Goal: Task Accomplishment & Management: Complete application form

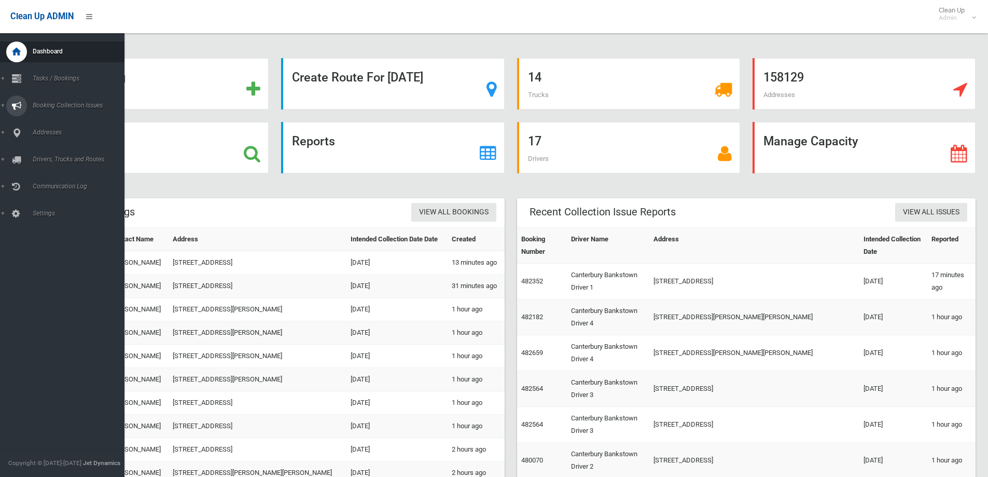
click at [56, 108] on span "Booking Collection Issues" at bounding box center [81, 105] width 103 height 7
click at [69, 107] on span "Booking Collection Issues" at bounding box center [81, 105] width 103 height 7
click at [63, 81] on span "Tasks / Bookings" at bounding box center [81, 78] width 103 height 7
click at [39, 155] on span "Search" at bounding box center [77, 154] width 94 height 7
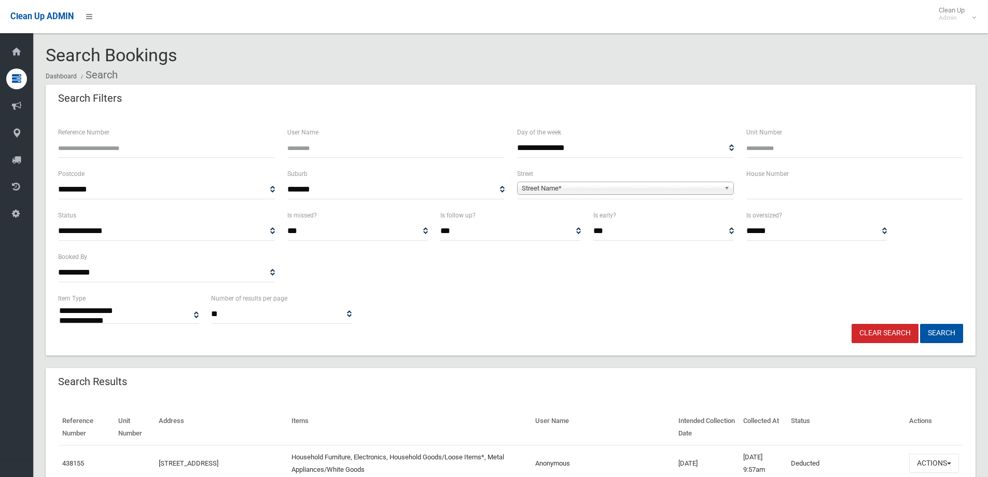
select select
click at [770, 194] on input "text" at bounding box center [854, 189] width 217 height 19
type input "**"
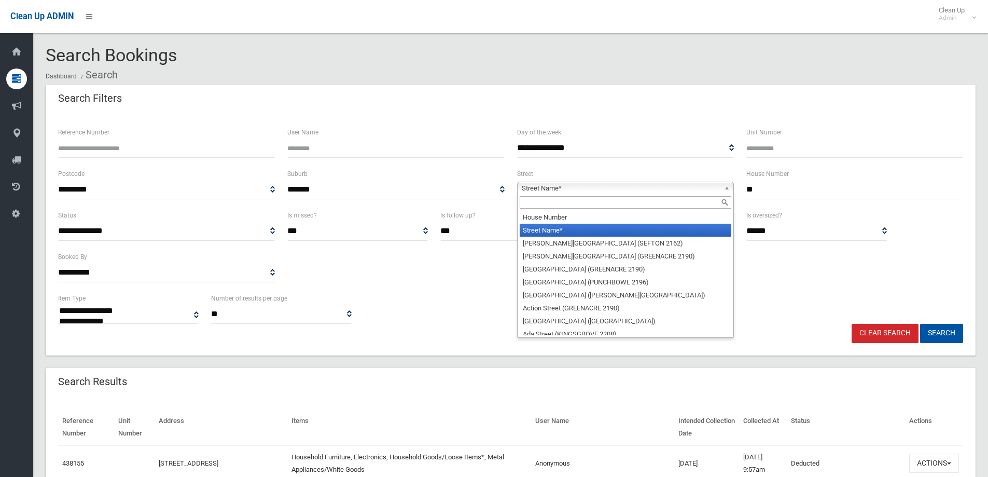
click at [566, 190] on span "Street Name*" at bounding box center [621, 188] width 198 height 12
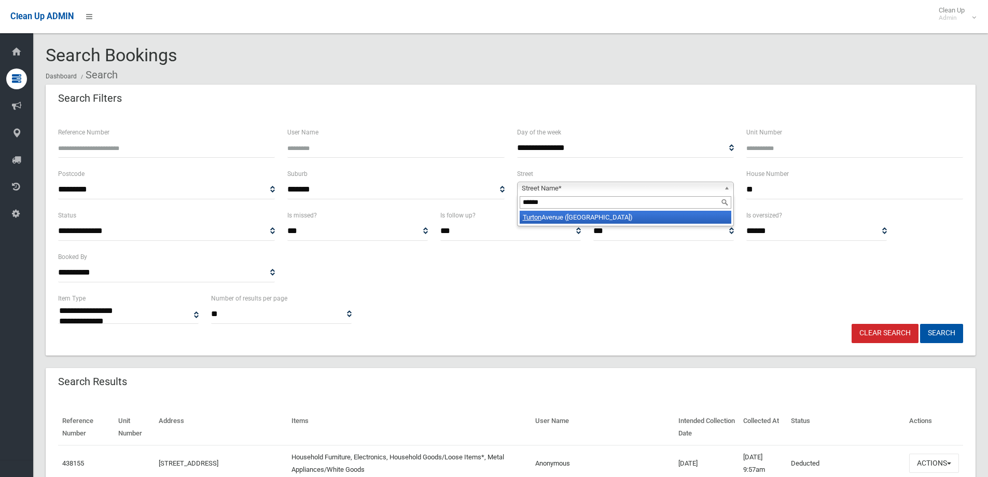
type input "******"
click at [549, 215] on li "Turton Avenue (CLEMTON PARK 2206)" at bounding box center [626, 217] width 212 height 13
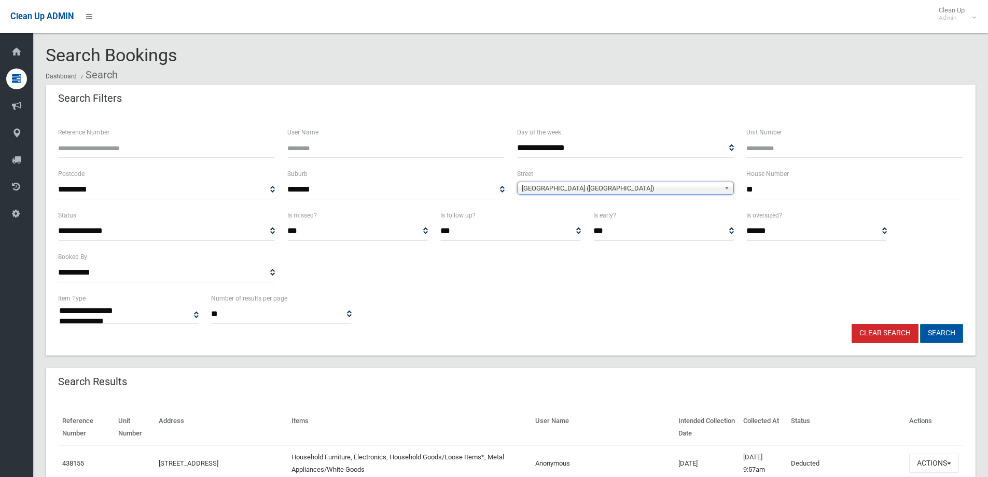
click at [941, 335] on button "Search" at bounding box center [941, 333] width 43 height 19
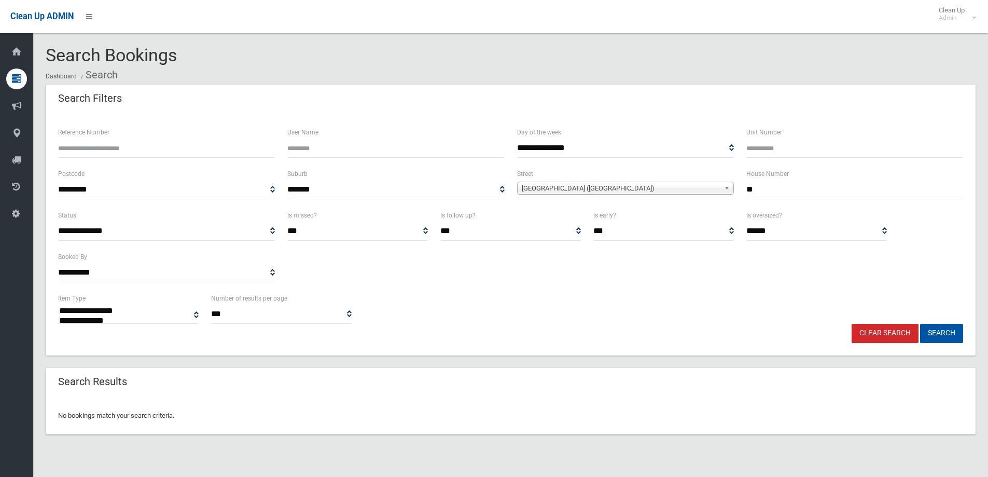
select select
click at [766, 191] on input "**" at bounding box center [854, 189] width 217 height 19
type input "*"
click at [933, 335] on button "Search" at bounding box center [941, 333] width 43 height 19
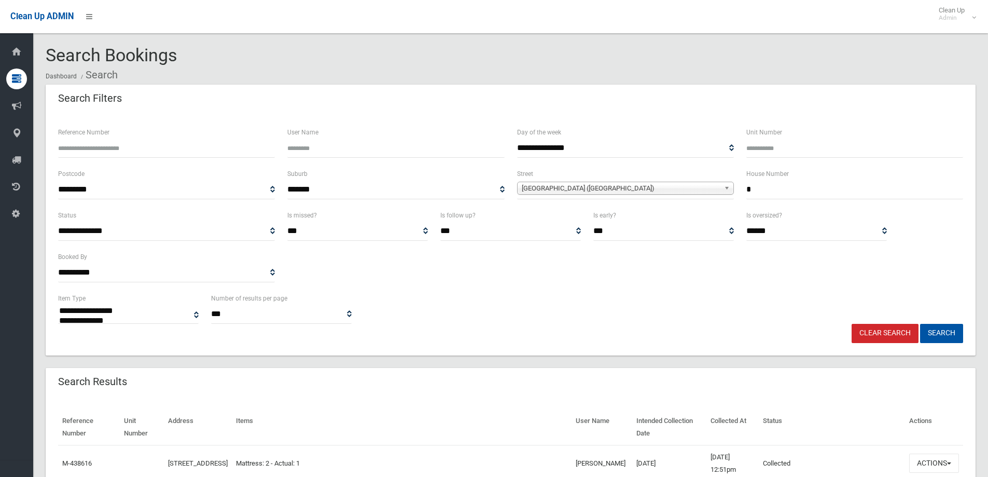
select select
click at [700, 188] on span "[GEOGRAPHIC_DATA] ([GEOGRAPHIC_DATA])" at bounding box center [621, 188] width 198 height 12
type input "******"
click at [761, 188] on input "*" at bounding box center [854, 189] width 217 height 19
type input "**"
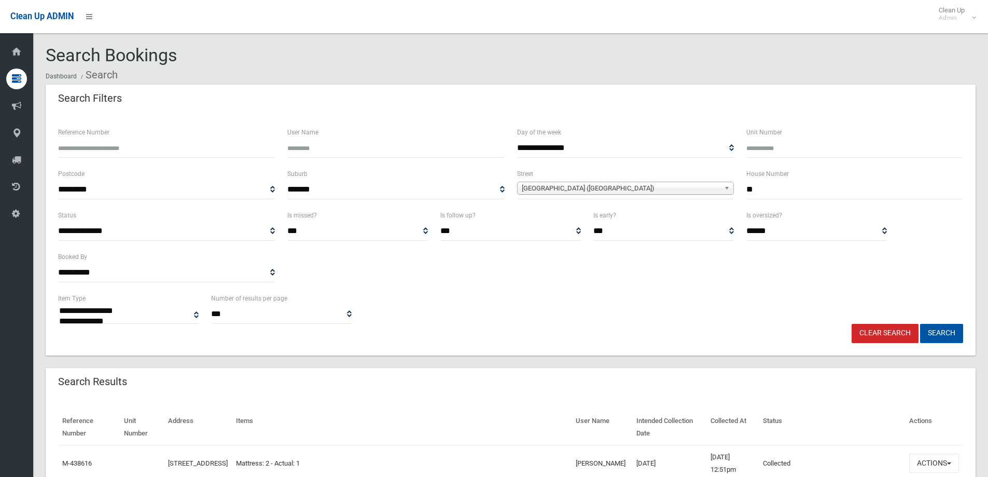
click at [581, 185] on span "[GEOGRAPHIC_DATA] ([GEOGRAPHIC_DATA])" at bounding box center [621, 188] width 198 height 12
type input "******"
click at [571, 220] on li "[GEOGRAPHIC_DATA] ([GEOGRAPHIC_DATA])" at bounding box center [626, 217] width 212 height 13
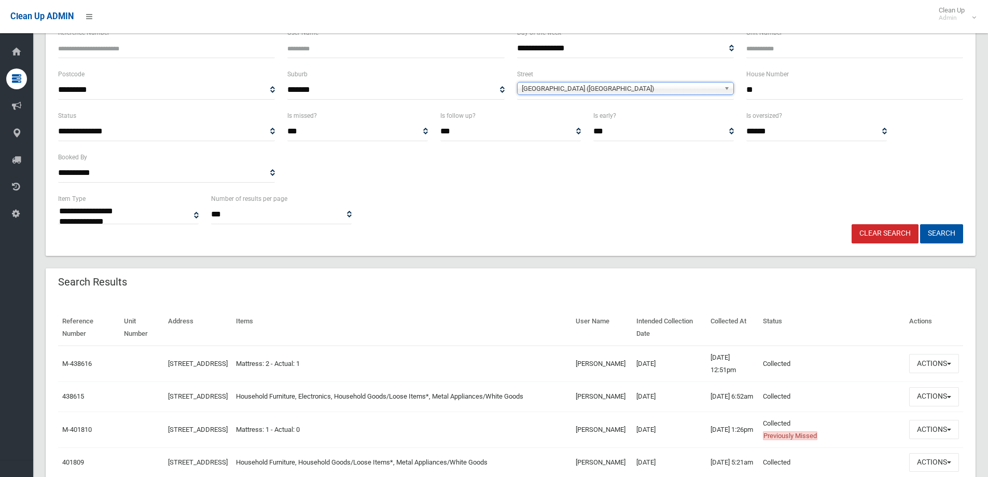
scroll to position [104, 0]
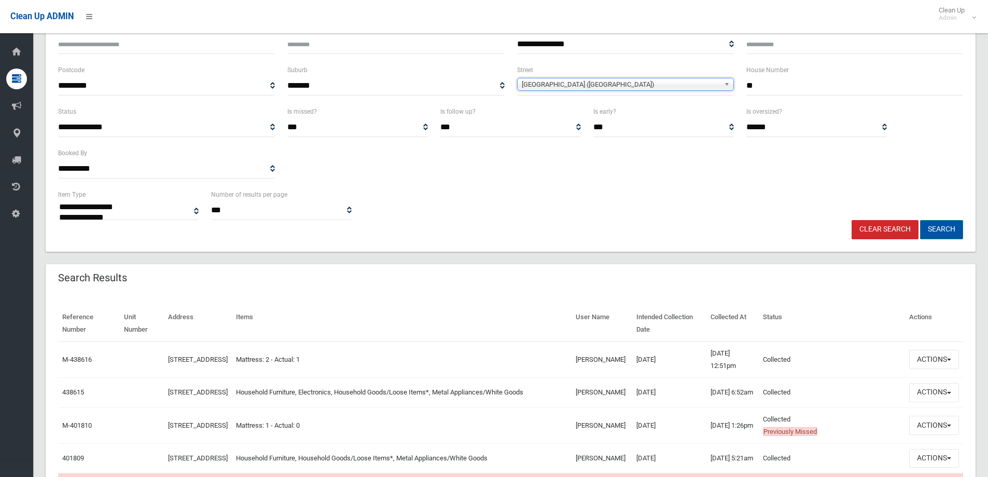
click at [941, 228] on button "Search" at bounding box center [941, 229] width 43 height 19
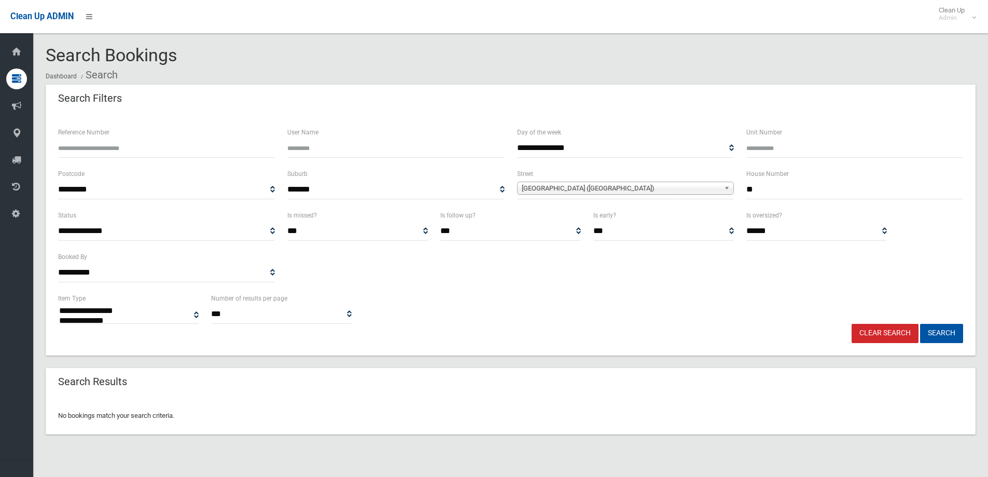
select select
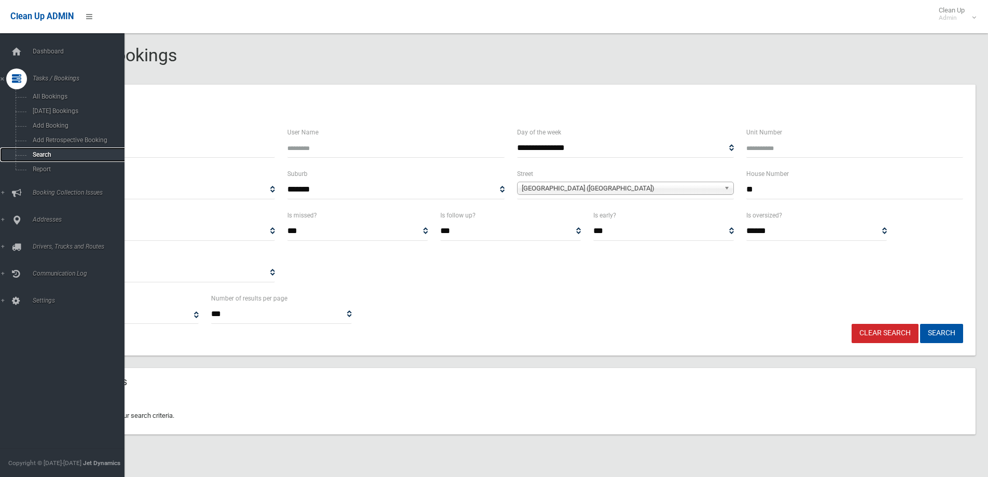
click at [41, 154] on span "Search" at bounding box center [77, 154] width 94 height 7
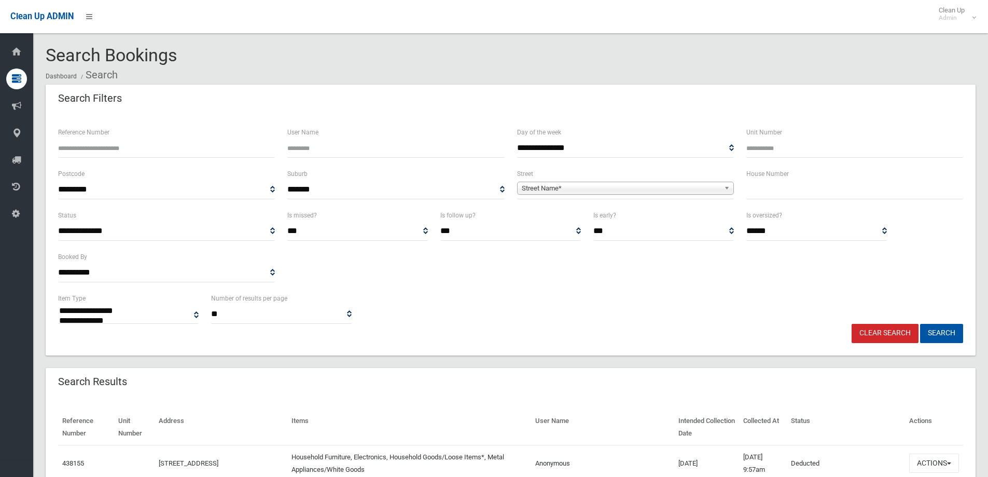
select select
drag, startPoint x: 758, startPoint y: 193, endPoint x: 754, endPoint y: 190, distance: 5.3
click at [758, 191] on input "text" at bounding box center [854, 189] width 217 height 19
type input "**"
click at [545, 188] on span "Street Name*" at bounding box center [621, 188] width 198 height 12
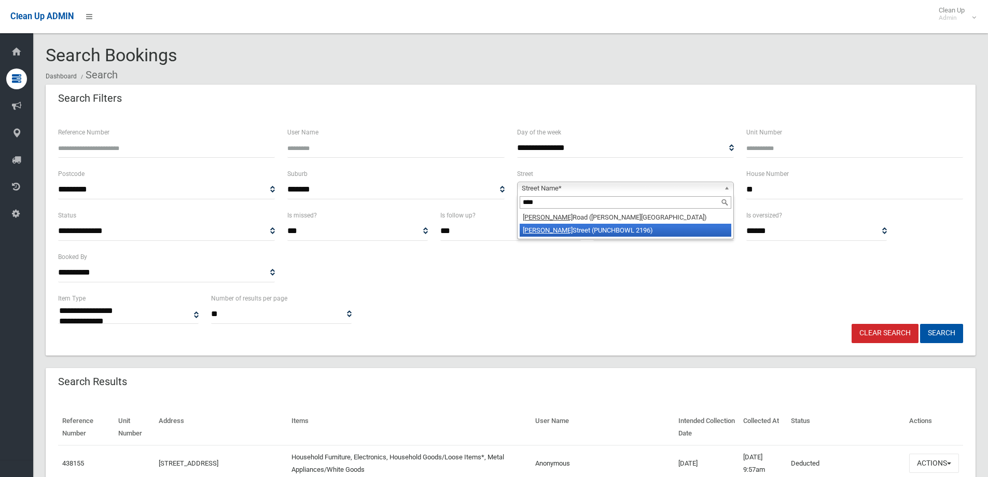
type input "****"
click at [568, 232] on li "Owen Street (PUNCHBOWL 2196)" at bounding box center [626, 230] width 212 height 13
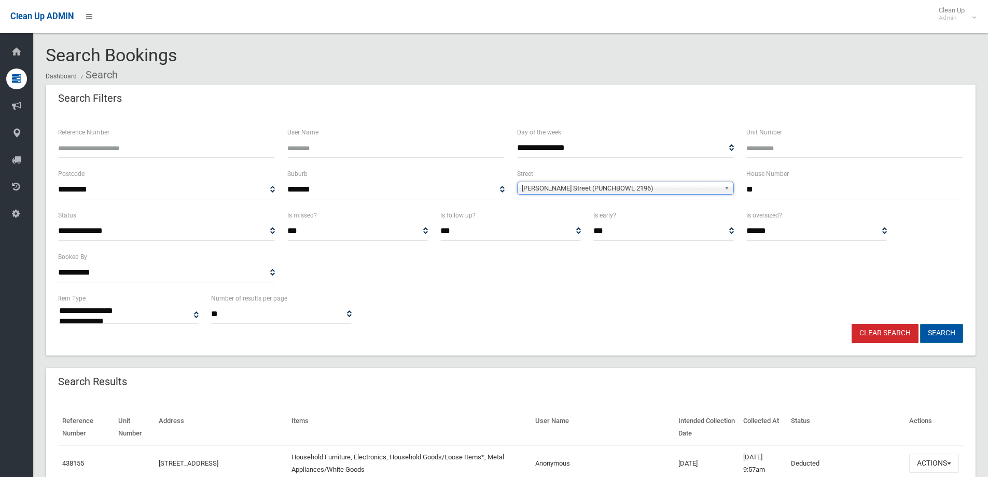
click at [936, 332] on button "Search" at bounding box center [941, 333] width 43 height 19
click at [935, 331] on button "Search" at bounding box center [941, 333] width 43 height 19
click at [938, 330] on button "Search" at bounding box center [941, 333] width 43 height 19
click at [937, 330] on button "Search" at bounding box center [941, 333] width 43 height 19
click at [939, 331] on button "Search" at bounding box center [941, 333] width 43 height 19
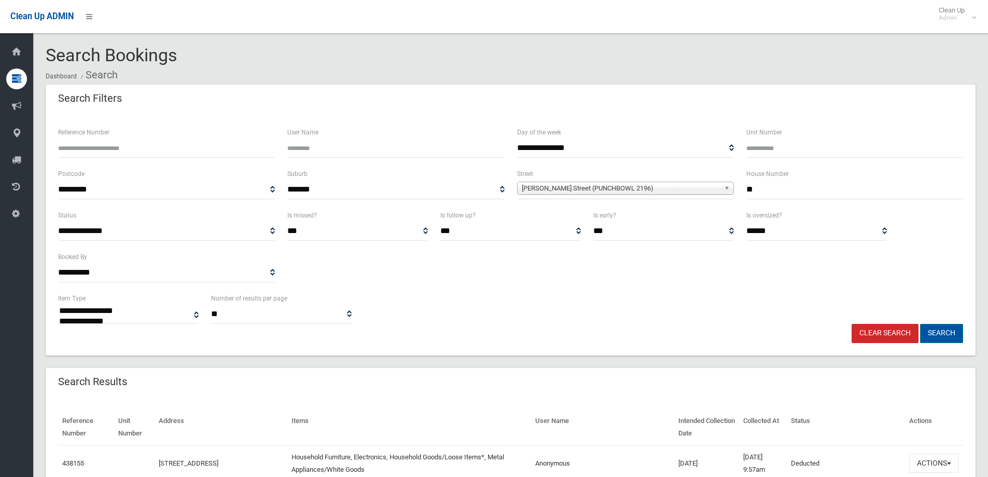
click at [939, 331] on button "Search" at bounding box center [941, 333] width 43 height 19
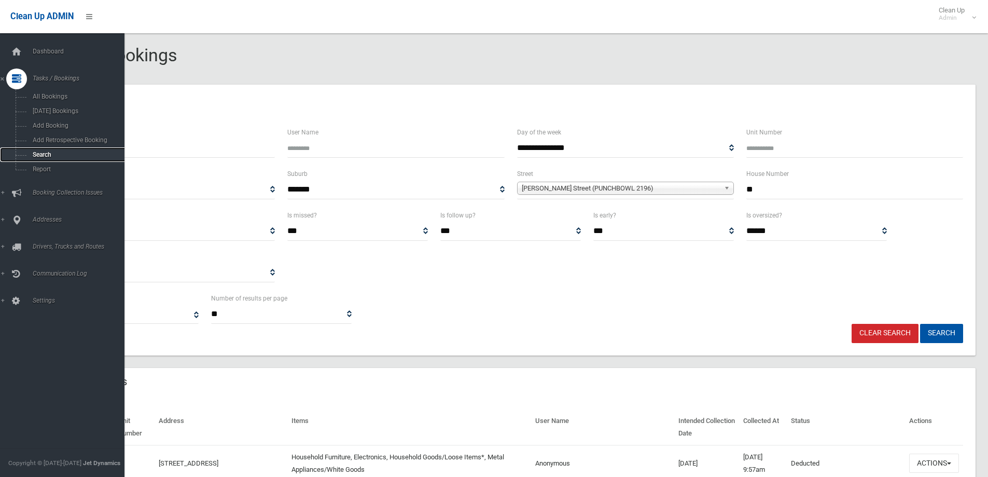
click at [35, 153] on span "Search" at bounding box center [77, 154] width 94 height 7
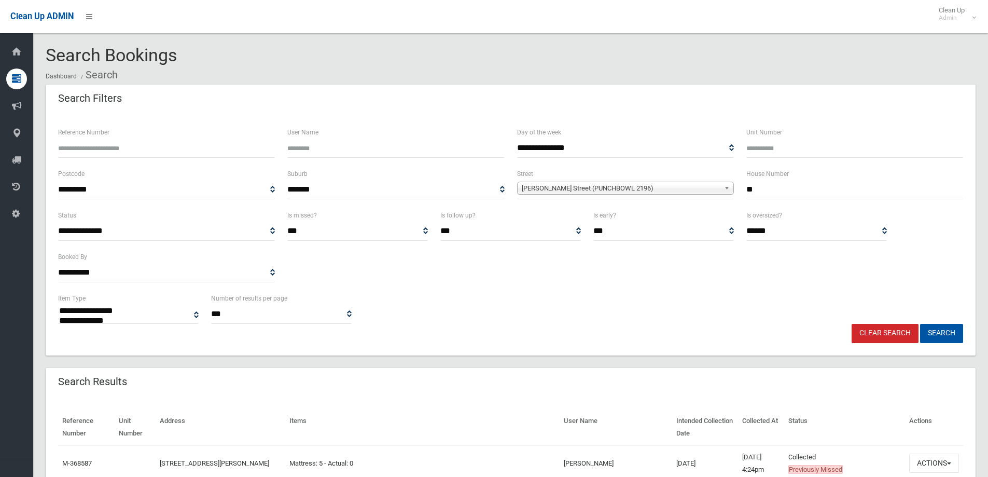
select select
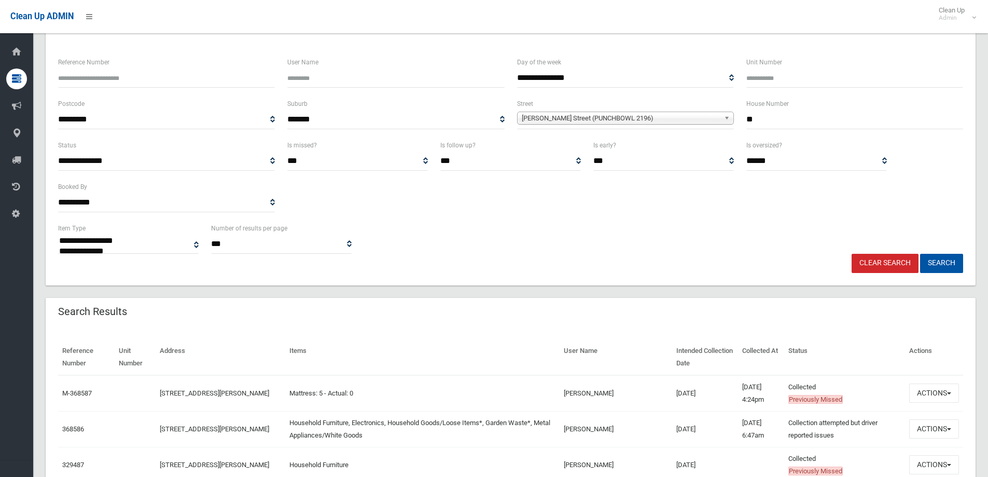
scroll to position [104, 0]
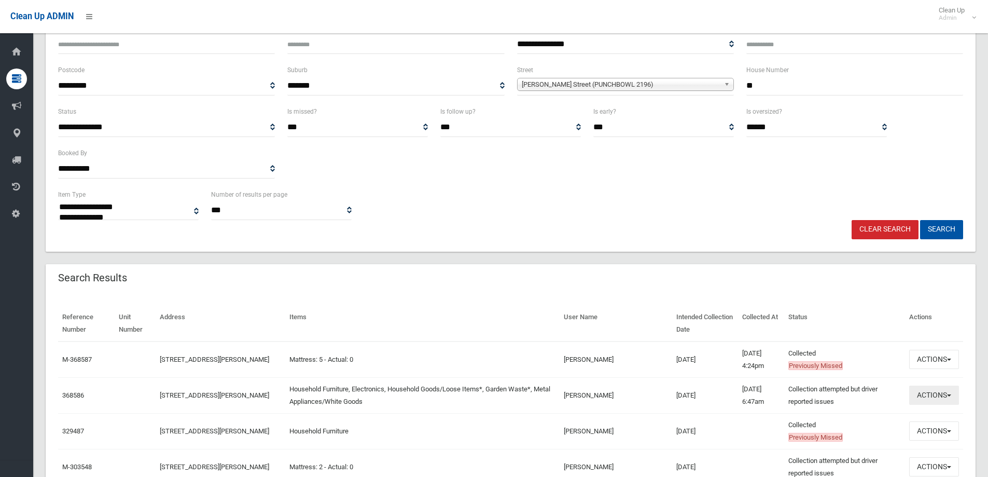
click at [935, 394] on button "Actions" at bounding box center [934, 394] width 50 height 19
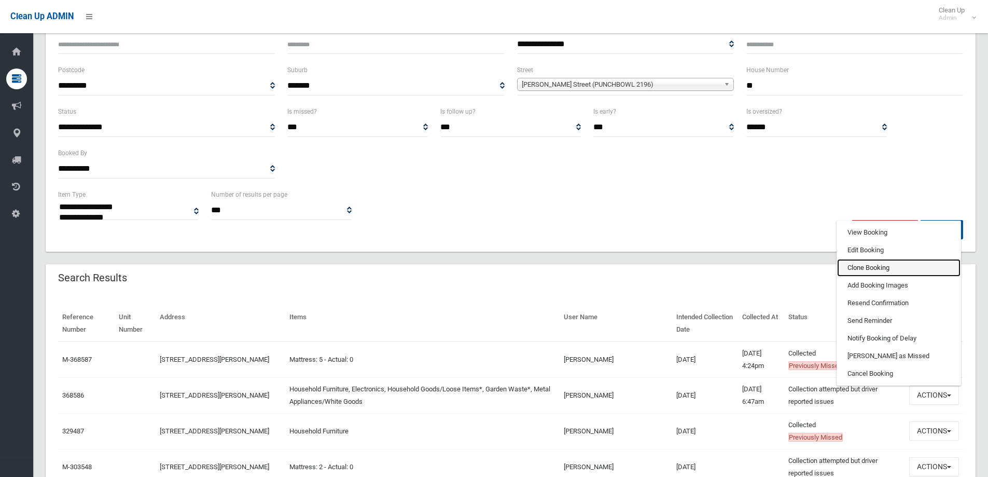
click at [860, 267] on link "Clone Booking" at bounding box center [898, 268] width 123 height 18
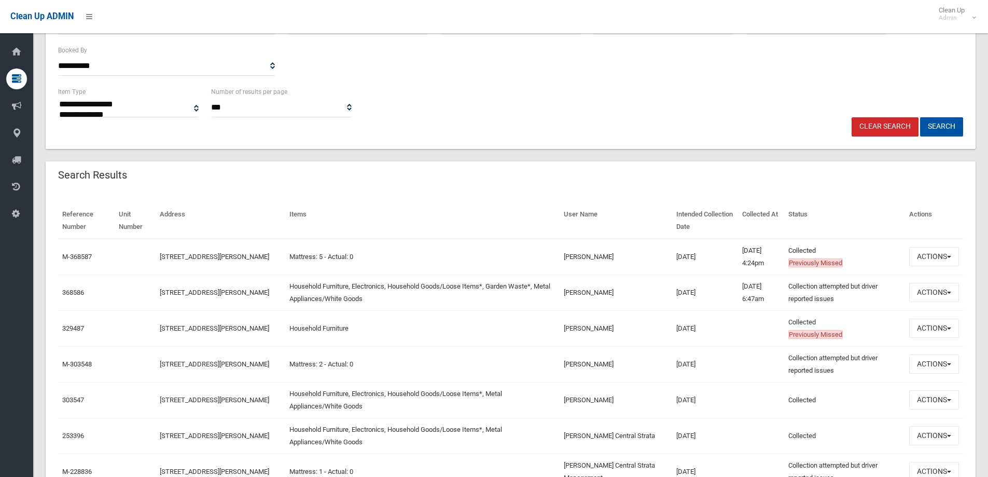
scroll to position [207, 0]
click at [927, 364] on button "Actions" at bounding box center [934, 362] width 50 height 19
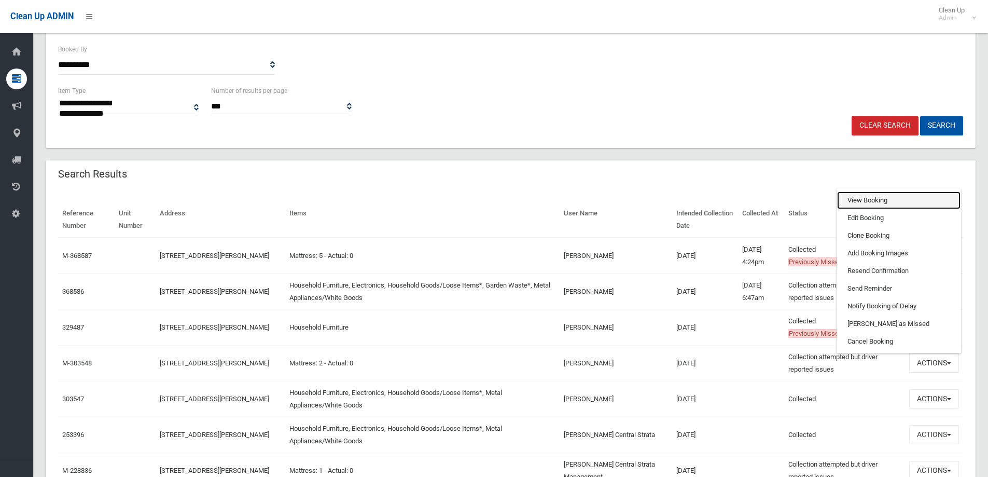
click at [855, 200] on link "View Booking" at bounding box center [898, 200] width 123 height 18
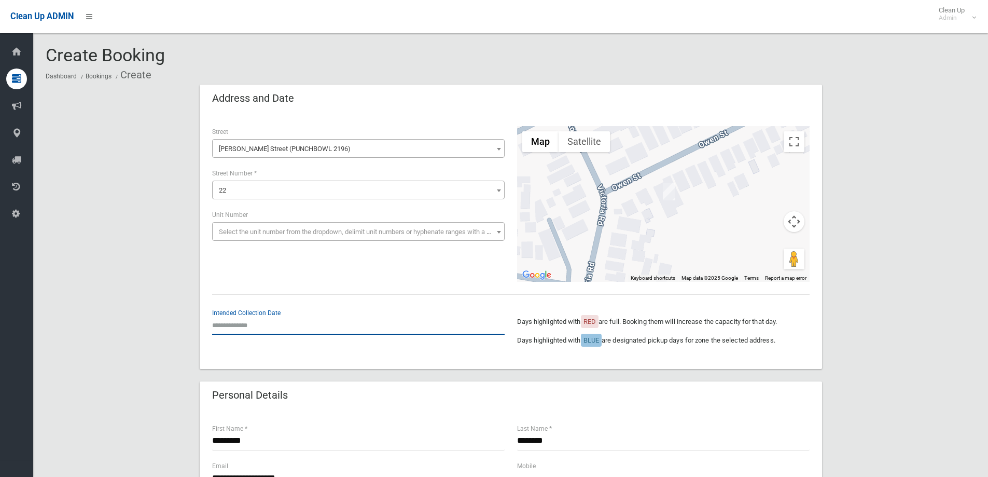
click at [260, 326] on input "text" at bounding box center [358, 324] width 293 height 19
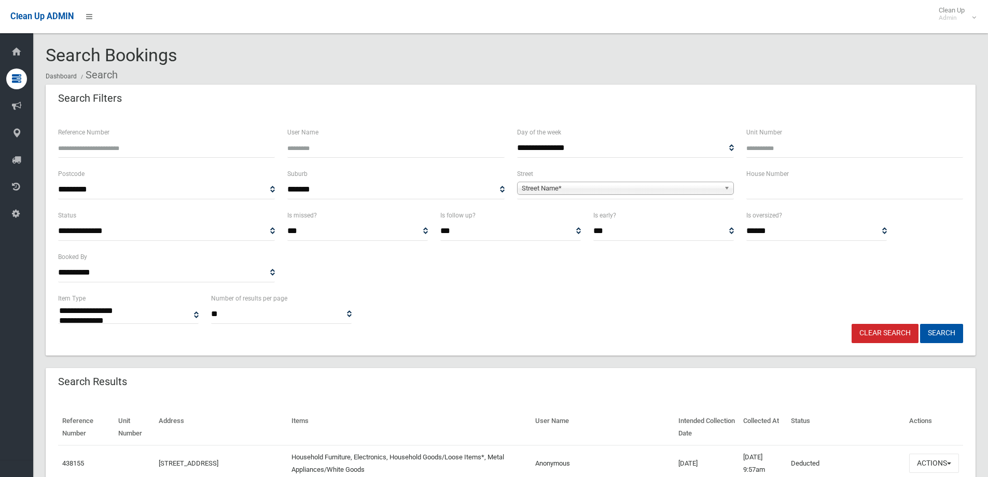
select select
click at [777, 188] on input "text" at bounding box center [854, 189] width 217 height 19
type input "**"
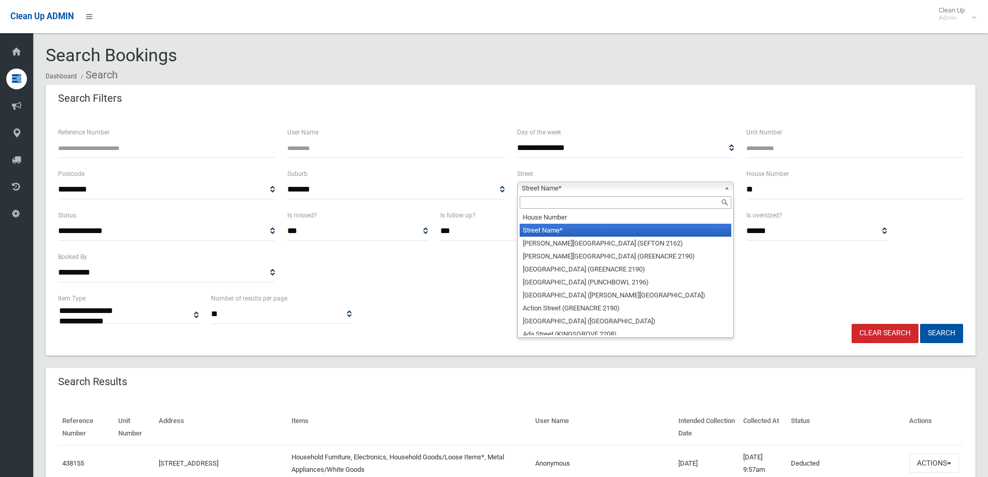
click at [553, 185] on span "Street Name*" at bounding box center [621, 188] width 198 height 12
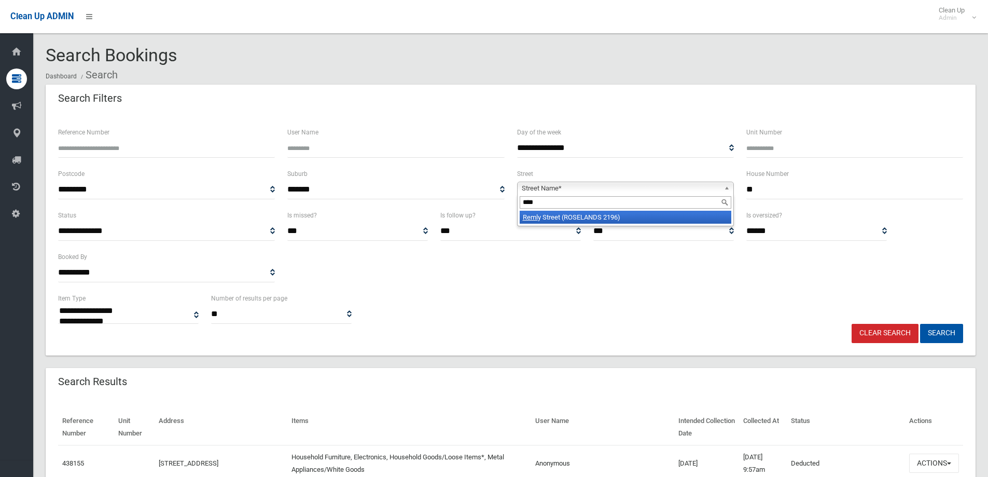
type input "****"
click at [564, 217] on li "Reml y Street (ROSELANDS 2196)" at bounding box center [626, 217] width 212 height 13
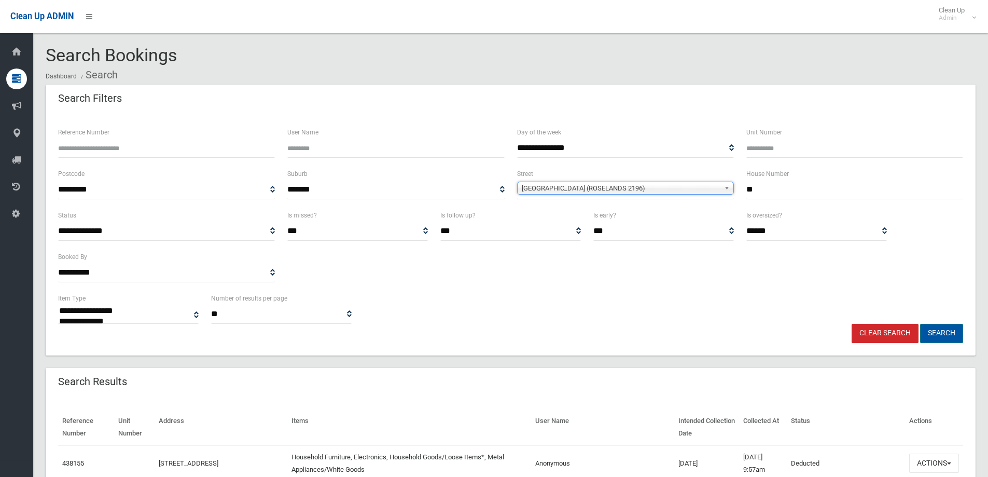
click at [938, 329] on button "Search" at bounding box center [941, 333] width 43 height 19
click at [937, 333] on button "Search" at bounding box center [941, 333] width 43 height 19
click at [941, 331] on button "Search" at bounding box center [941, 333] width 43 height 19
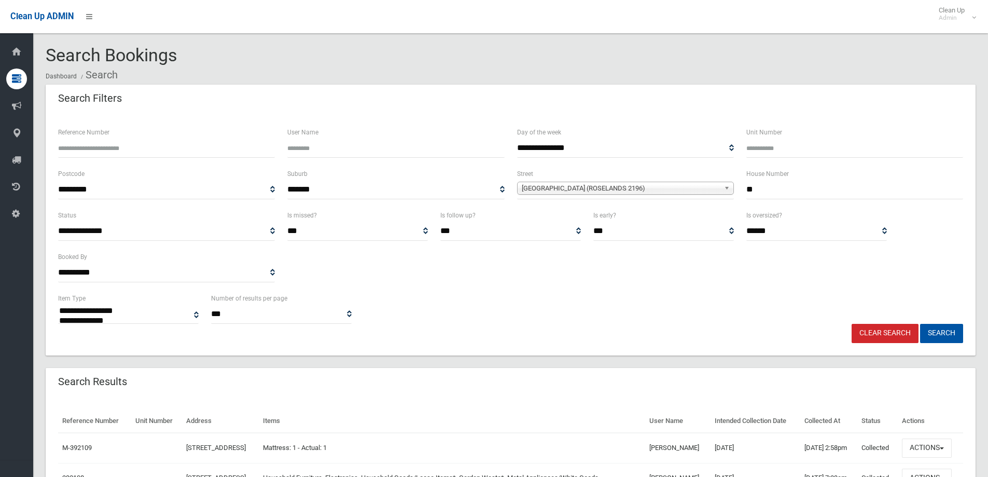
select select
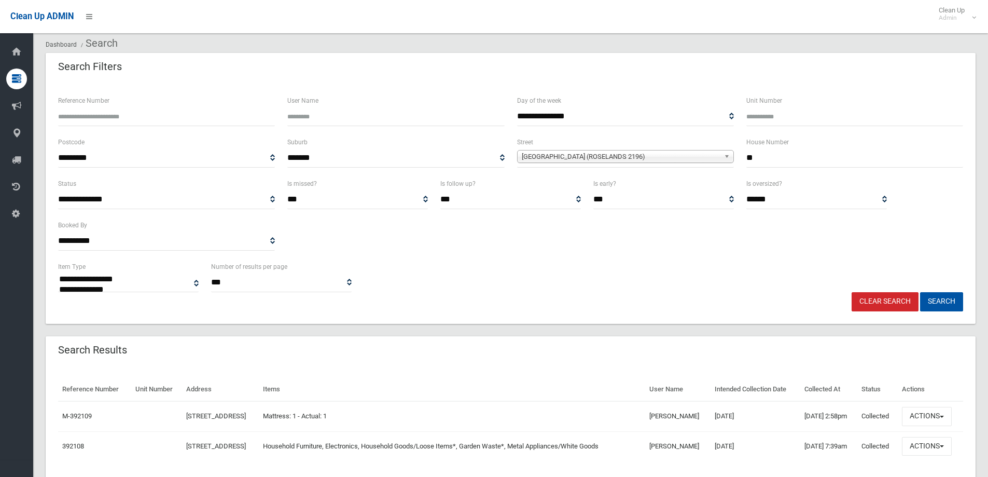
scroll to position [65, 0]
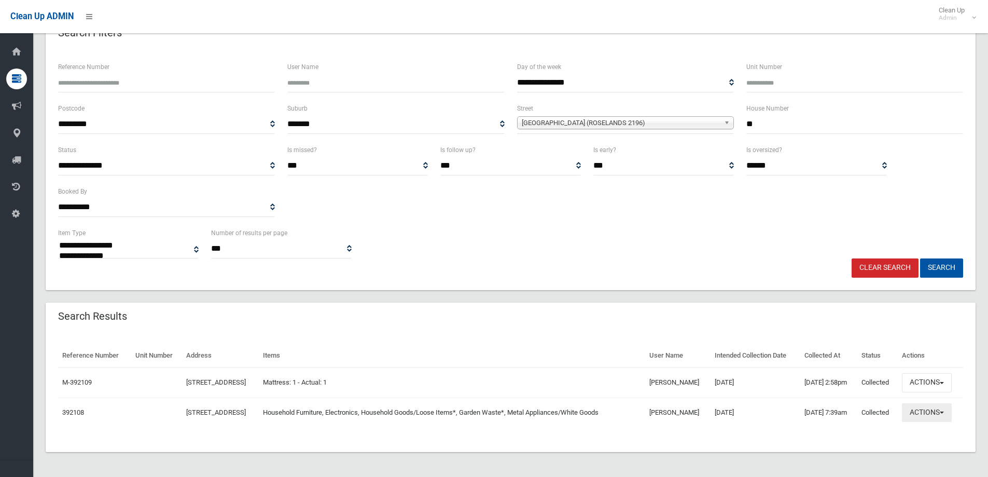
click at [930, 411] on button "Actions" at bounding box center [927, 412] width 50 height 19
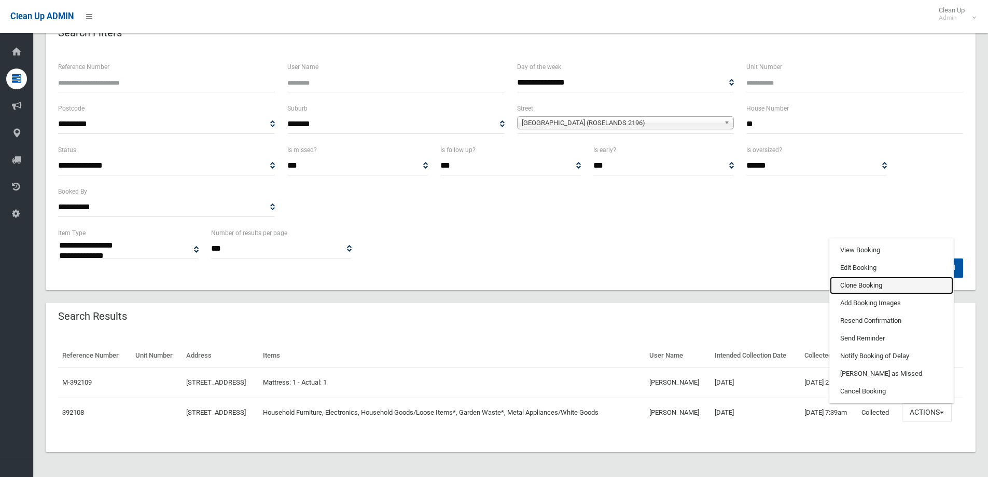
click at [860, 284] on link "Clone Booking" at bounding box center [891, 285] width 123 height 18
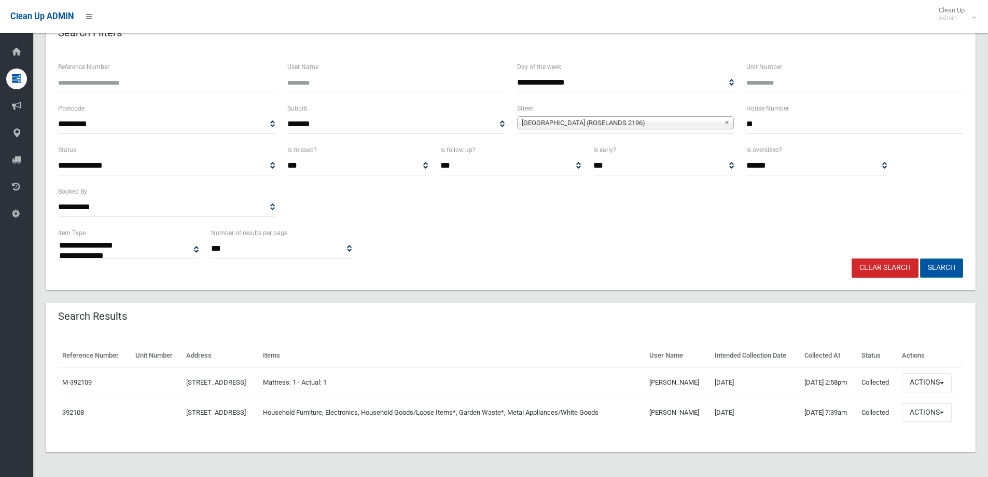
click at [945, 269] on button "Search" at bounding box center [941, 267] width 43 height 19
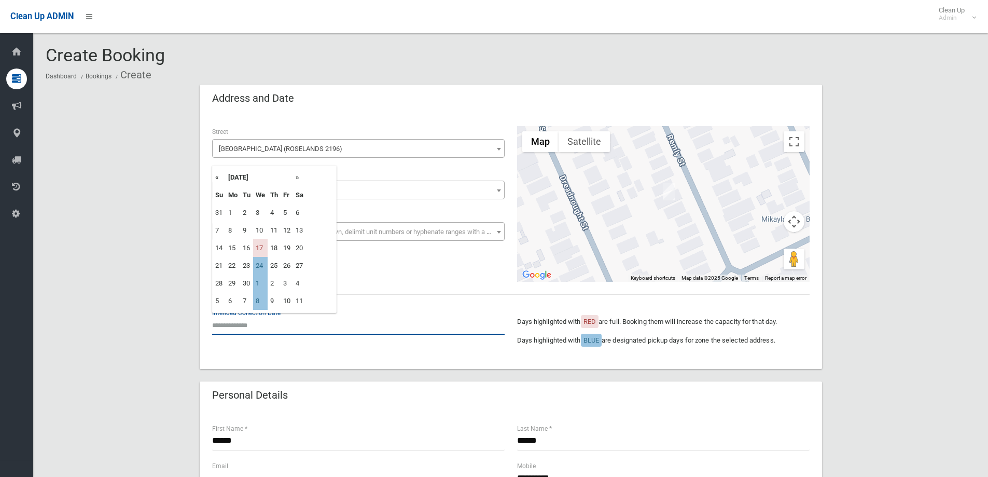
drag, startPoint x: 241, startPoint y: 323, endPoint x: 237, endPoint y: 319, distance: 5.5
click at [238, 321] on input "text" at bounding box center [358, 324] width 293 height 19
click at [259, 264] on td "24" at bounding box center [260, 266] width 15 height 18
type input "**********"
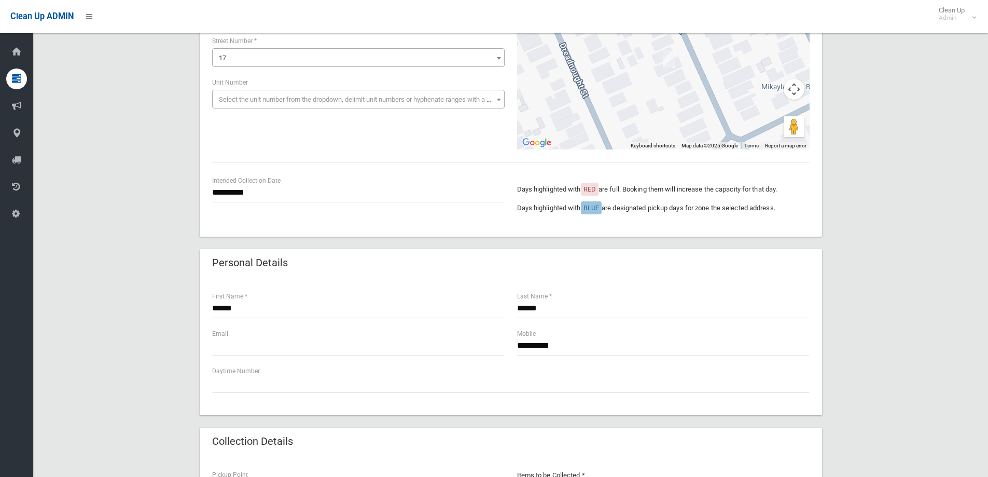
scroll to position [156, 0]
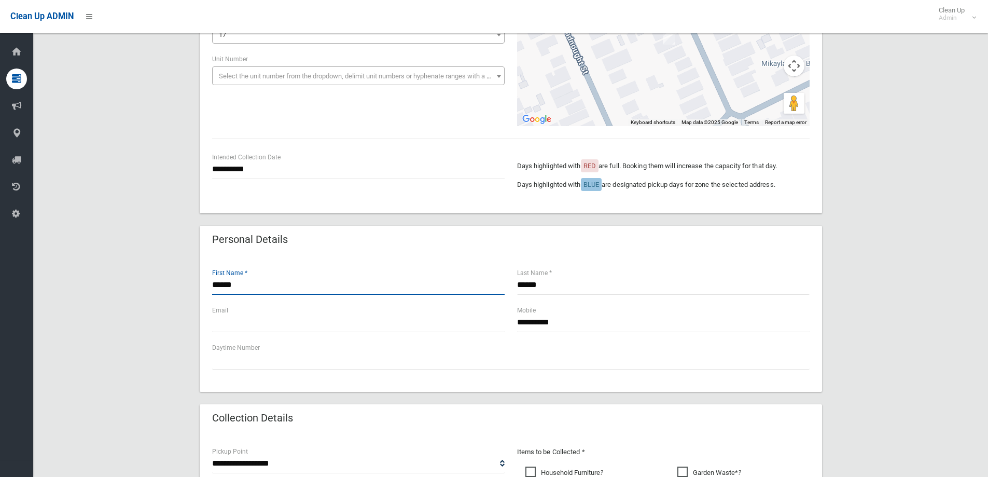
drag, startPoint x: 244, startPoint y: 286, endPoint x: 244, endPoint y: 274, distance: 11.9
click at [243, 281] on input "******" at bounding box center [358, 284] width 293 height 19
type input "*"
type input "*********"
drag, startPoint x: 555, startPoint y: 281, endPoint x: 564, endPoint y: 266, distance: 16.7
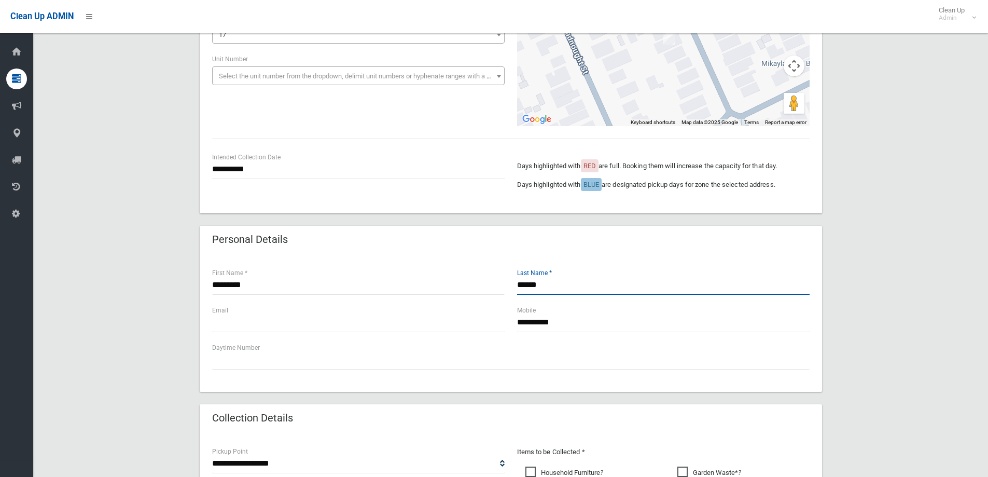
click at [560, 272] on div "****** Last Name *" at bounding box center [663, 280] width 293 height 27
type input "*"
type input "*****"
click at [248, 285] on input "*********" at bounding box center [358, 284] width 293 height 19
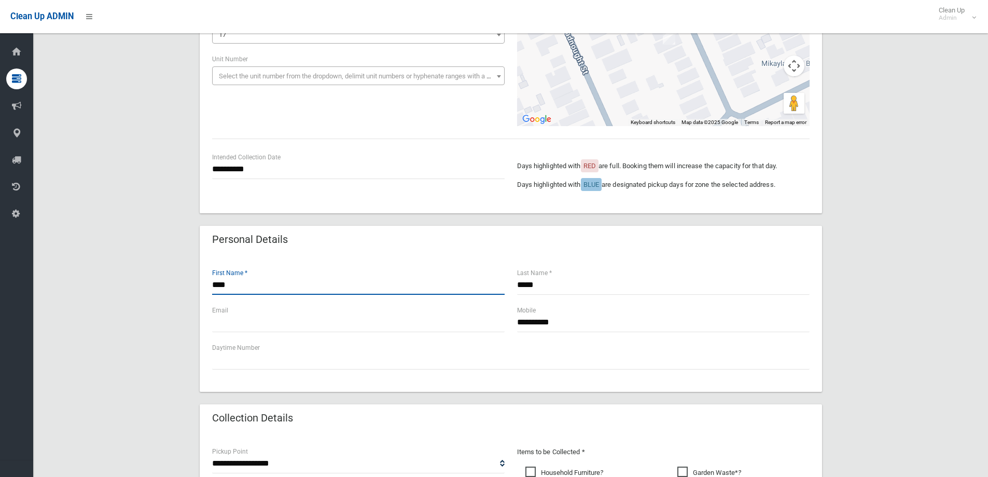
type input "****"
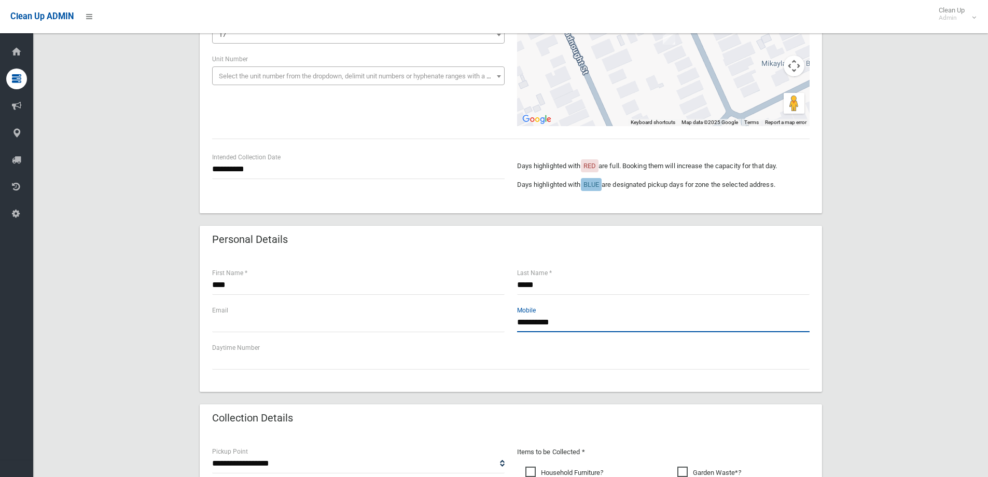
click at [571, 322] on input "**********" at bounding box center [663, 322] width 293 height 19
type input "*"
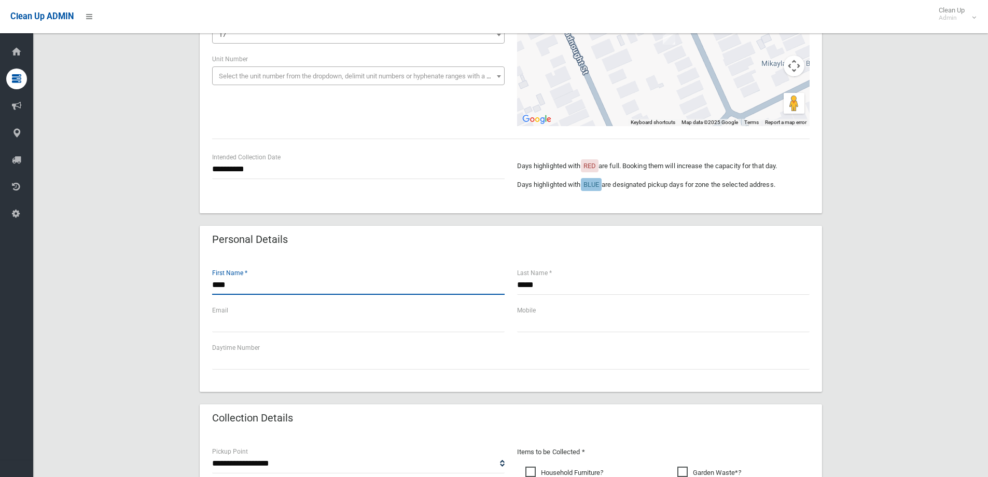
click at [214, 286] on input "****" at bounding box center [358, 284] width 293 height 19
click at [225, 284] on input "******" at bounding box center [358, 284] width 293 height 19
type input "******"
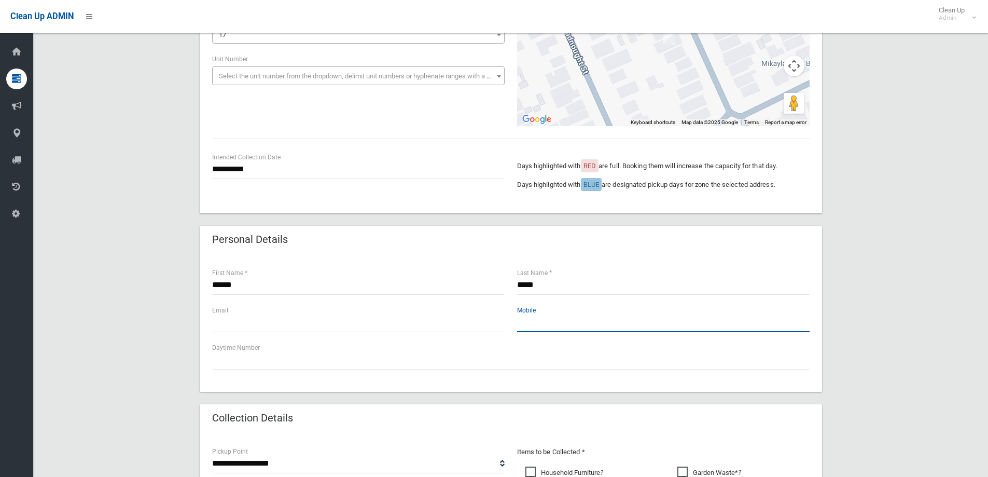
click at [534, 323] on input "text" at bounding box center [663, 322] width 293 height 19
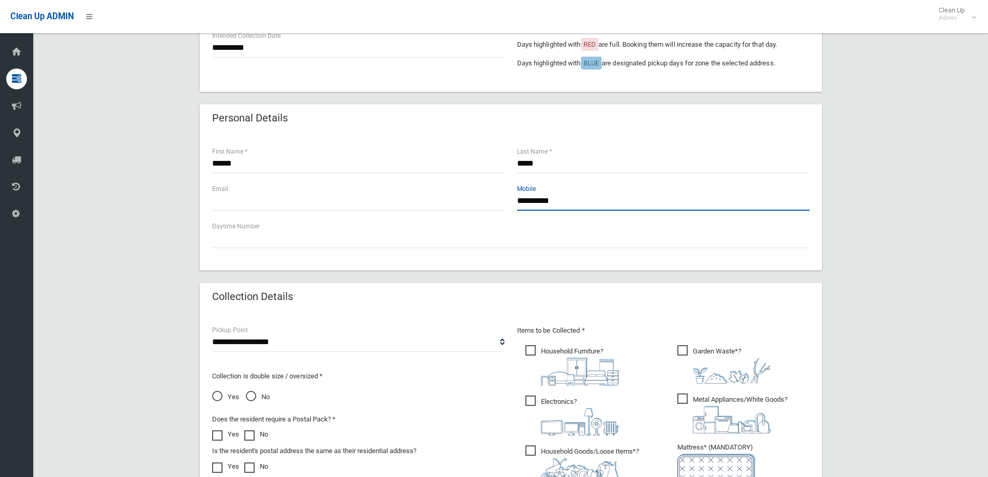
scroll to position [363, 0]
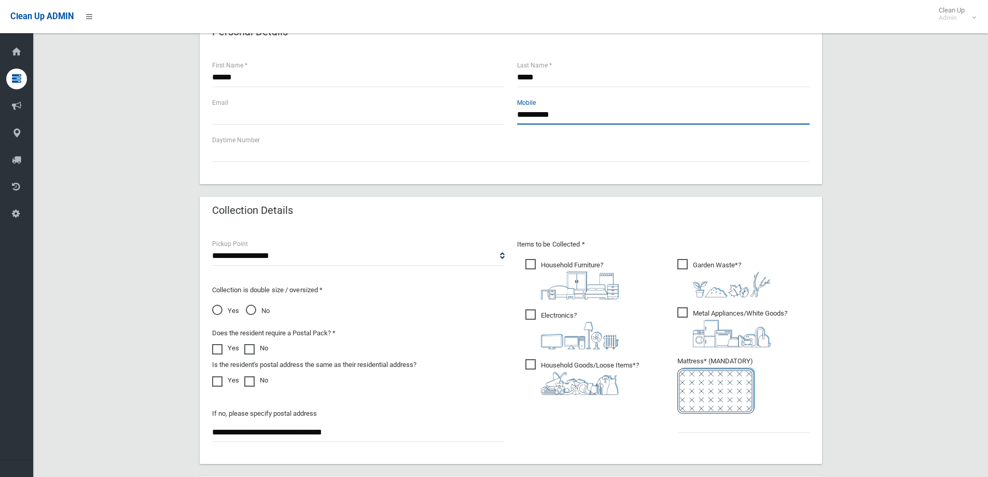
type input "**********"
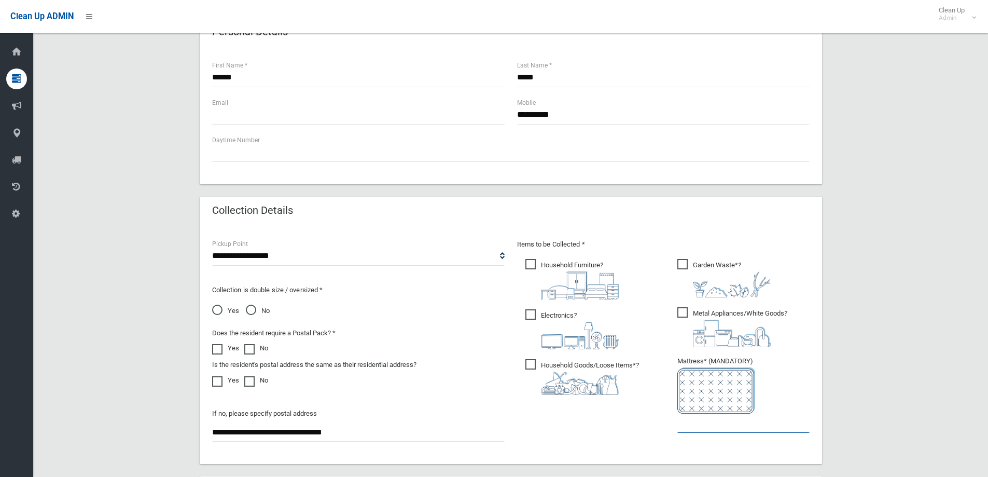
click at [701, 423] on input "text" at bounding box center [743, 422] width 132 height 19
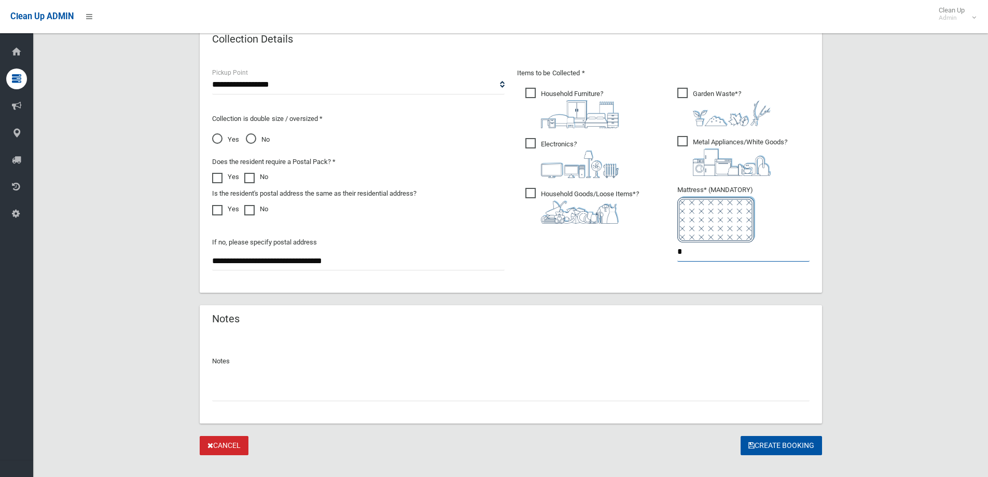
scroll to position [550, 0]
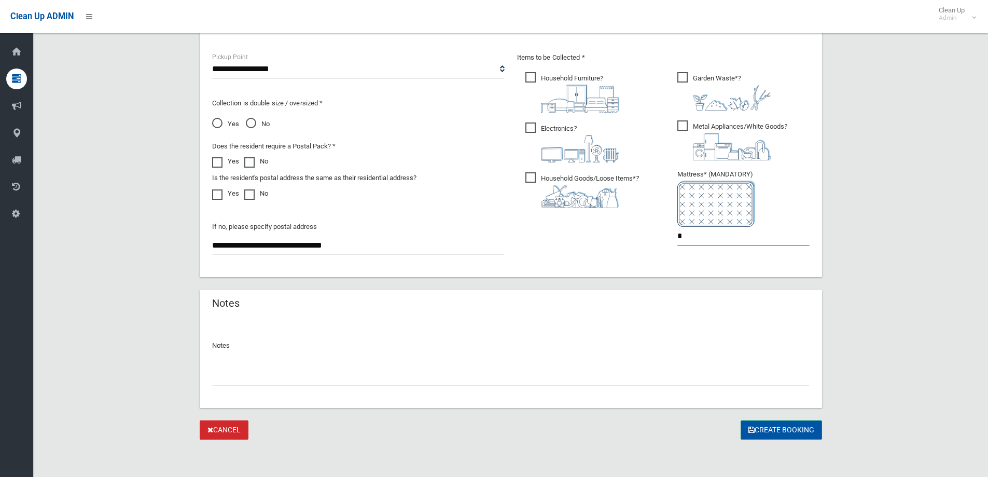
type input "*"
click at [776, 430] on button "Create Booking" at bounding box center [781, 429] width 81 height 19
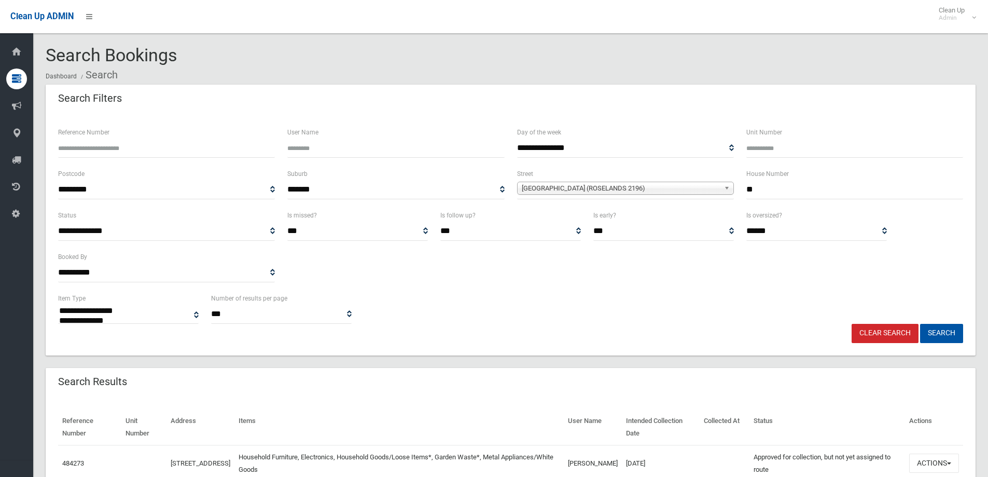
select select
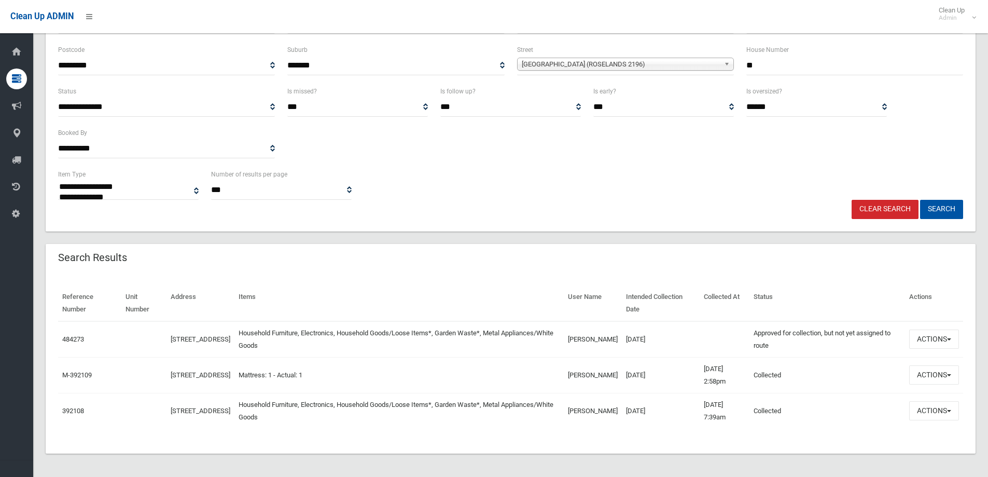
scroll to position [126, 0]
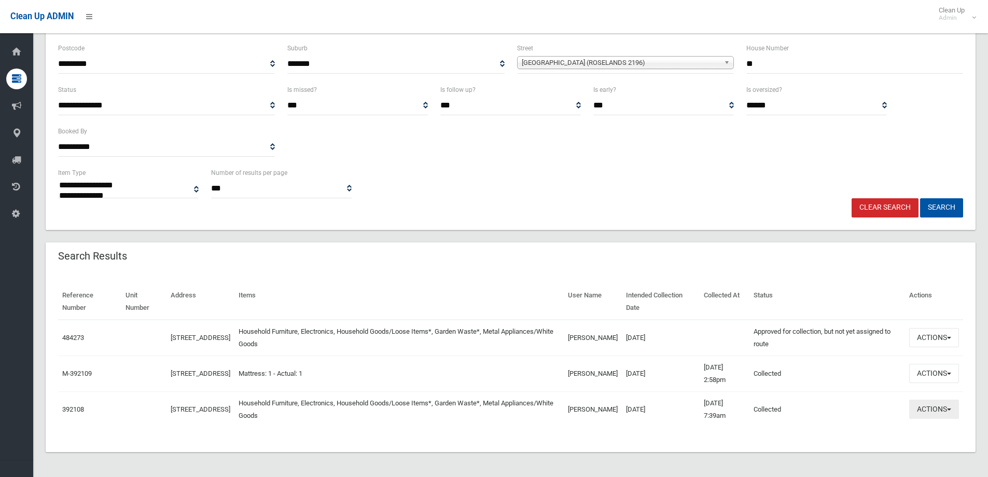
click at [931, 409] on button "Actions" at bounding box center [934, 408] width 50 height 19
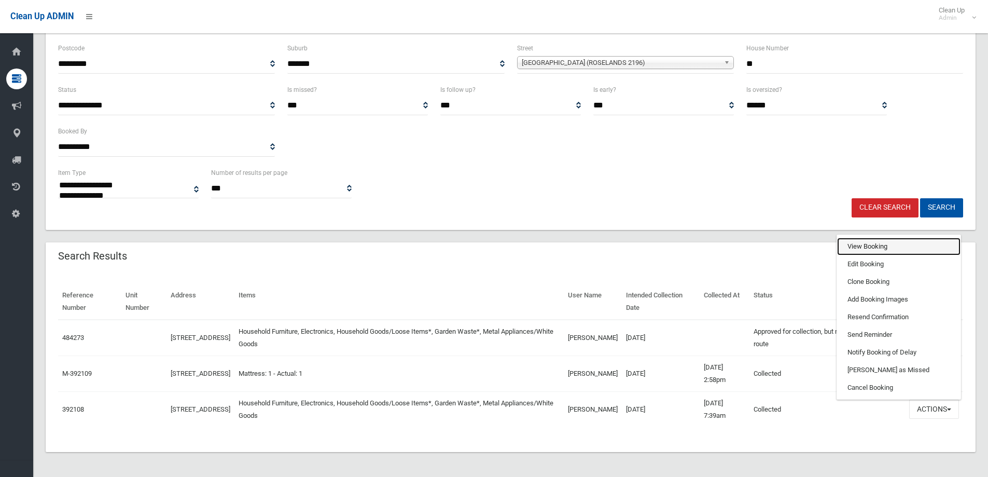
click at [853, 247] on link "View Booking" at bounding box center [898, 247] width 123 height 18
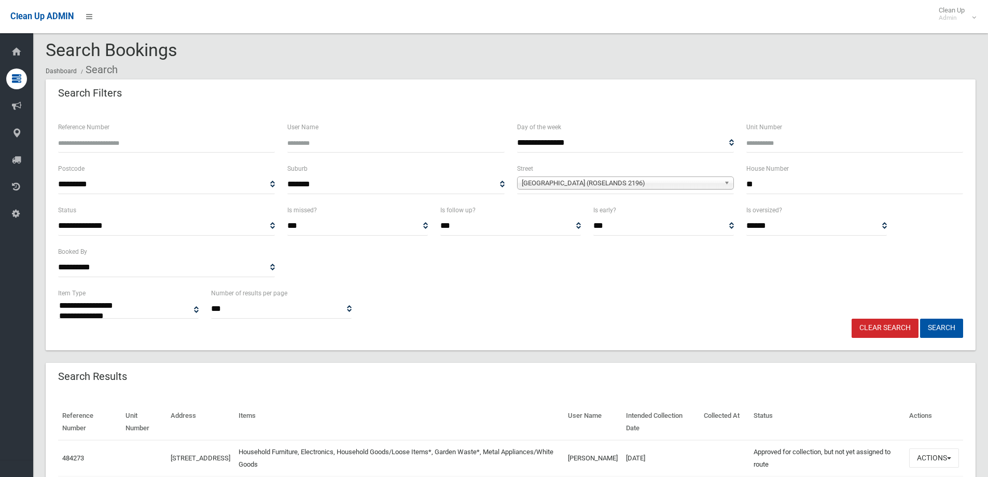
scroll to position [0, 0]
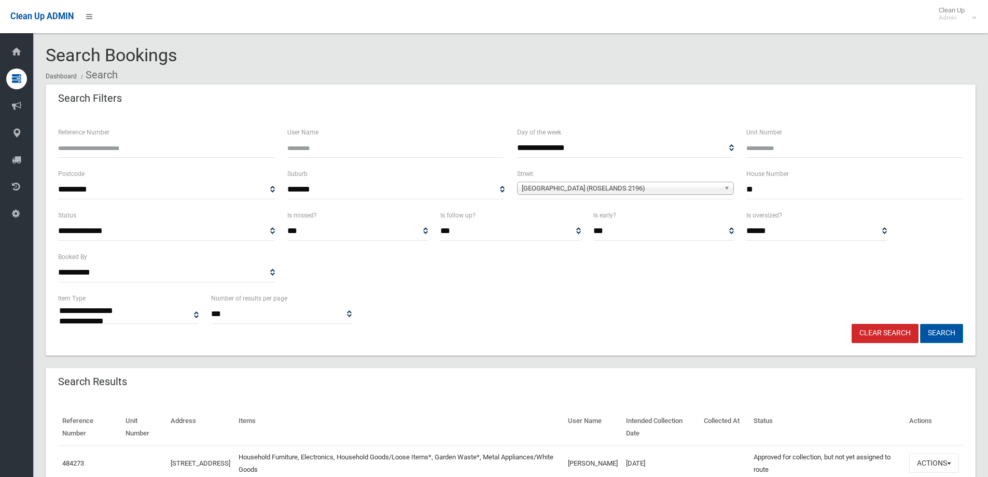
click at [944, 331] on button "Search" at bounding box center [941, 333] width 43 height 19
click at [934, 331] on button "Search" at bounding box center [941, 333] width 43 height 19
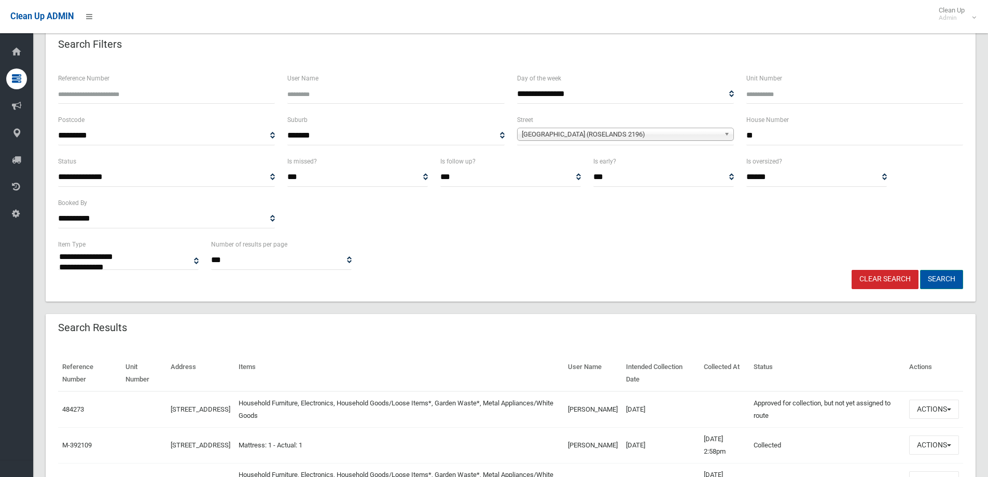
scroll to position [126, 0]
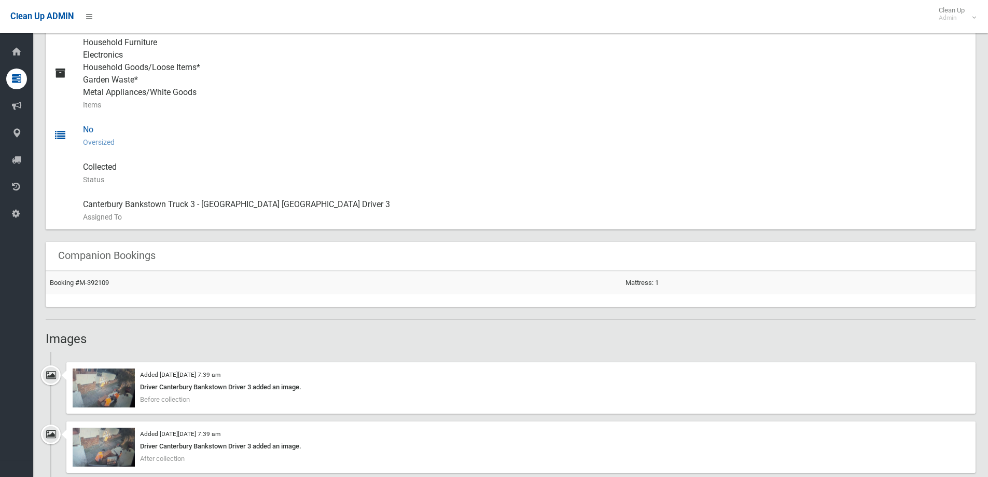
scroll to position [622, 0]
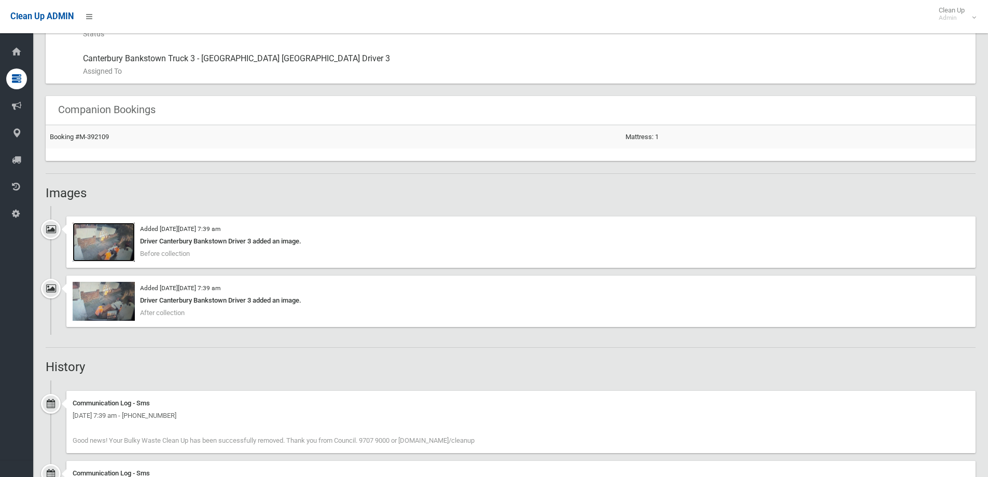
click at [109, 252] on img at bounding box center [104, 241] width 62 height 39
click at [98, 294] on img at bounding box center [104, 301] width 62 height 39
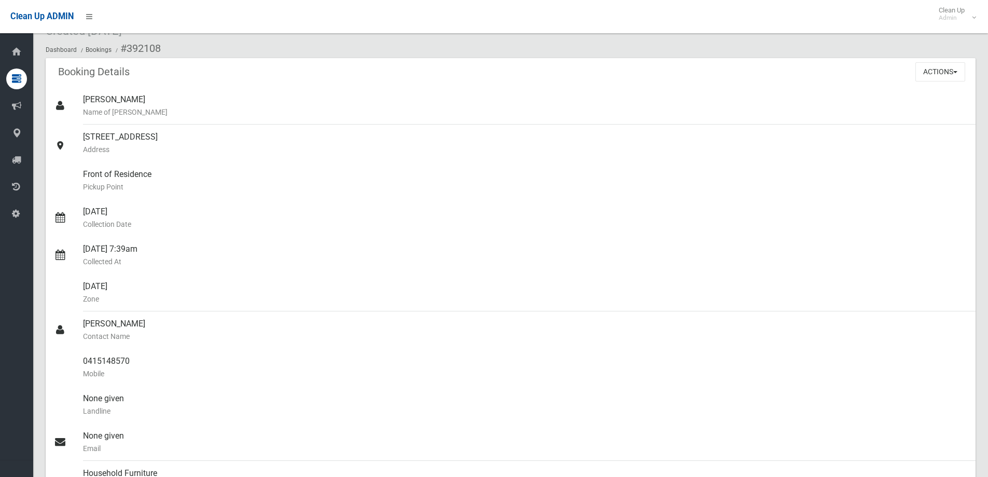
scroll to position [0, 0]
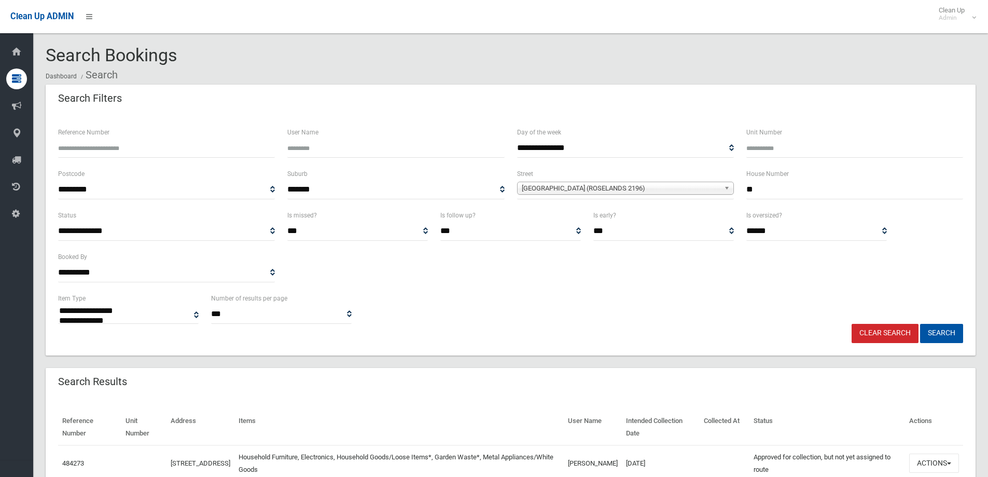
select select
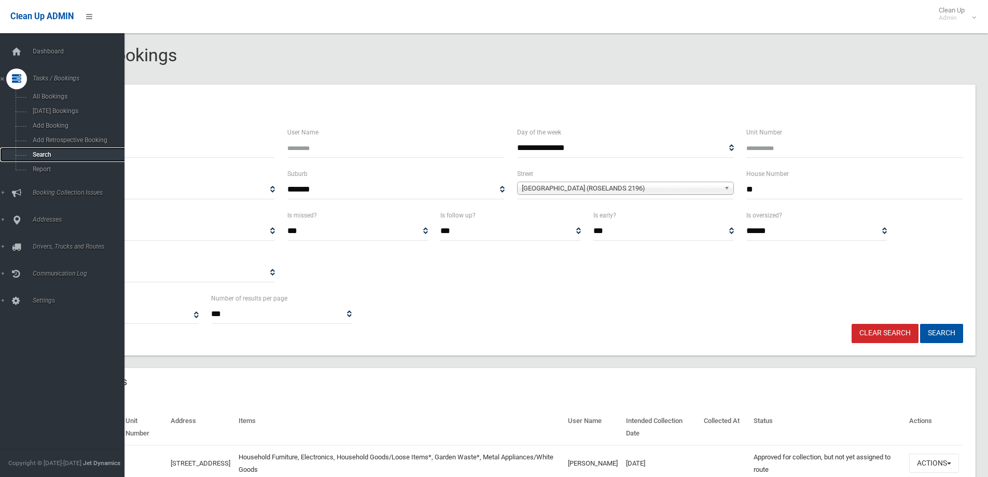
click at [38, 154] on span "Search" at bounding box center [77, 154] width 94 height 7
click at [40, 154] on span "Search" at bounding box center [77, 154] width 94 height 7
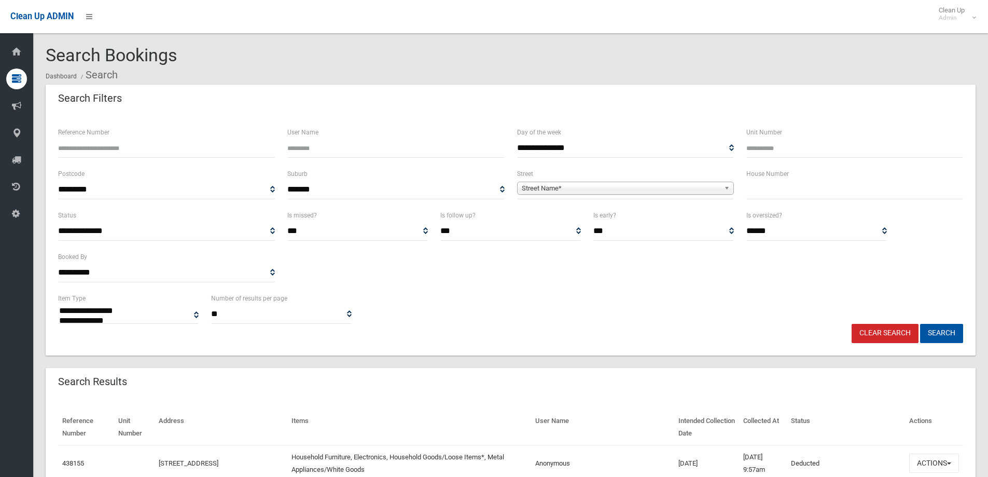
select select
click at [760, 191] on input "text" at bounding box center [854, 189] width 217 height 19
type input "**"
click at [547, 191] on span "Street Name*" at bounding box center [621, 188] width 198 height 12
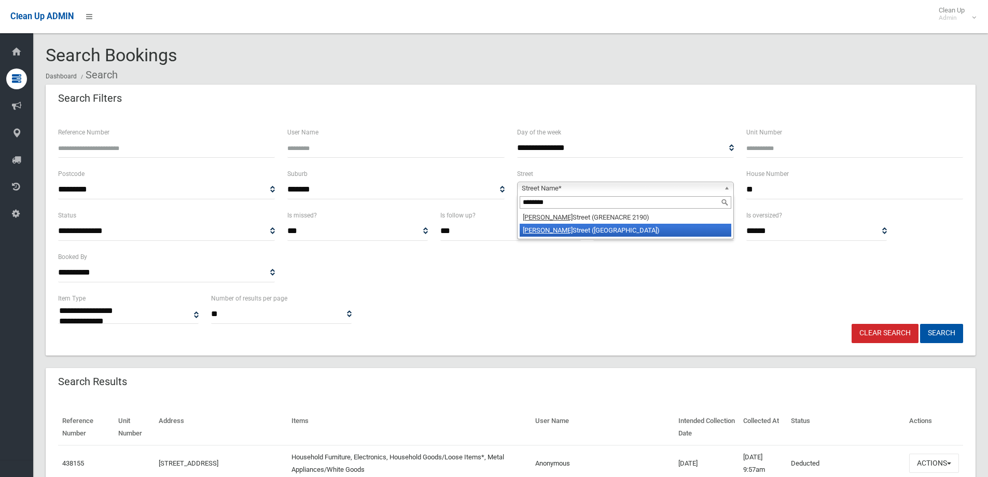
type input "********"
click at [553, 229] on li "Margaret Street (BELFIELD 2191)" at bounding box center [626, 230] width 212 height 13
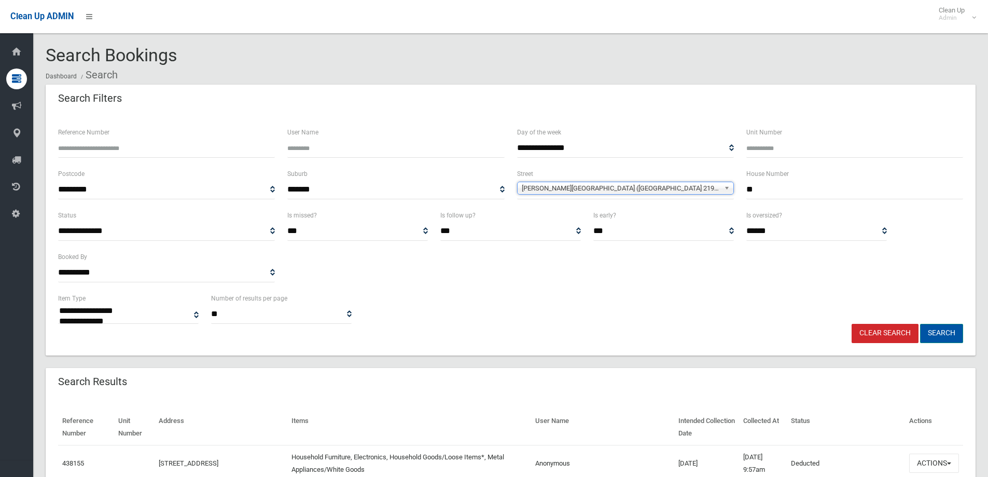
click at [939, 333] on button "Search" at bounding box center [941, 333] width 43 height 19
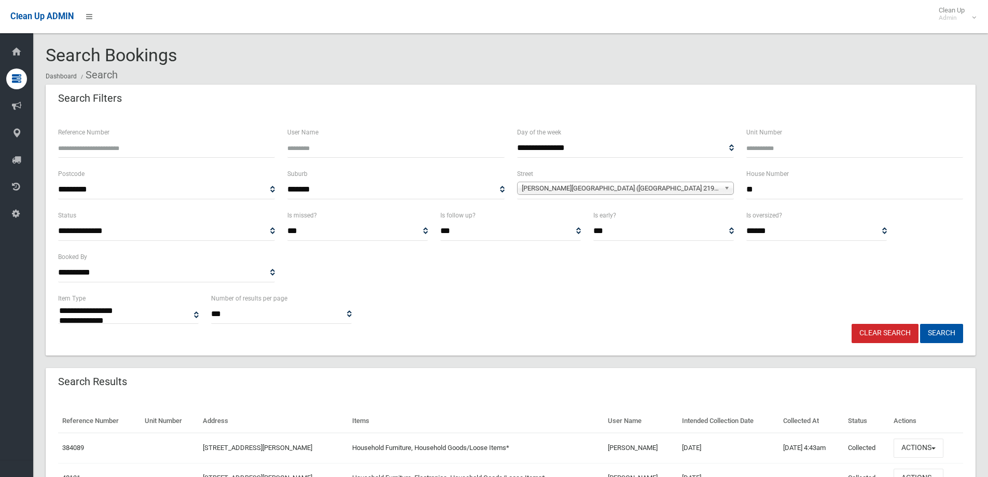
select select
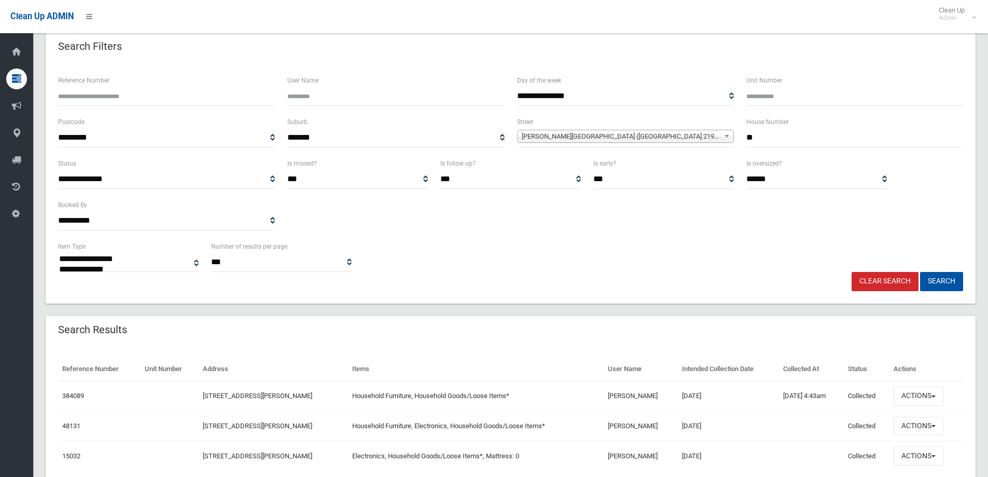
scroll to position [95, 0]
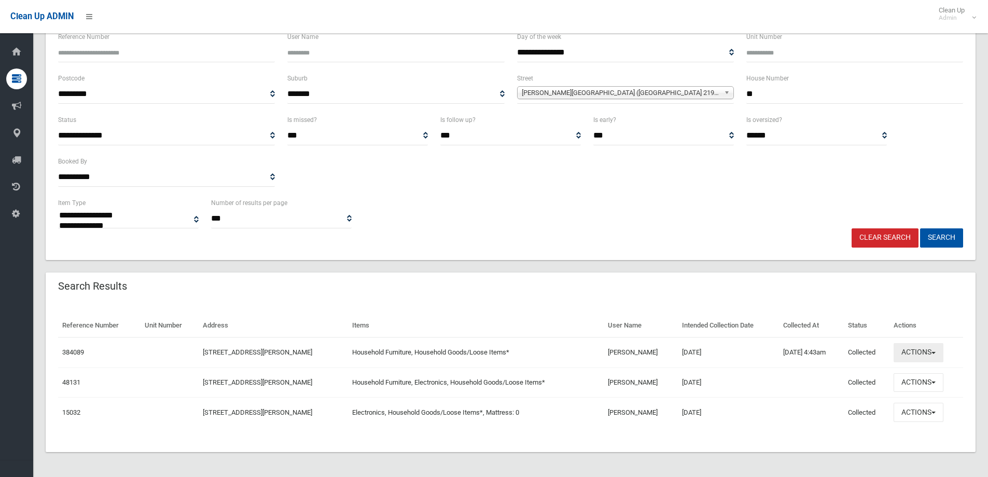
click at [917, 352] on button "Actions" at bounding box center [919, 352] width 50 height 19
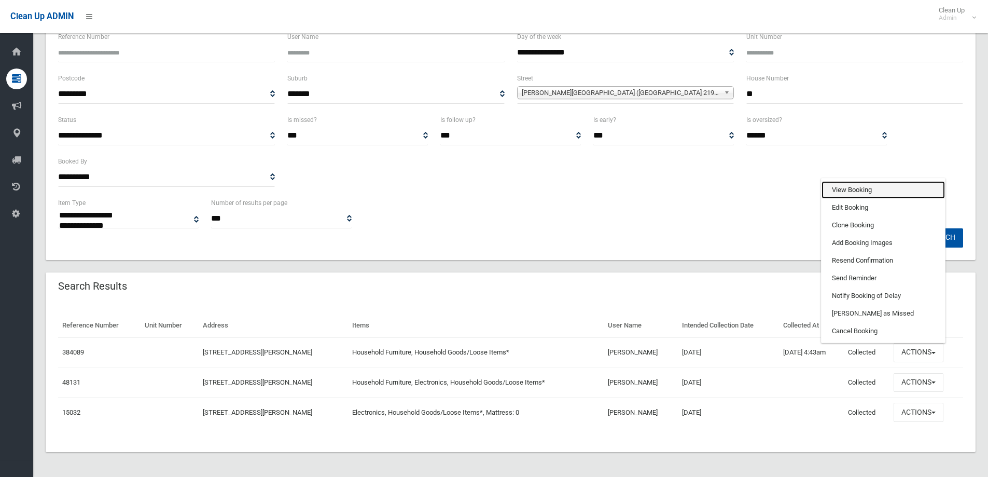
click at [843, 191] on link "View Booking" at bounding box center [883, 190] width 123 height 18
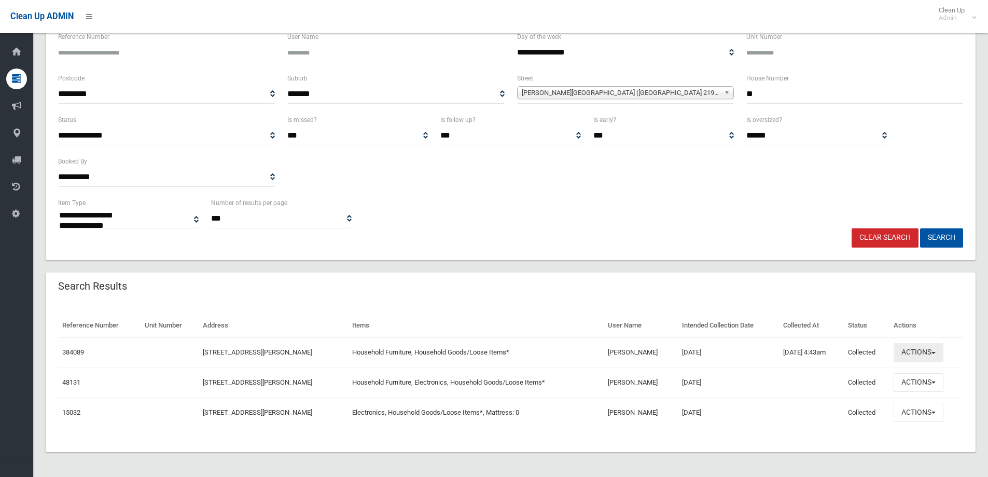
click at [922, 354] on button "Actions" at bounding box center [919, 352] width 50 height 19
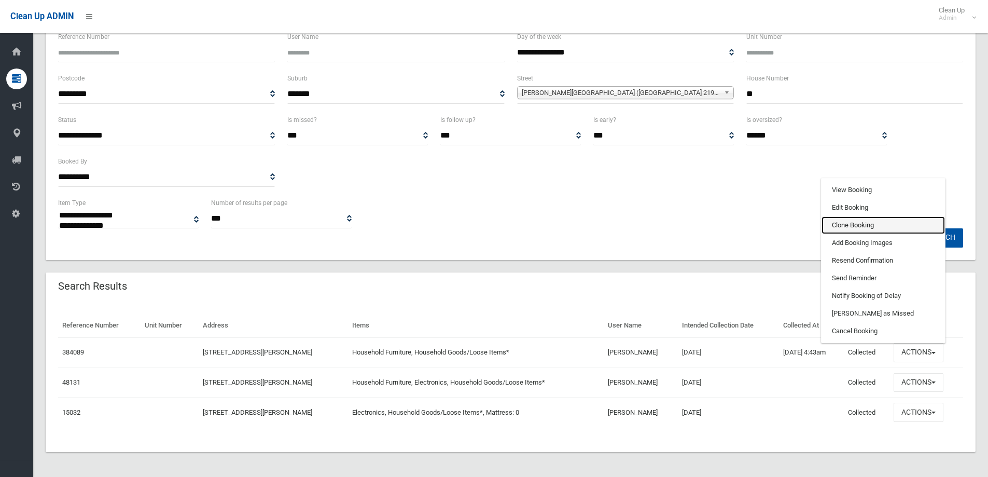
click at [850, 225] on link "Clone Booking" at bounding box center [883, 225] width 123 height 18
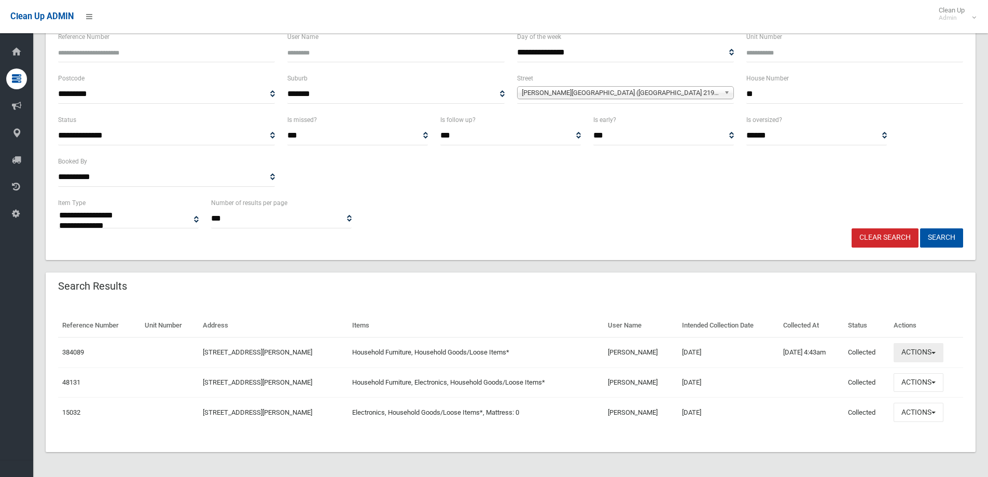
click at [921, 353] on button "Actions" at bounding box center [919, 352] width 50 height 19
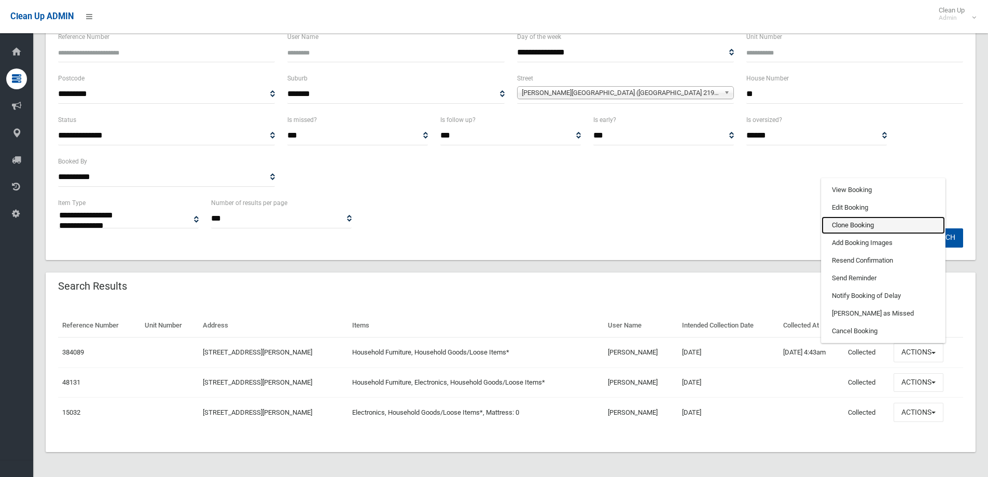
click at [846, 226] on link "Clone Booking" at bounding box center [883, 225] width 123 height 18
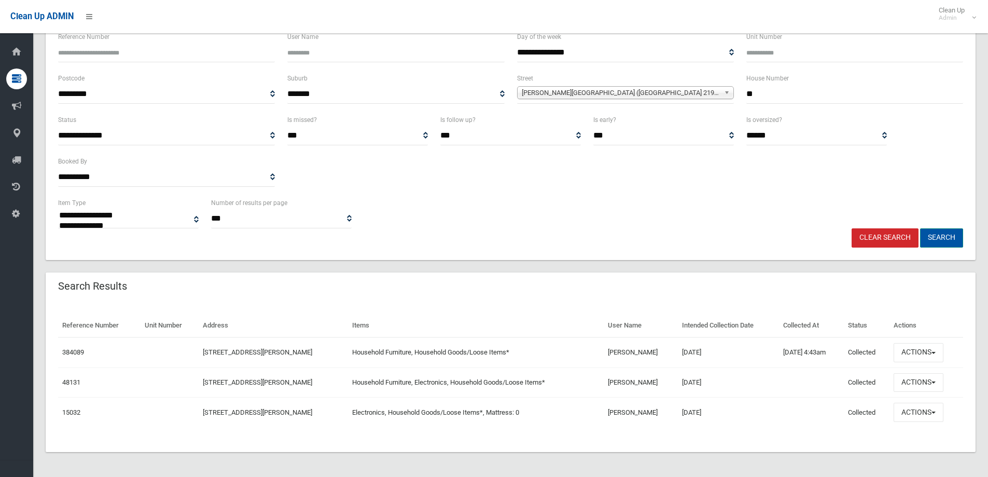
click at [942, 236] on button "Search" at bounding box center [941, 237] width 43 height 19
click at [941, 237] on button "Search" at bounding box center [941, 237] width 43 height 19
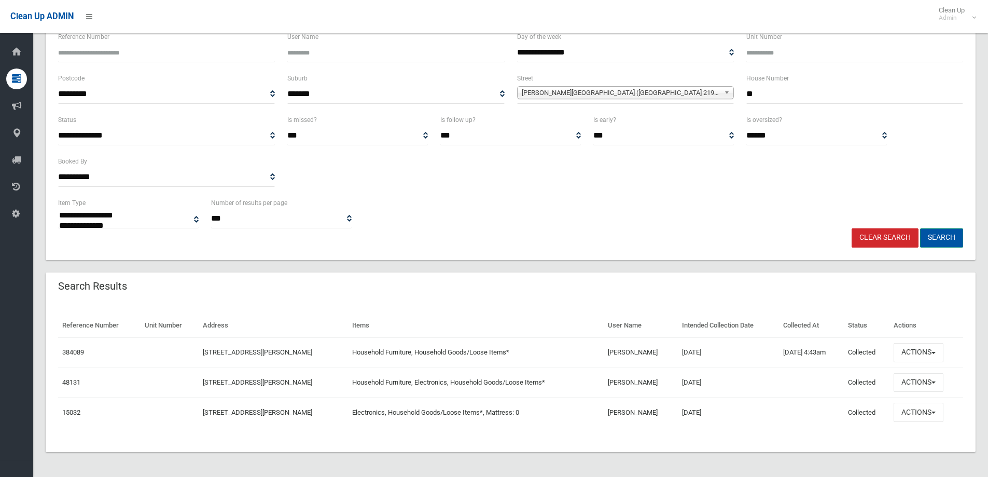
click at [941, 237] on button "Search" at bounding box center [941, 237] width 43 height 19
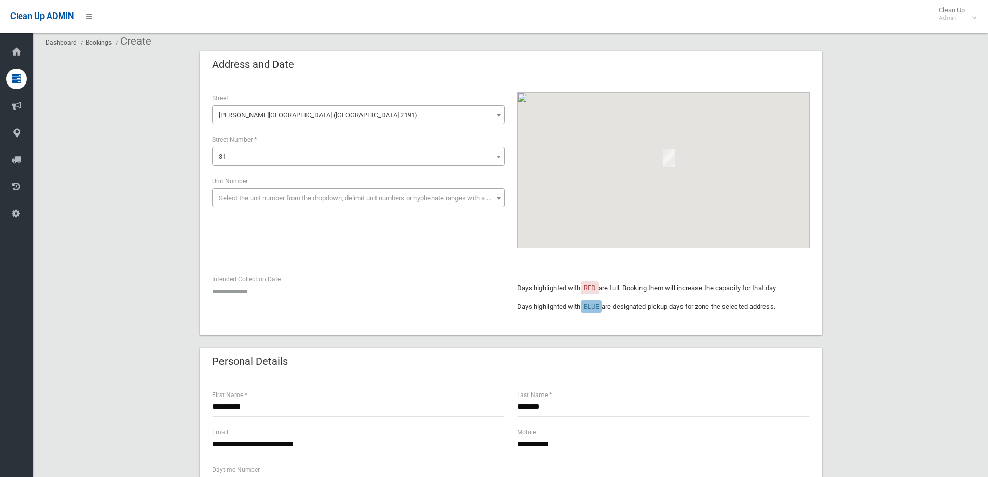
scroll to position [52, 0]
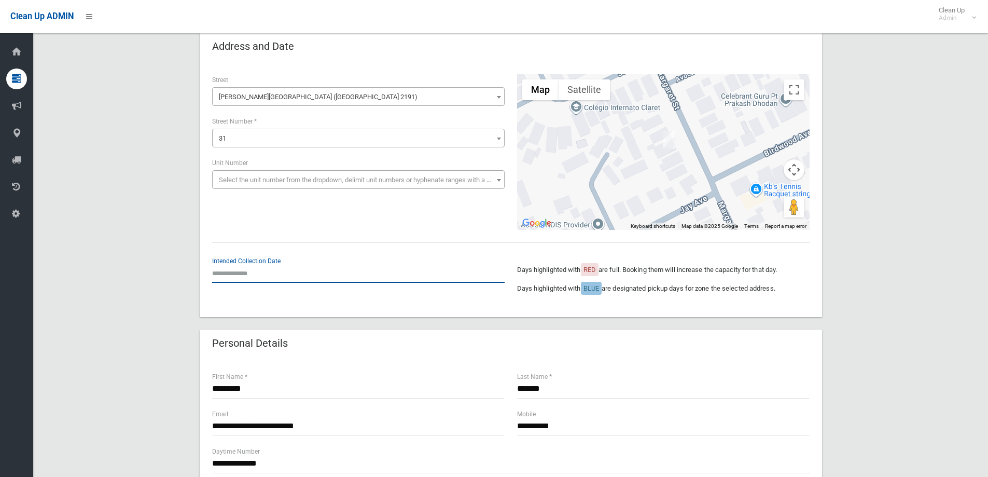
click at [234, 267] on input "text" at bounding box center [358, 272] width 293 height 19
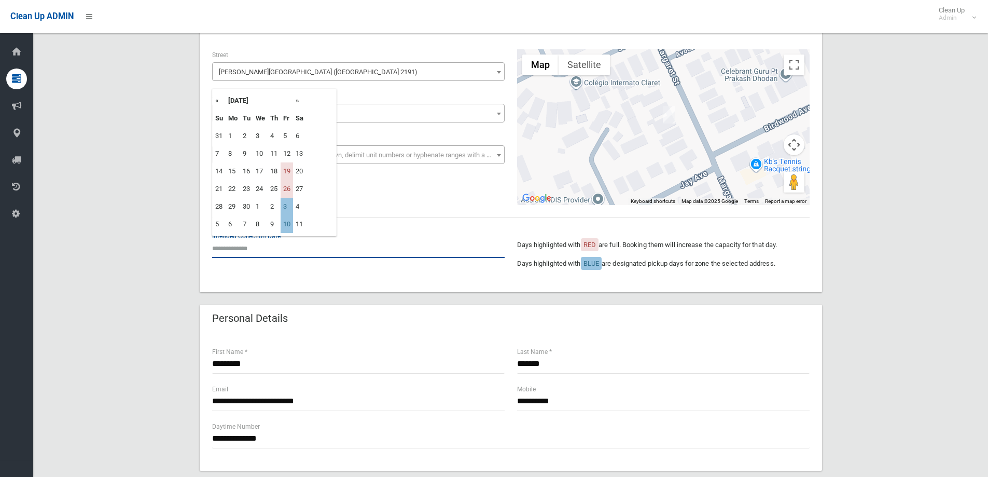
scroll to position [259, 0]
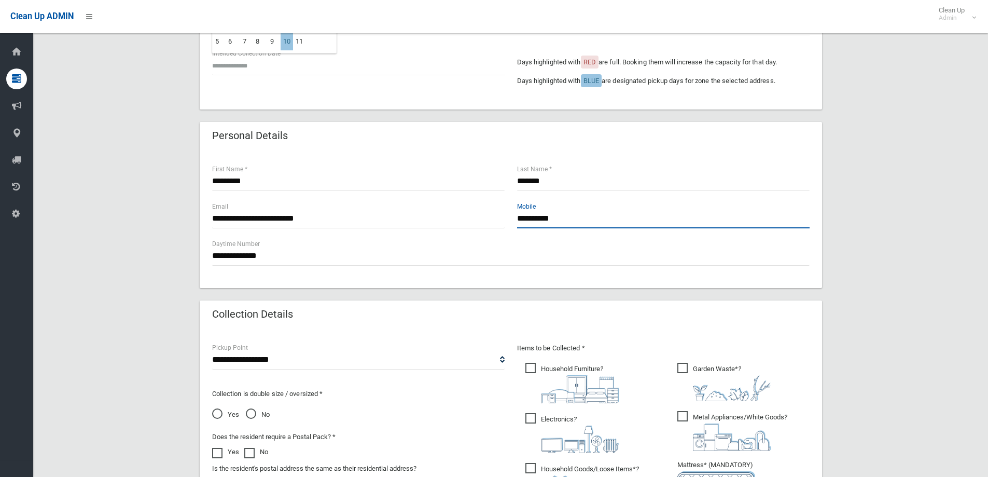
click at [572, 220] on input "**********" at bounding box center [663, 218] width 293 height 19
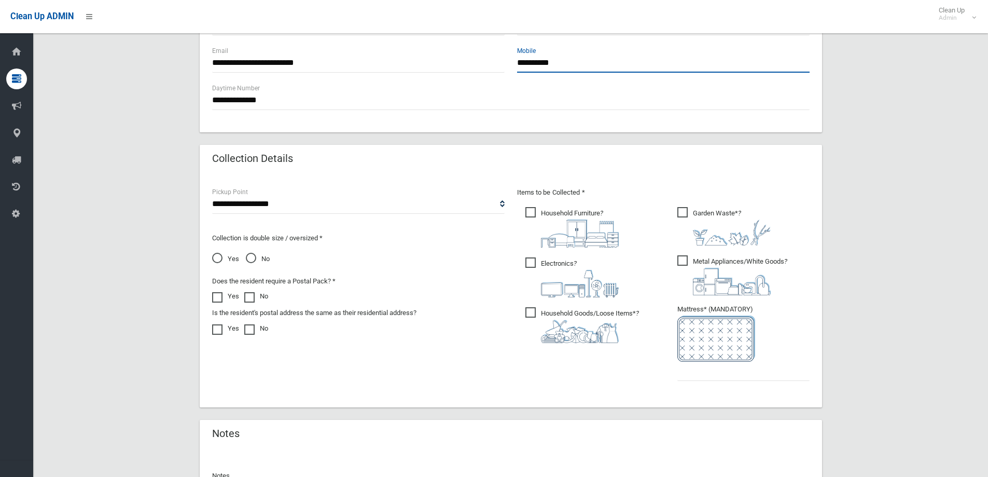
scroll to position [52, 0]
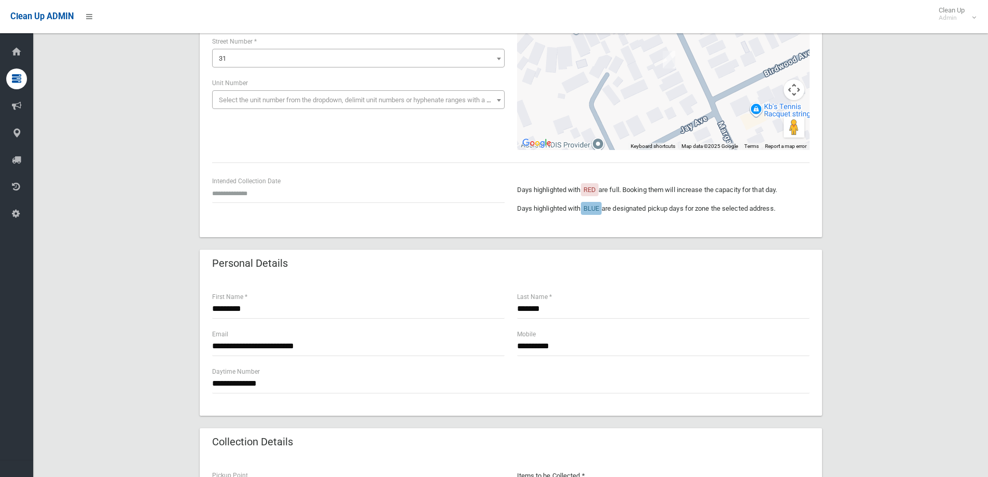
scroll to position [156, 0]
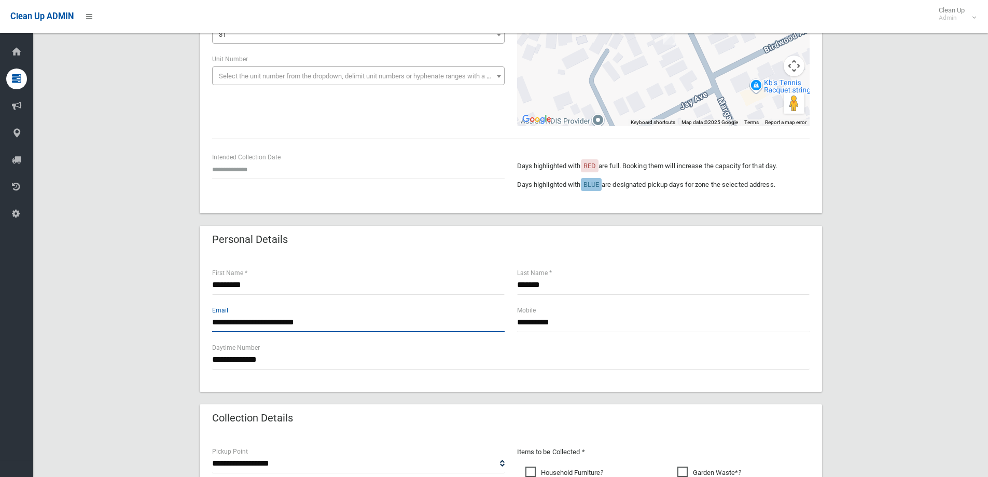
click at [323, 322] on input "**********" at bounding box center [358, 322] width 293 height 19
type input "*"
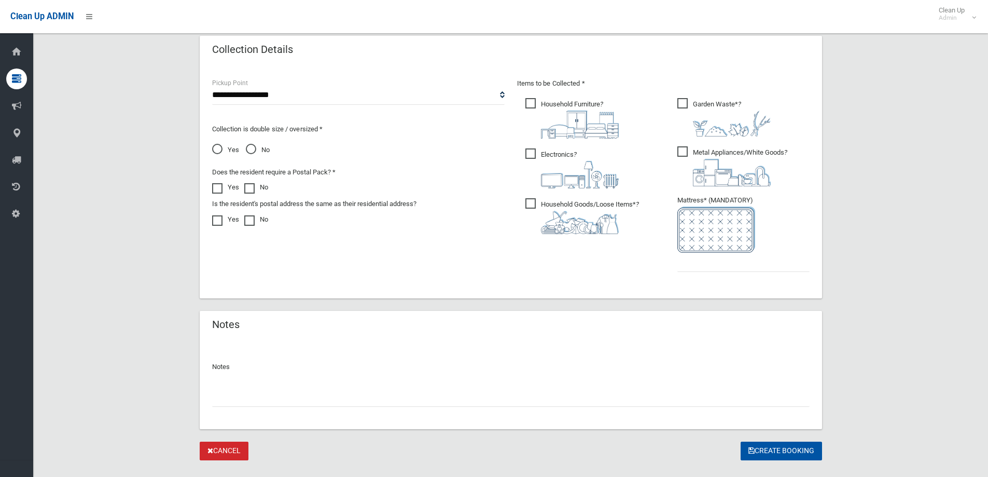
scroll to position [545, 0]
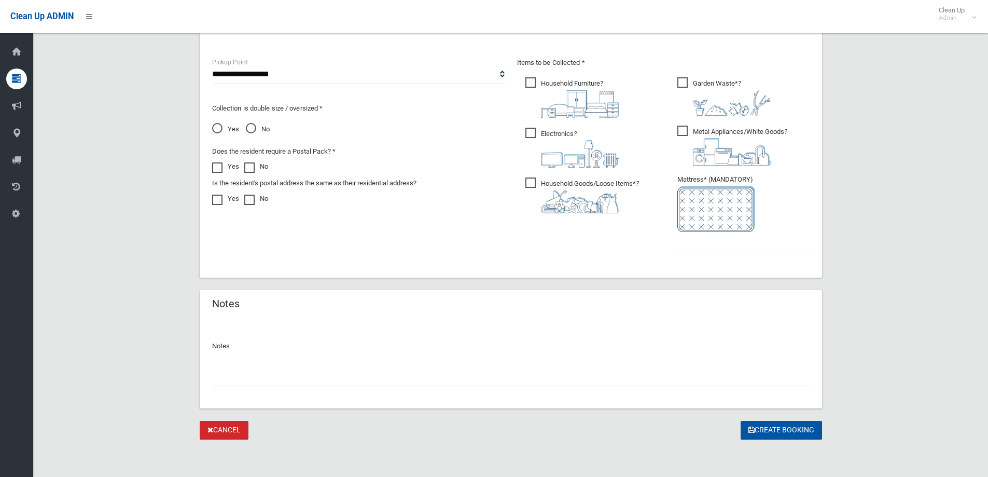
type input "**********"
click at [711, 239] on input "text" at bounding box center [743, 241] width 132 height 19
type input "*"
click at [532, 133] on span "Electronics ?" at bounding box center [571, 148] width 93 height 40
click at [685, 82] on span "Garden Waste* ?" at bounding box center [723, 96] width 93 height 38
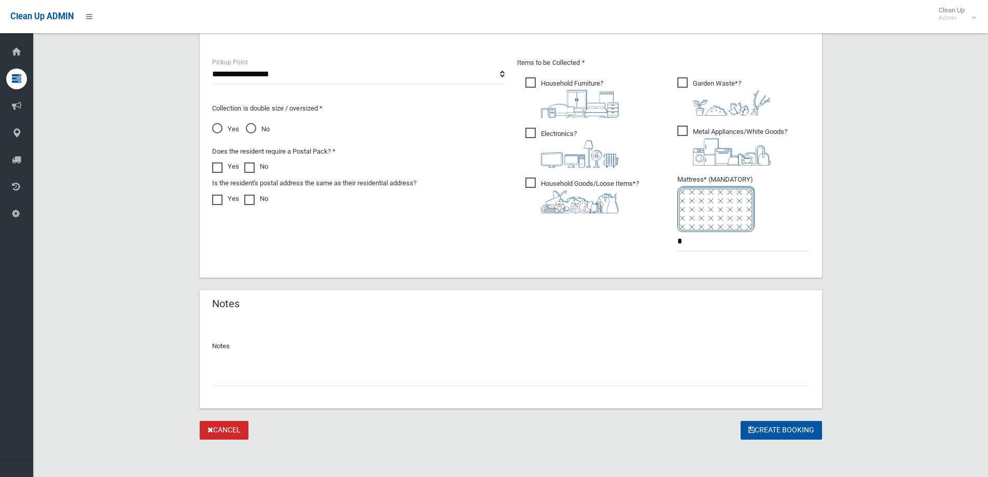
click at [683, 129] on span "Metal Appliances/White Goods ?" at bounding box center [732, 146] width 110 height 40
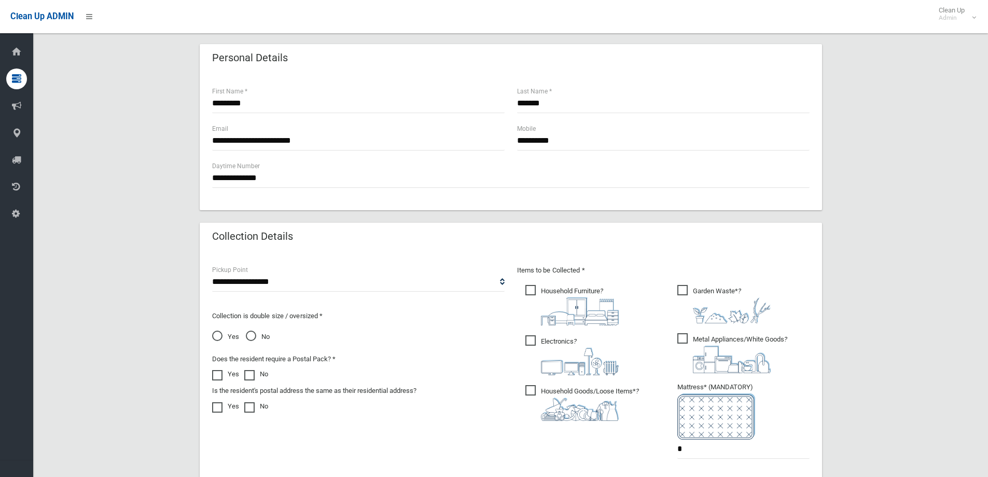
scroll to position [78, 0]
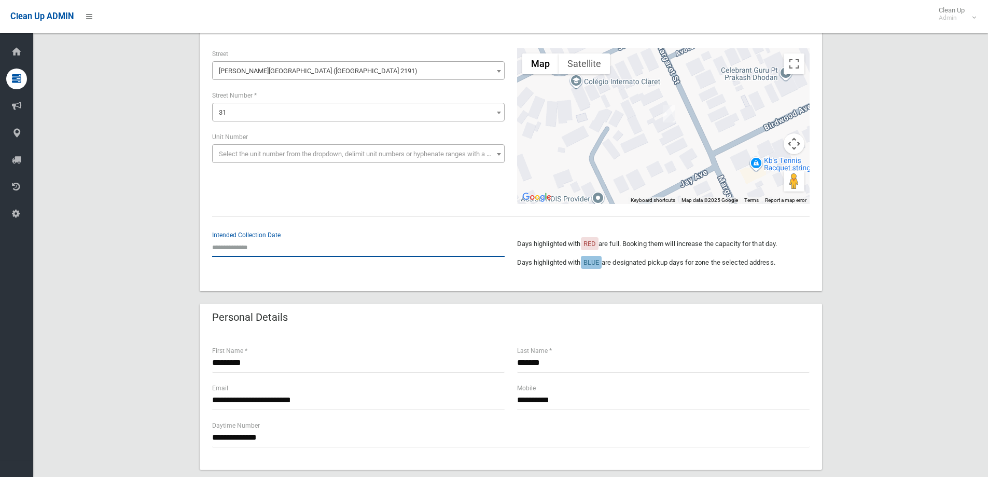
click at [240, 245] on input "text" at bounding box center [358, 247] width 293 height 19
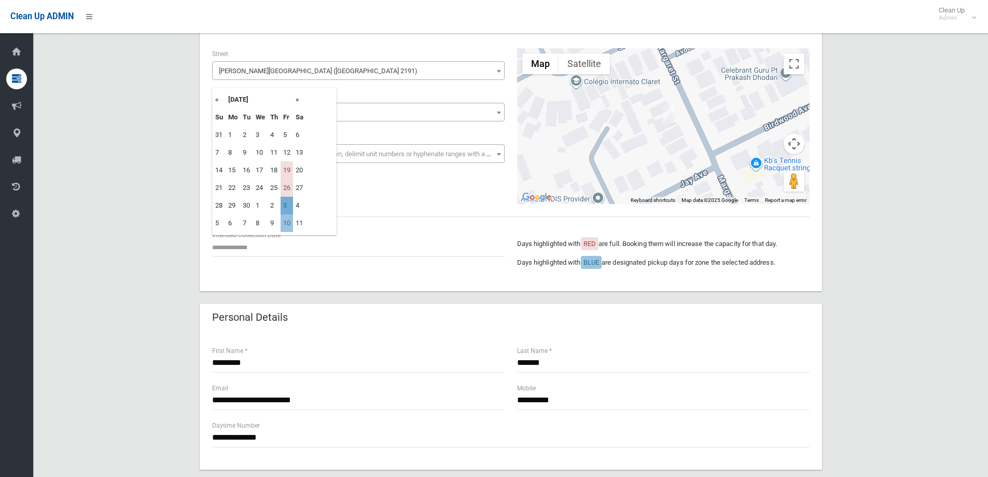
click at [286, 207] on td "3" at bounding box center [287, 206] width 12 height 18
type input "**********"
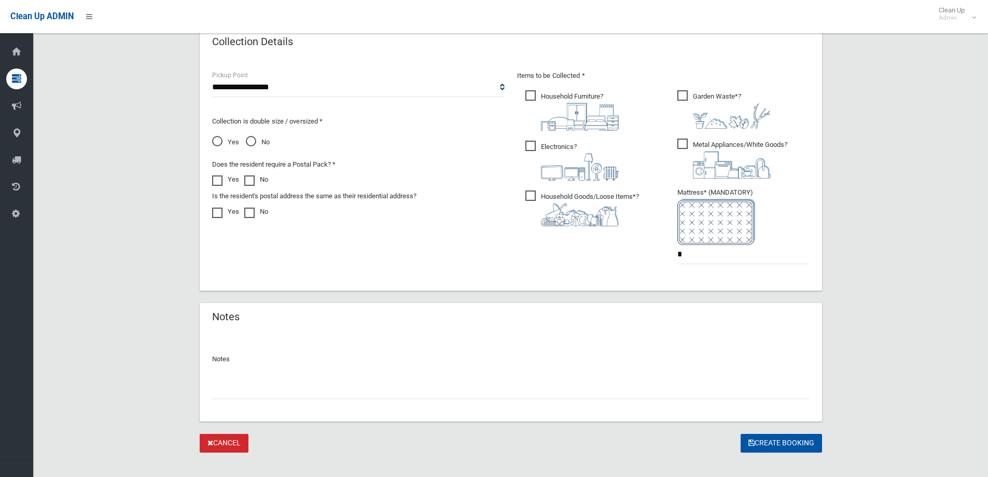
scroll to position [545, 0]
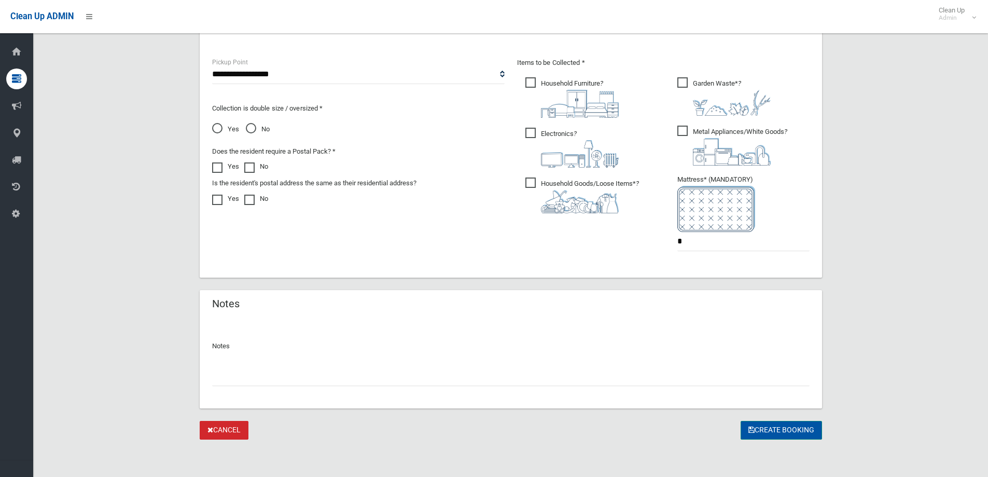
click at [782, 432] on button "Create Booking" at bounding box center [781, 430] width 81 height 19
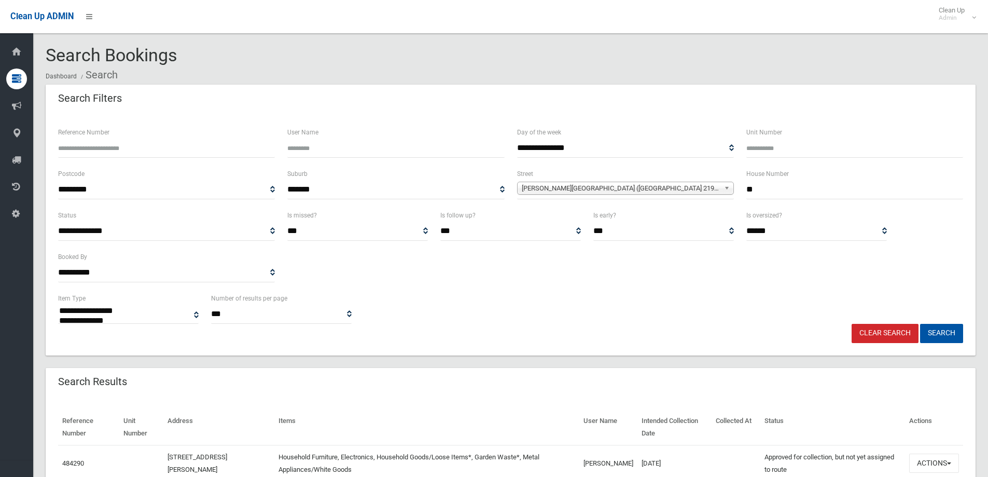
select select
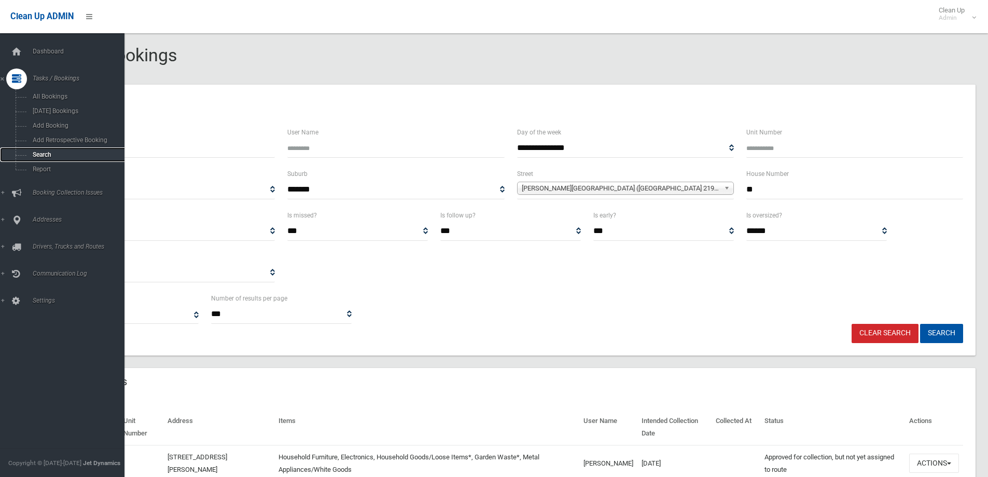
click at [41, 154] on span "Search" at bounding box center [77, 154] width 94 height 7
click at [43, 152] on span "Search" at bounding box center [77, 154] width 94 height 7
click at [45, 152] on span "Search" at bounding box center [77, 154] width 94 height 7
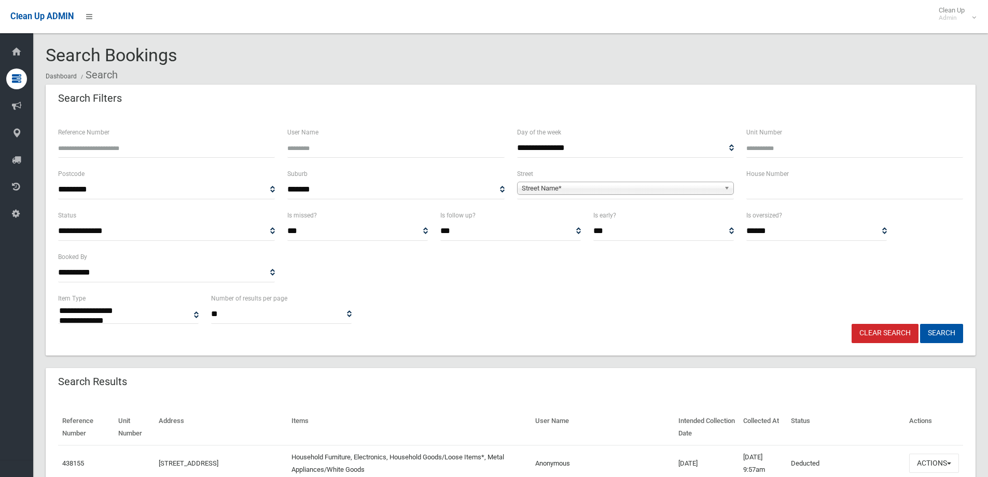
select select
click at [767, 190] on input "text" at bounding box center [854, 189] width 217 height 19
type input "*****"
click at [541, 187] on span "Street Name*" at bounding box center [621, 188] width 198 height 12
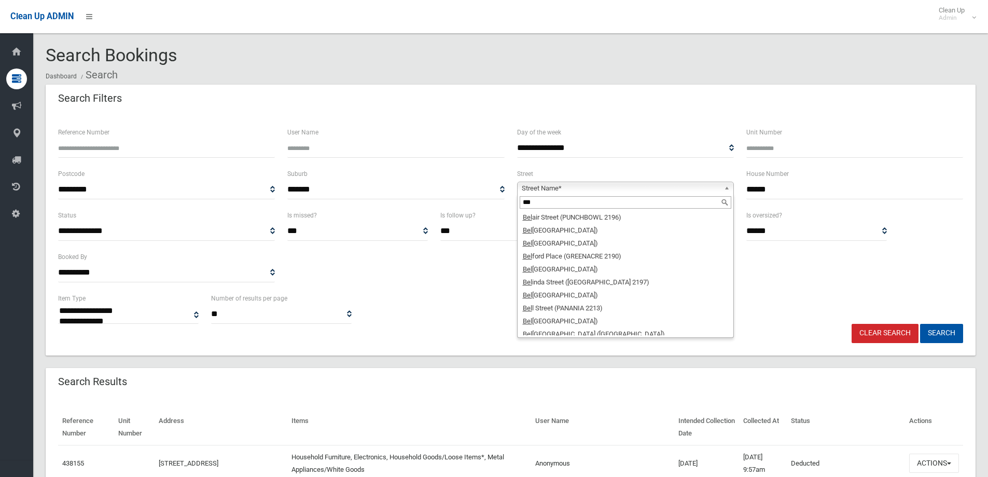
type input "***"
click at [780, 191] on input "*****" at bounding box center [854, 189] width 217 height 19
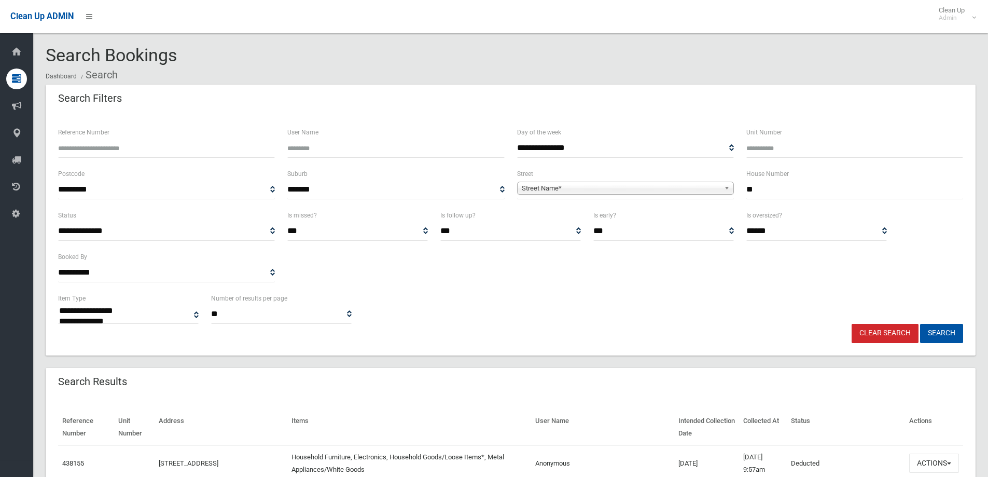
click at [539, 188] on span "Street Name*" at bounding box center [621, 188] width 198 height 12
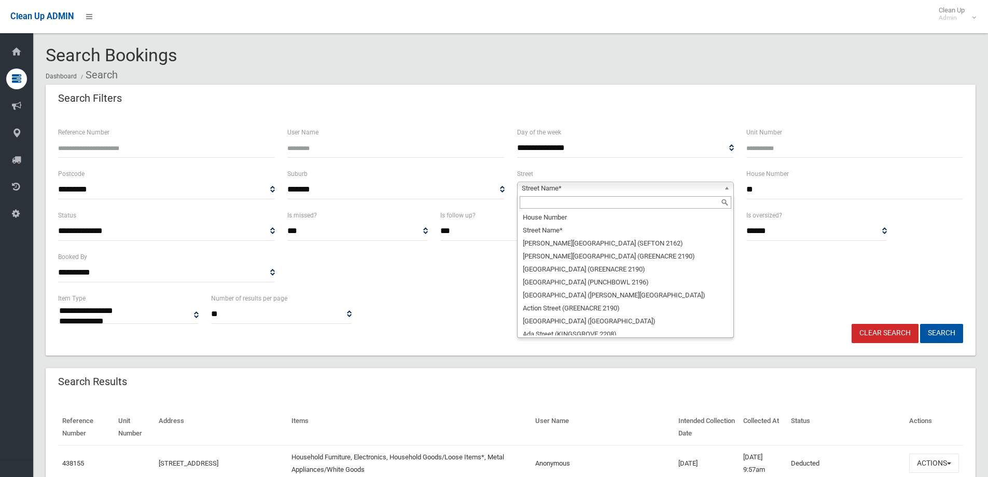
click at [759, 181] on input "**" at bounding box center [854, 189] width 217 height 19
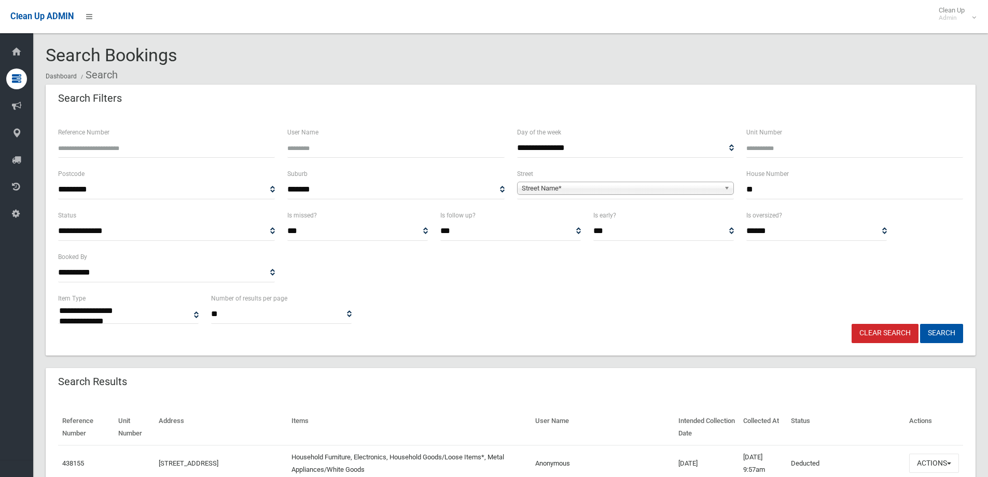
type input "*"
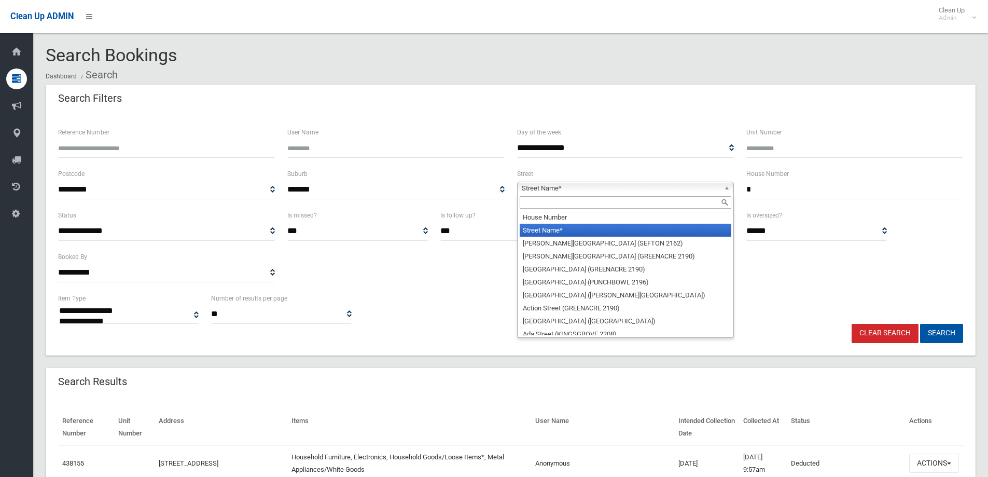
click at [551, 185] on span "Street Name*" at bounding box center [621, 188] width 198 height 12
click at [541, 202] on input "text" at bounding box center [626, 202] width 212 height 12
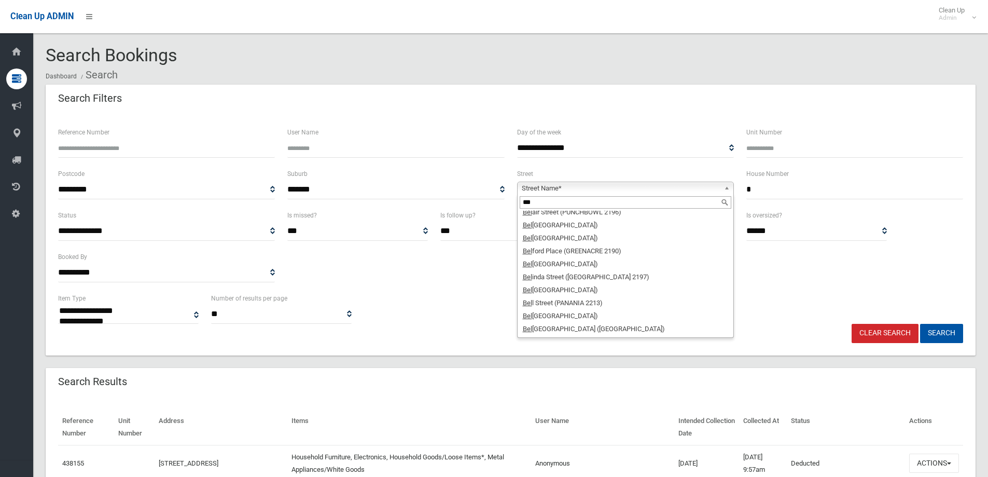
scroll to position [31, 0]
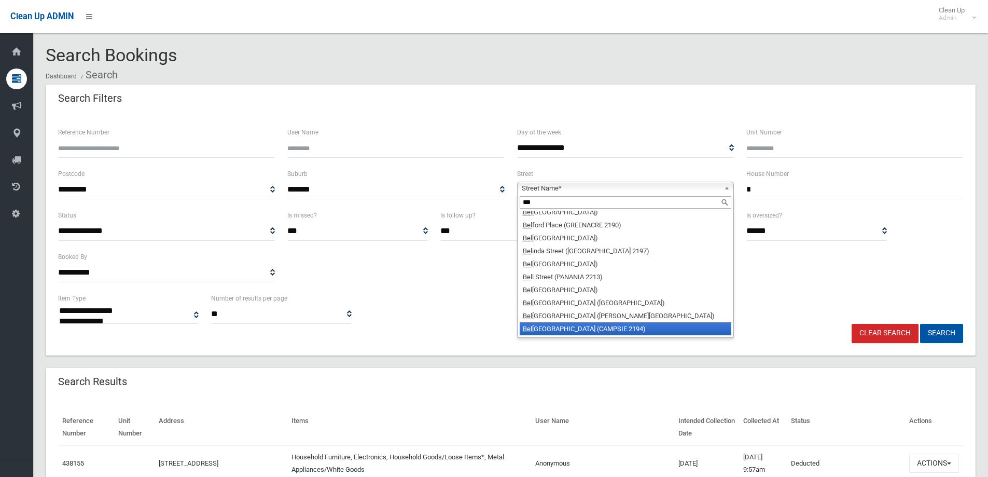
type input "***"
click at [562, 329] on li "Bel lombi Street (CAMPSIE 2194)" at bounding box center [626, 328] width 212 height 13
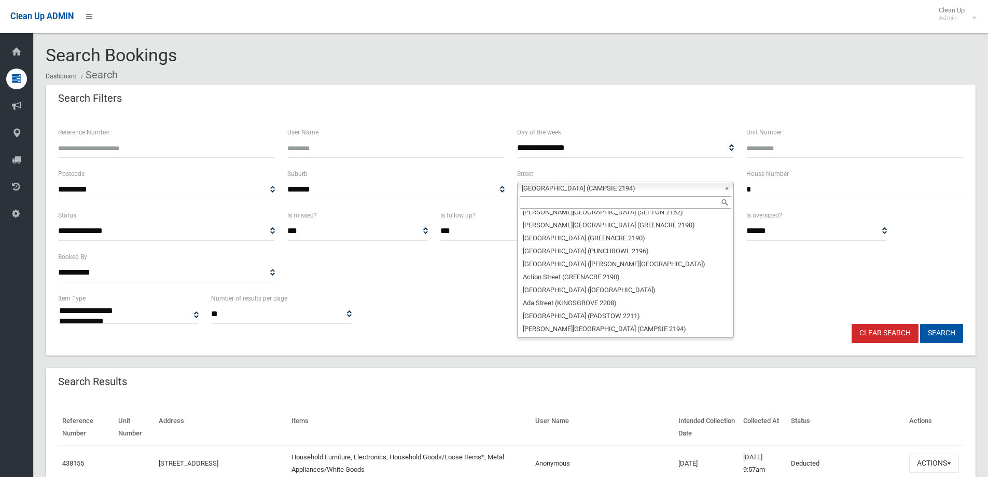
scroll to position [2624, 0]
click at [628, 184] on span "Bellombi Street (CAMPSIE 2194)" at bounding box center [621, 188] width 198 height 12
click at [550, 397] on li "[GEOGRAPHIC_DATA] ([GEOGRAPHIC_DATA])" at bounding box center [626, 403] width 212 height 13
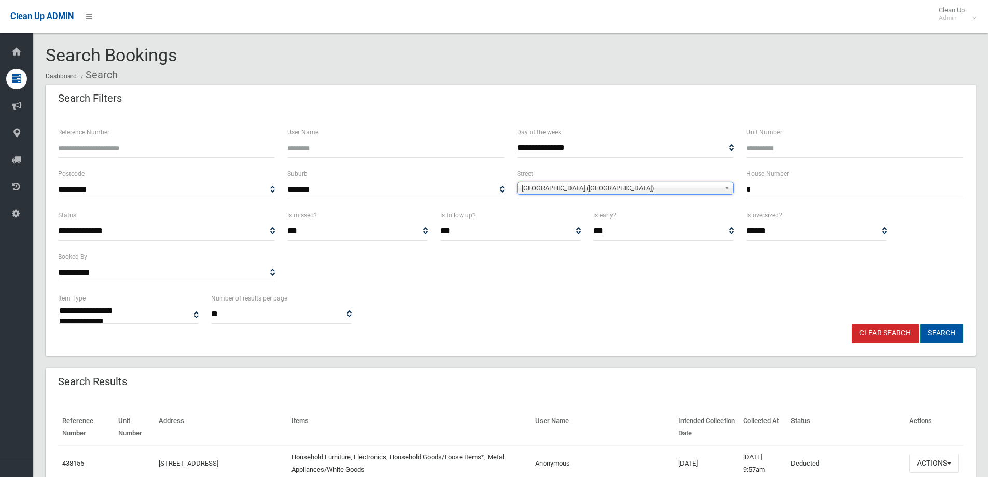
click at [937, 331] on button "Search" at bounding box center [941, 333] width 43 height 19
click at [936, 330] on button "Search" at bounding box center [941, 333] width 43 height 19
click at [937, 330] on button "Search" at bounding box center [941, 333] width 43 height 19
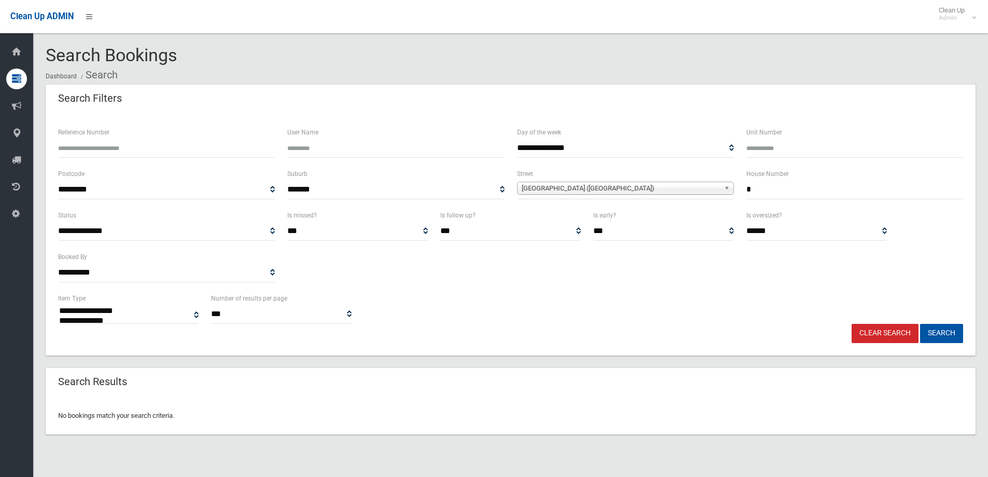
select select
click at [752, 187] on input "*" at bounding box center [854, 189] width 217 height 19
type input "**"
click at [939, 330] on button "Search" at bounding box center [941, 333] width 43 height 19
click at [938, 331] on button "Search" at bounding box center [941, 333] width 43 height 19
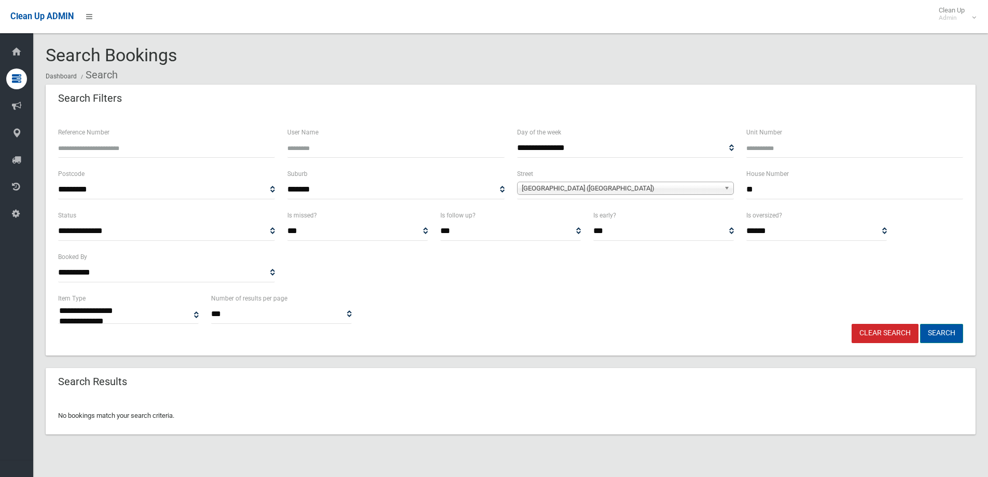
click at [938, 331] on button "Search" at bounding box center [941, 333] width 43 height 19
select select
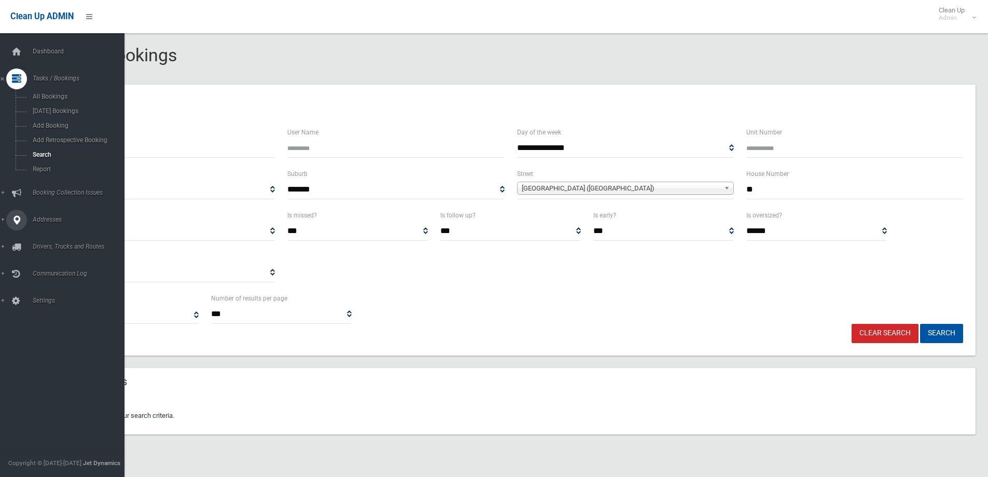
click at [40, 217] on span "Addresses" at bounding box center [81, 219] width 103 height 7
click at [44, 149] on span "All Addresses" at bounding box center [77, 150] width 94 height 7
click at [47, 150] on span "All Addresses" at bounding box center [77, 150] width 94 height 7
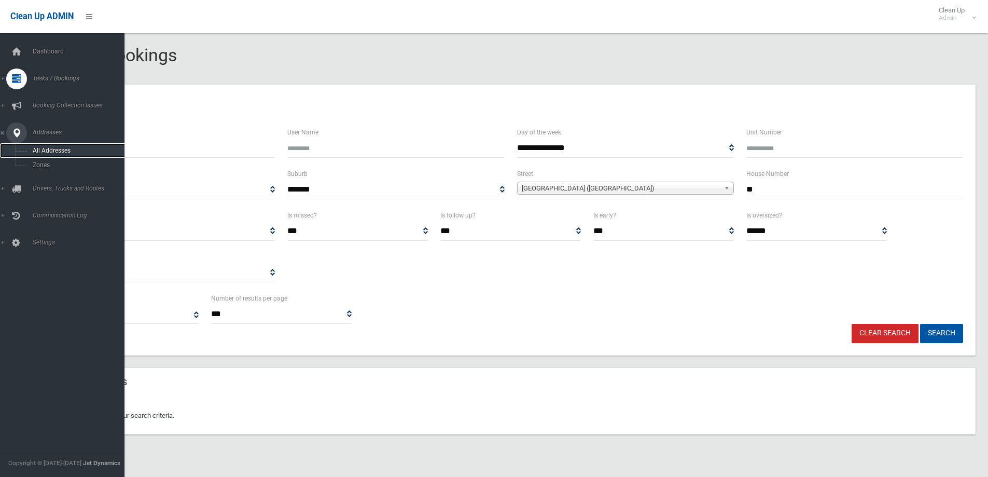
click at [48, 148] on span "All Addresses" at bounding box center [77, 150] width 94 height 7
click at [43, 150] on span "All Addresses" at bounding box center [77, 150] width 94 height 7
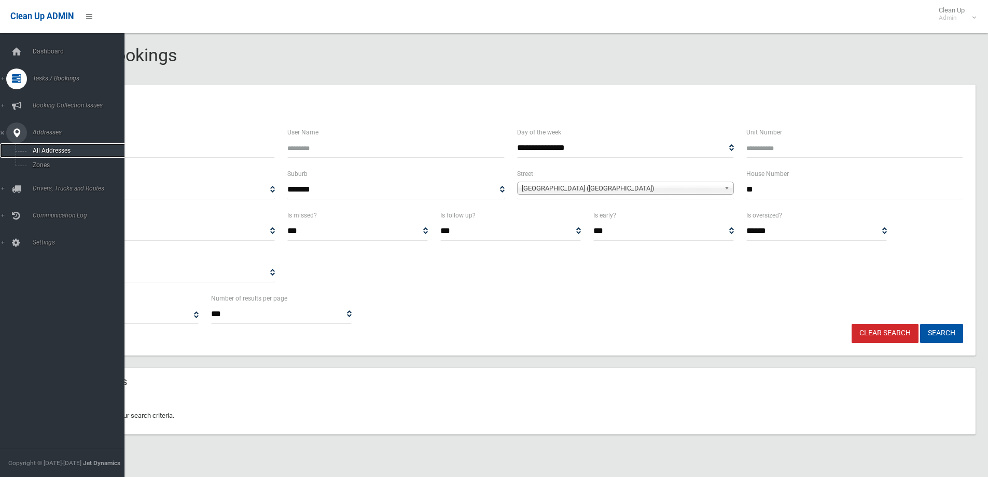
click at [43, 150] on span "All Addresses" at bounding box center [77, 150] width 94 height 7
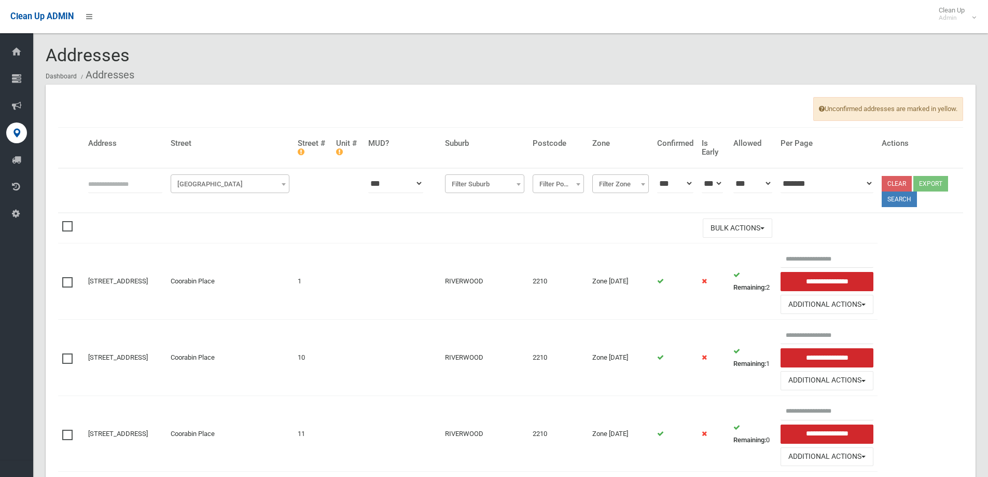
click at [91, 186] on input "text" at bounding box center [125, 183] width 74 height 19
type input "****"
click at [221, 178] on span "Filter Street" at bounding box center [230, 184] width 114 height 15
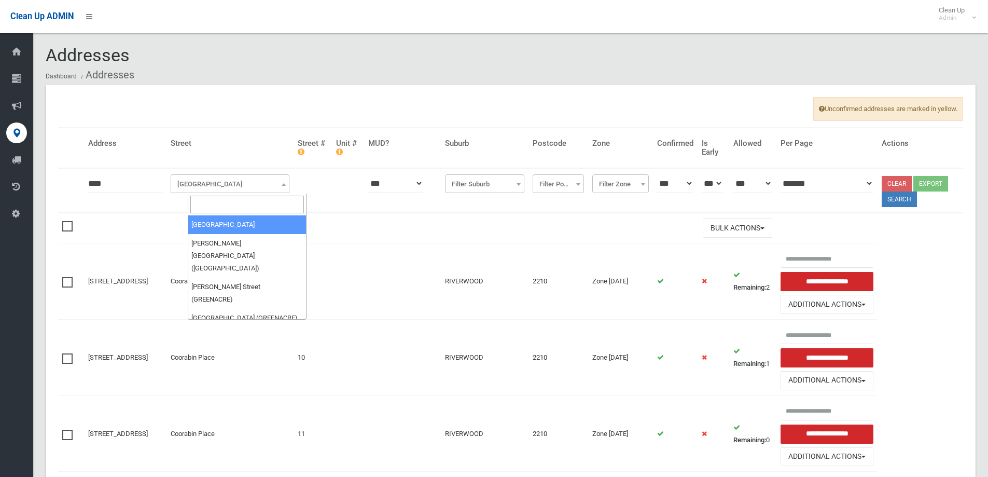
click at [194, 205] on input "search" at bounding box center [247, 205] width 114 height 18
type input "******"
select select "***"
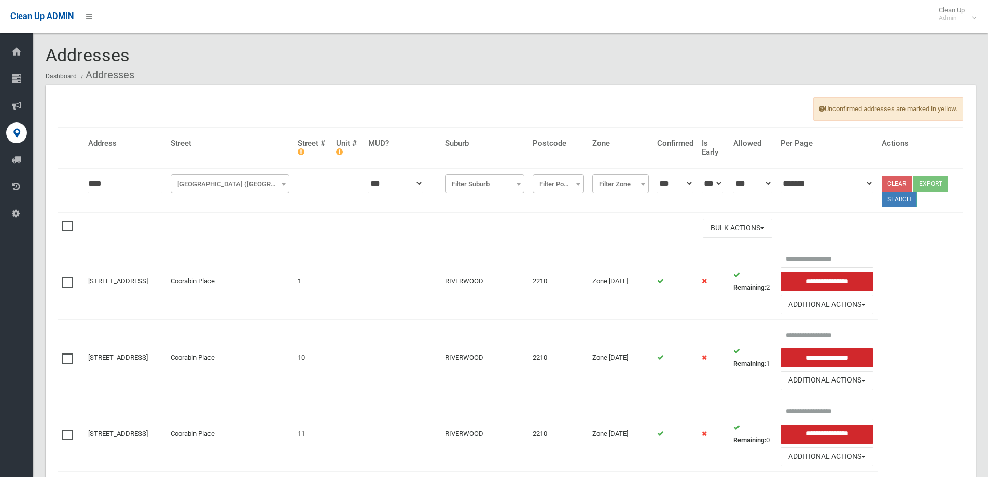
click at [899, 201] on button "Search" at bounding box center [899, 199] width 35 height 16
click at [901, 200] on button "Search" at bounding box center [899, 199] width 35 height 16
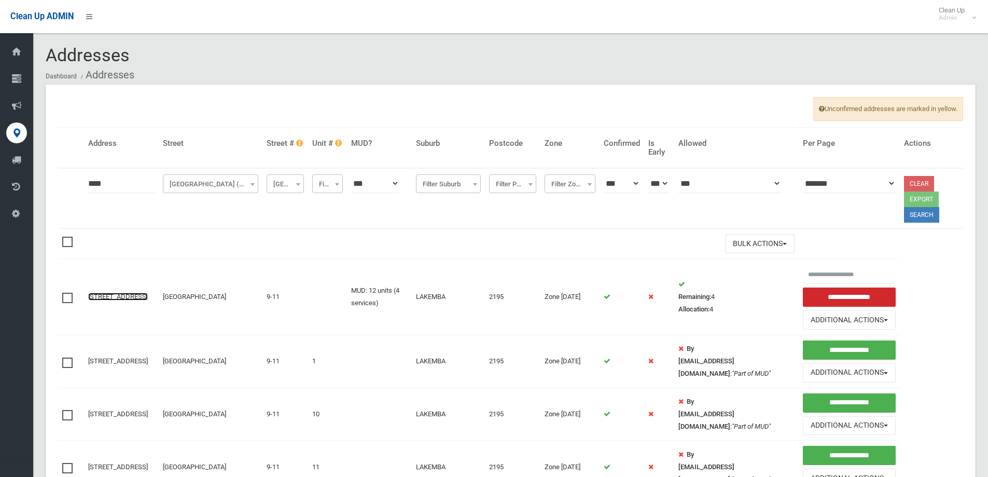
click at [113, 293] on link "[STREET_ADDRESS]" at bounding box center [118, 297] width 60 height 8
click at [107, 293] on link "9-11 Bellevue Avenue, LAKEMBA NSW 2195" at bounding box center [118, 297] width 60 height 8
click at [116, 293] on link "9-11 Bellevue Avenue, LAKEMBA NSW 2195" at bounding box center [118, 297] width 60 height 8
click at [116, 293] on link "[STREET_ADDRESS]" at bounding box center [118, 297] width 60 height 8
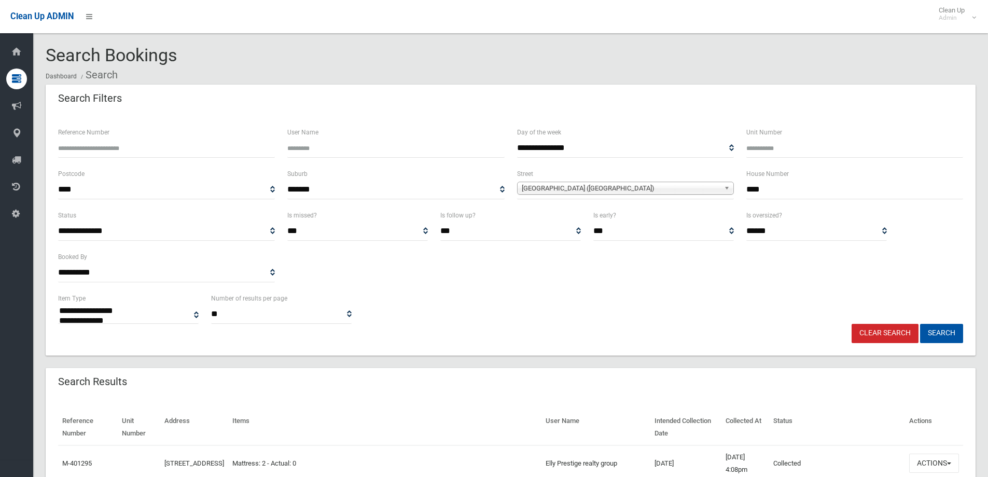
select select
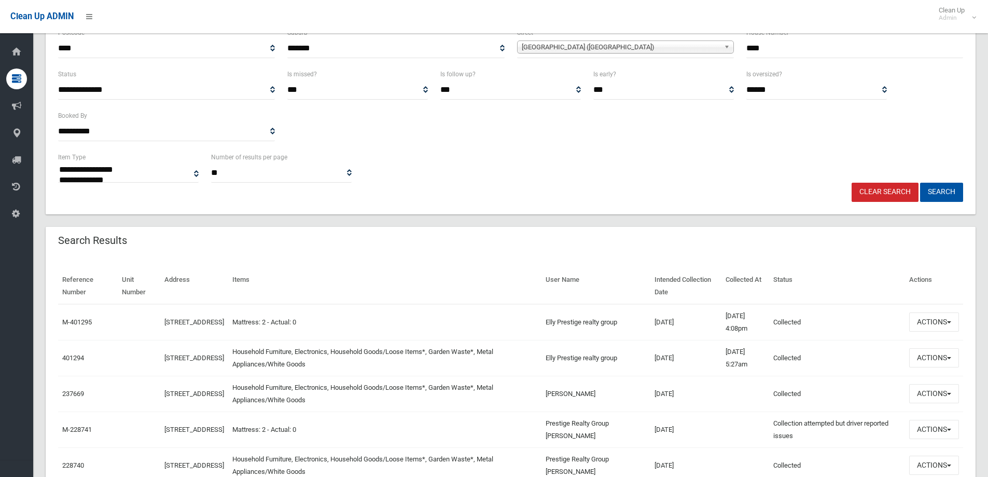
scroll to position [156, 0]
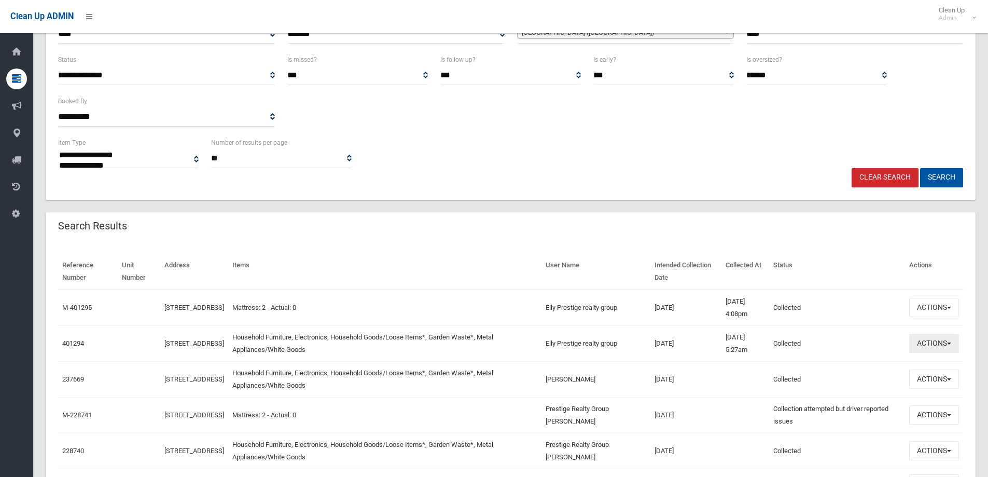
click at [934, 344] on button "Actions" at bounding box center [934, 342] width 50 height 19
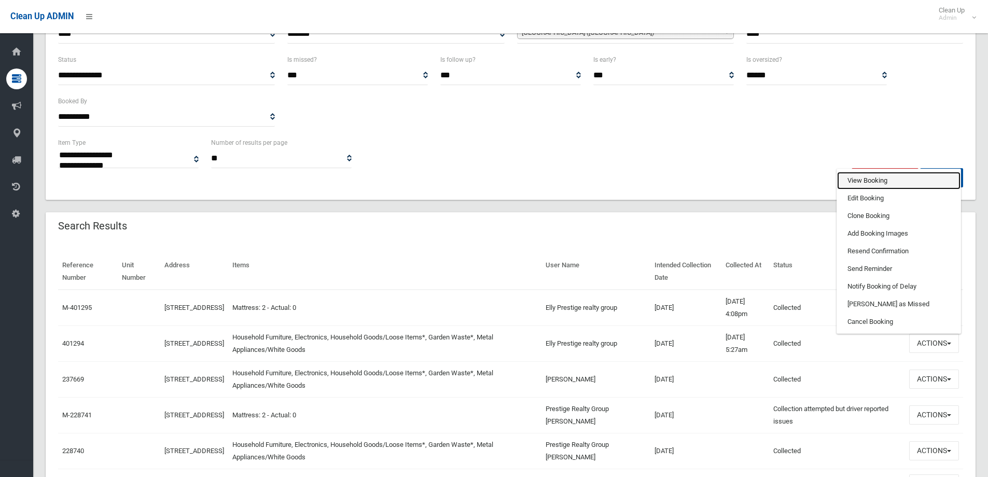
click at [848, 178] on link "View Booking" at bounding box center [898, 181] width 123 height 18
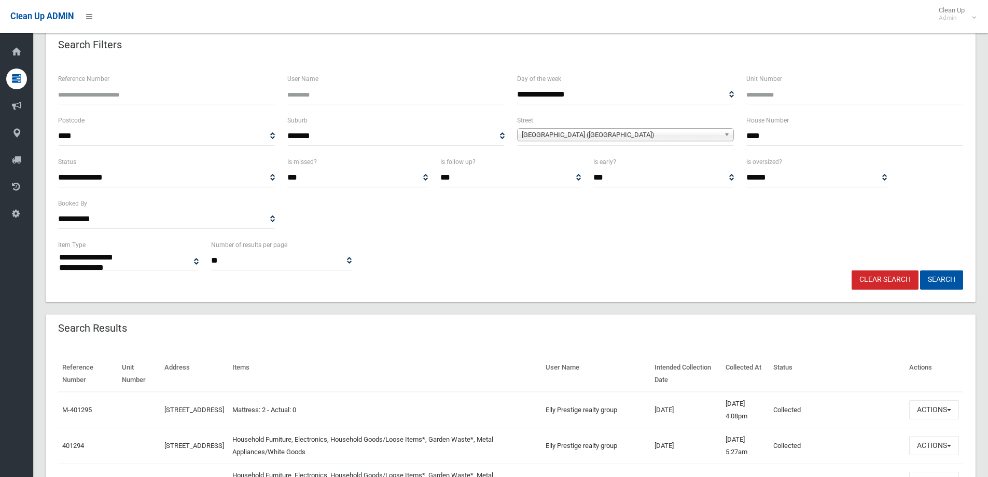
scroll to position [104, 0]
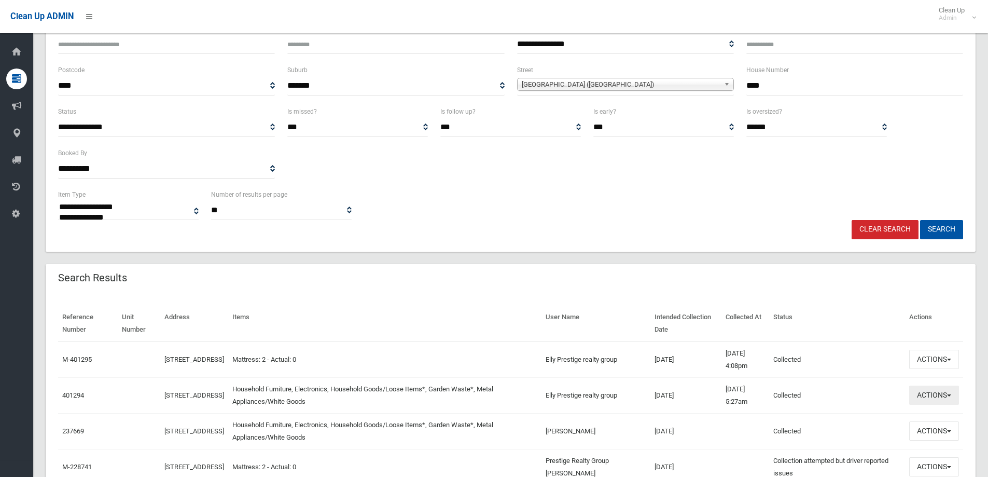
click at [926, 396] on button "Actions" at bounding box center [934, 394] width 50 height 19
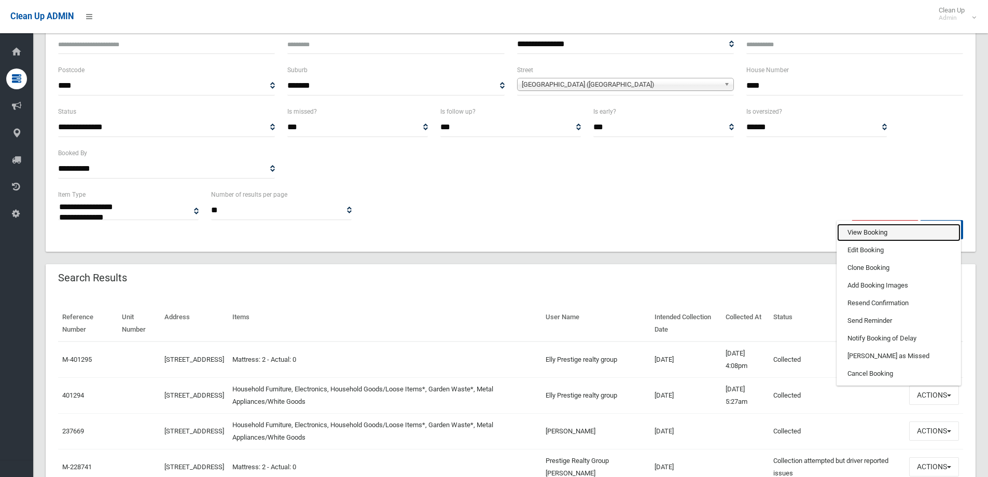
click at [865, 229] on link "View Booking" at bounding box center [898, 233] width 123 height 18
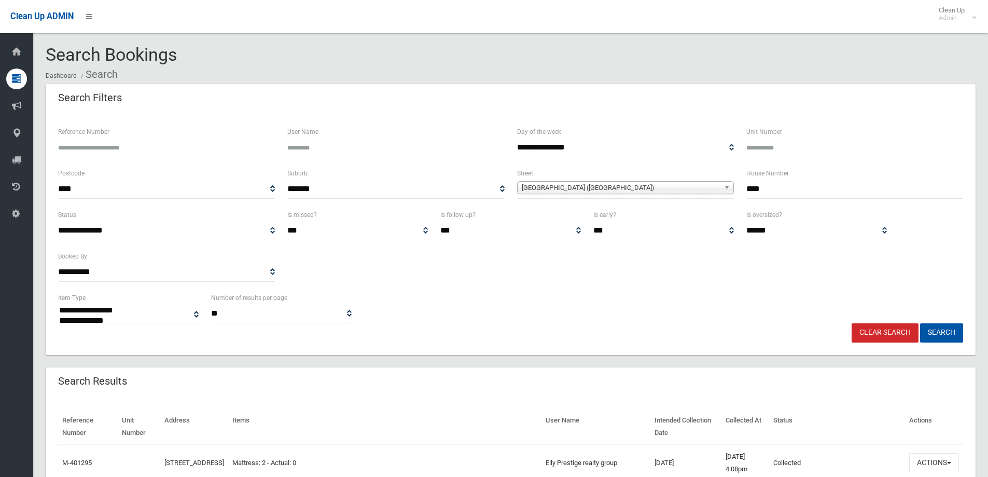
scroll to position [0, 0]
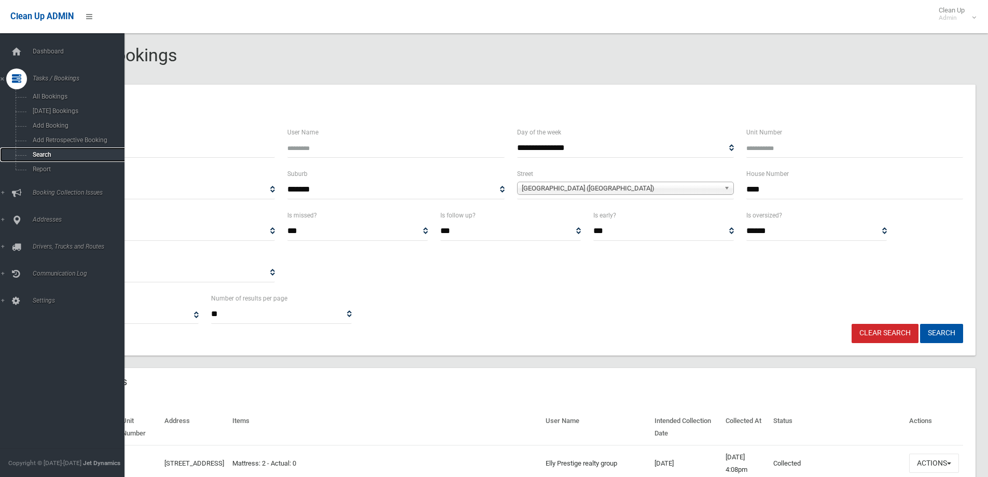
click at [41, 152] on span "Search" at bounding box center [77, 154] width 94 height 7
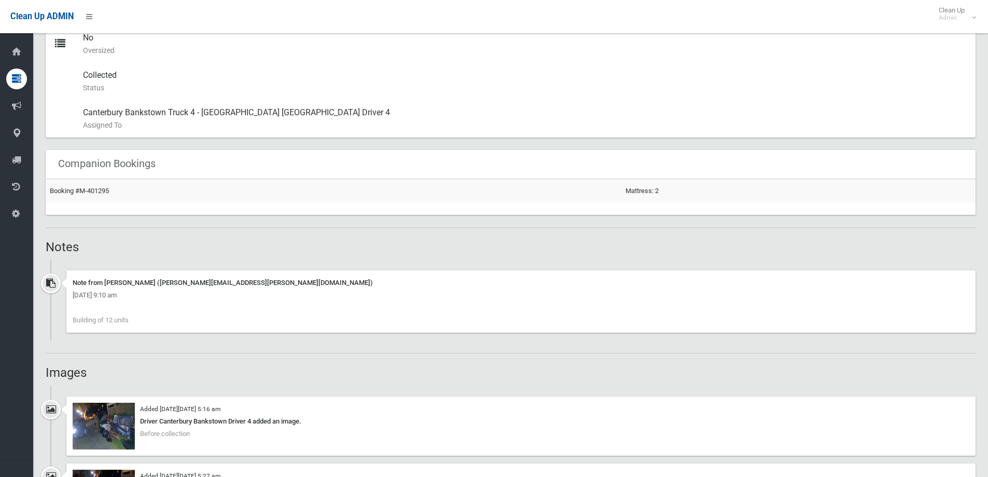
scroll to position [622, 0]
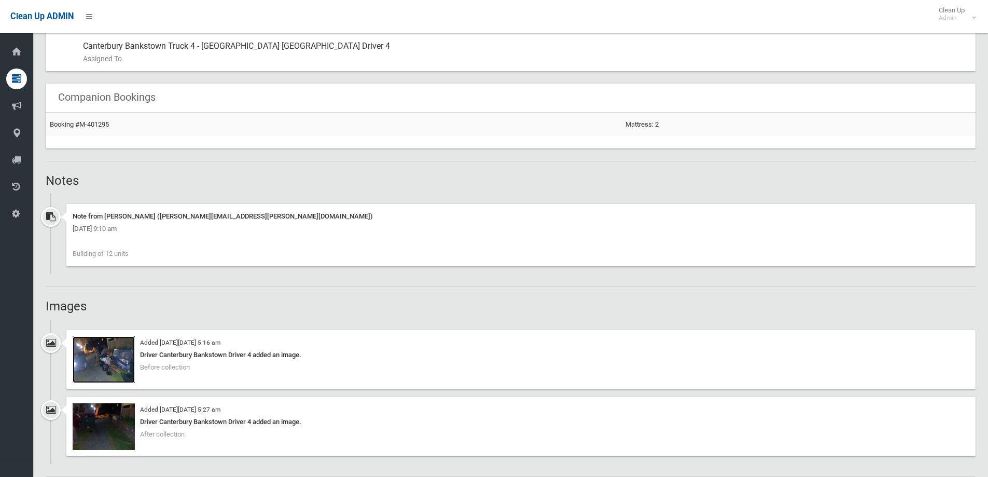
click at [104, 368] on img at bounding box center [104, 359] width 62 height 47
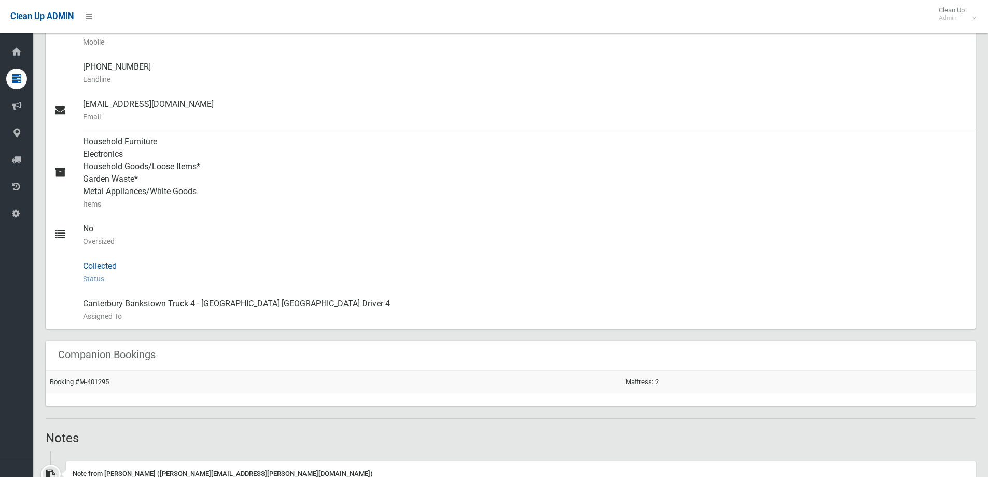
scroll to position [259, 0]
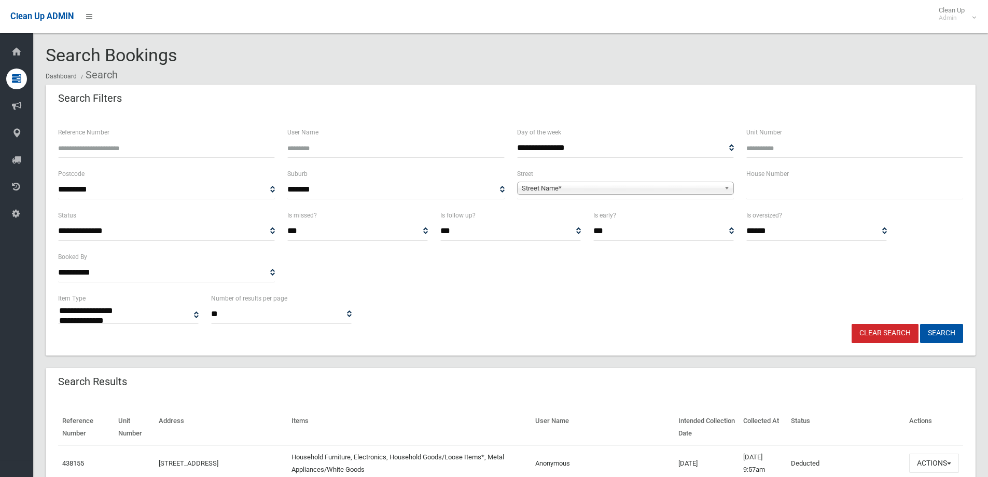
select select
drag, startPoint x: 752, startPoint y: 192, endPoint x: 761, endPoint y: 172, distance: 22.3
click at [757, 183] on input "text" at bounding box center [854, 189] width 217 height 19
type input "**"
drag, startPoint x: 560, startPoint y: 184, endPoint x: 560, endPoint y: 178, distance: 6.2
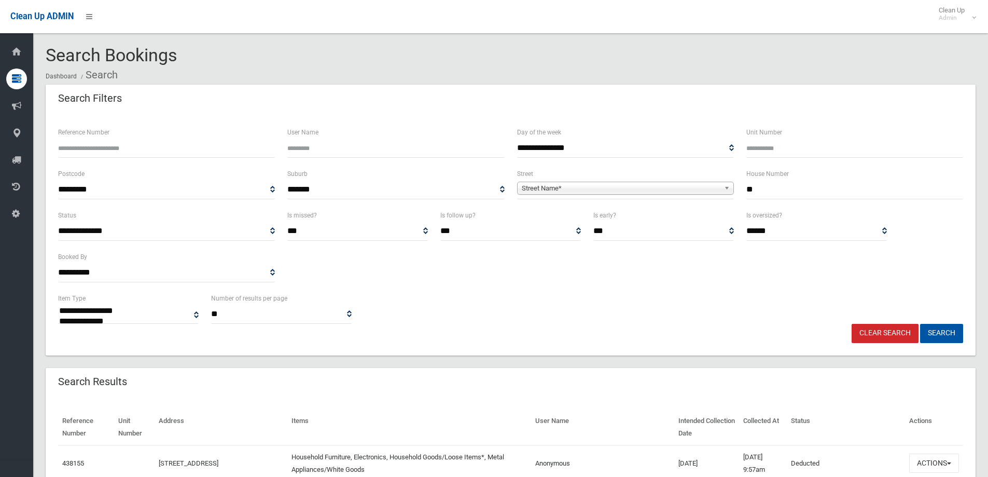
click at [560, 180] on span "**********" at bounding box center [625, 189] width 217 height 19
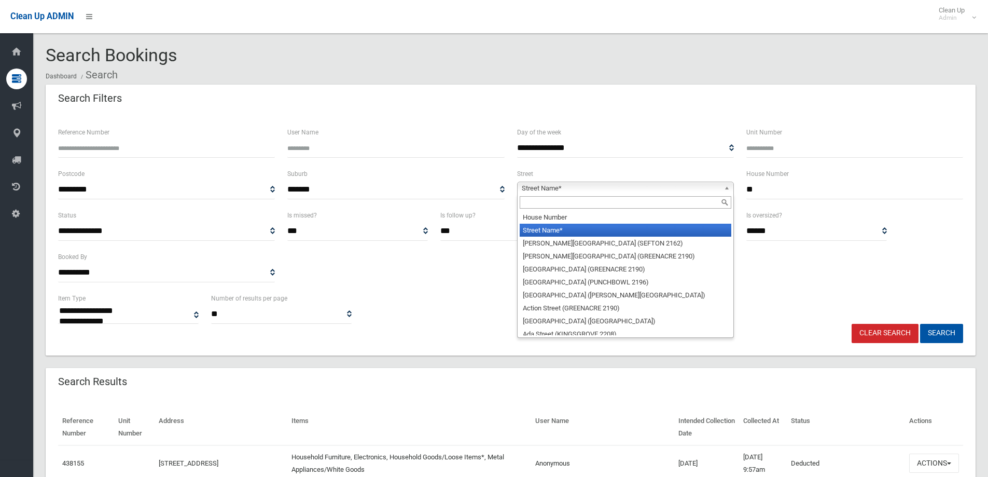
click at [537, 187] on span "Street Name*" at bounding box center [621, 188] width 198 height 12
drag, startPoint x: 531, startPoint y: 204, endPoint x: 552, endPoint y: 190, distance: 25.9
click at [534, 199] on input "text" at bounding box center [626, 202] width 212 height 12
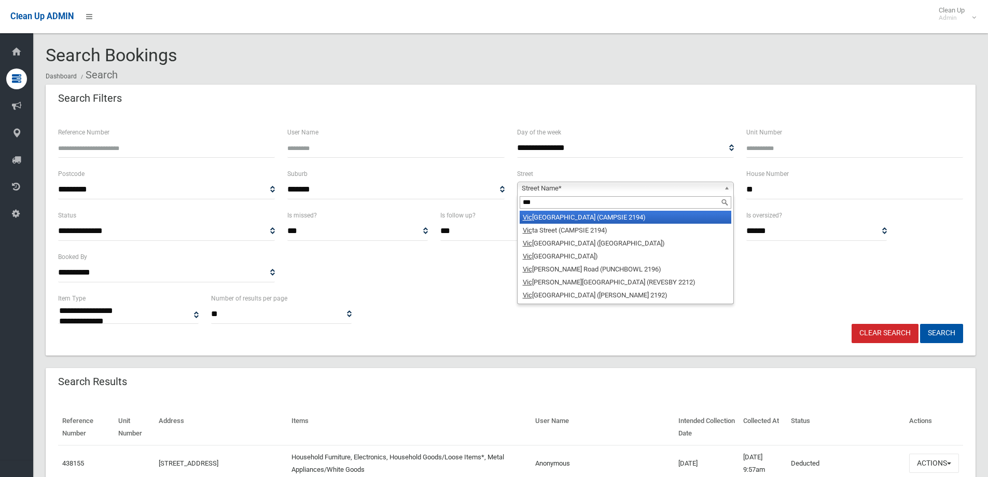
type input "***"
drag, startPoint x: 546, startPoint y: 215, endPoint x: 546, endPoint y: 210, distance: 5.2
click at [546, 215] on li "Vic liffe Avenue (CAMPSIE 2194)" at bounding box center [626, 217] width 212 height 13
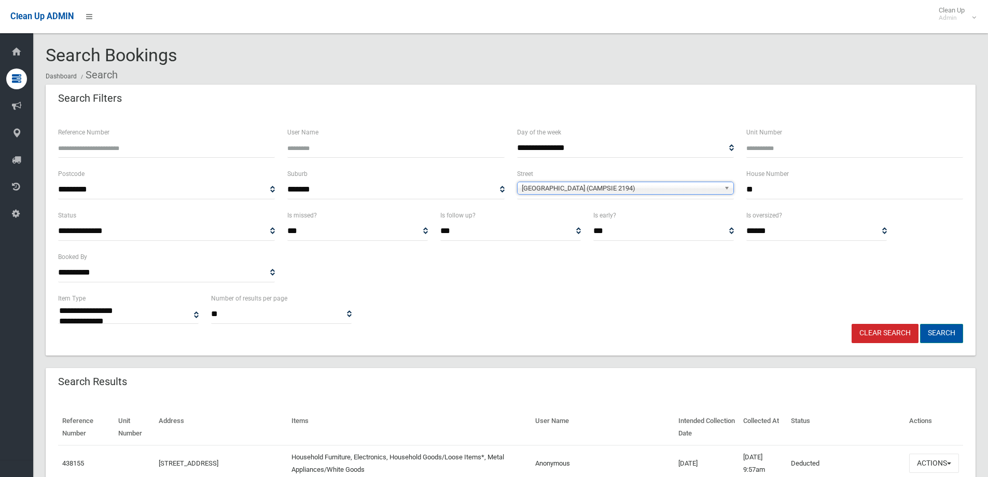
click at [939, 335] on button "Search" at bounding box center [941, 333] width 43 height 19
click at [939, 334] on button "Search" at bounding box center [941, 333] width 43 height 19
click at [938, 330] on button "Search" at bounding box center [941, 333] width 43 height 19
click at [936, 333] on button "Search" at bounding box center [941, 333] width 43 height 19
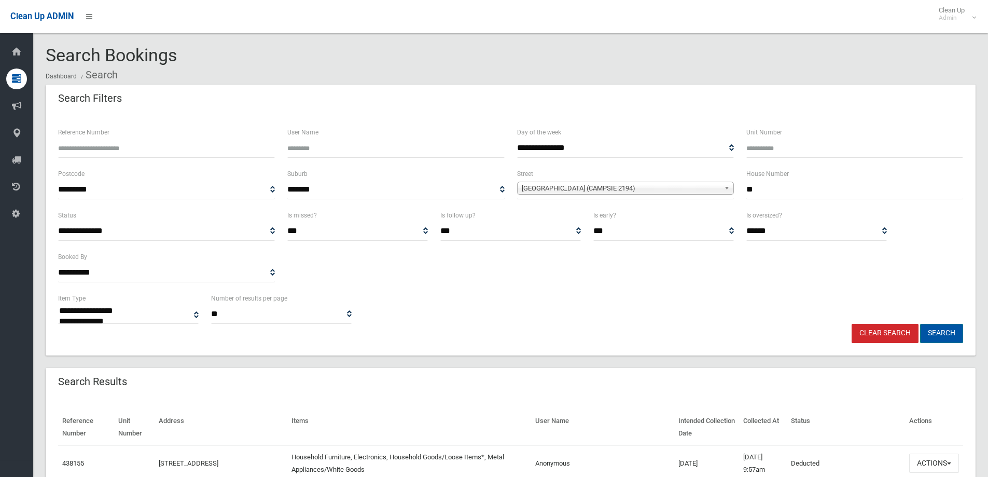
click at [936, 333] on button "Search" at bounding box center [941, 333] width 43 height 19
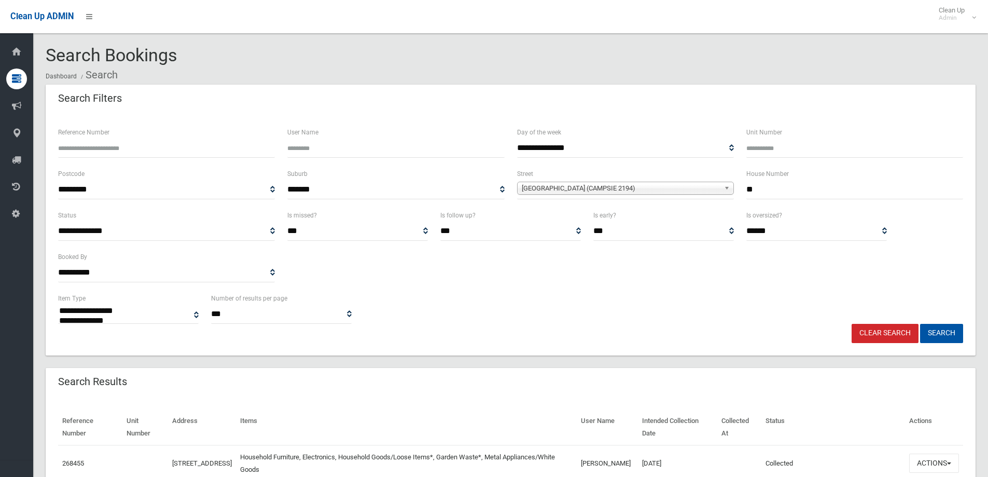
select select
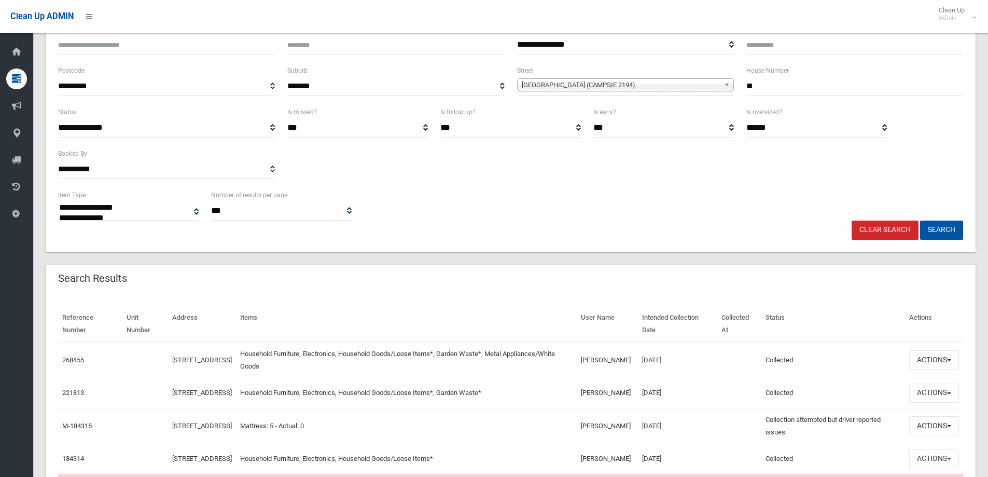
scroll to position [104, 0]
click at [928, 358] on button "Actions" at bounding box center [934, 359] width 50 height 19
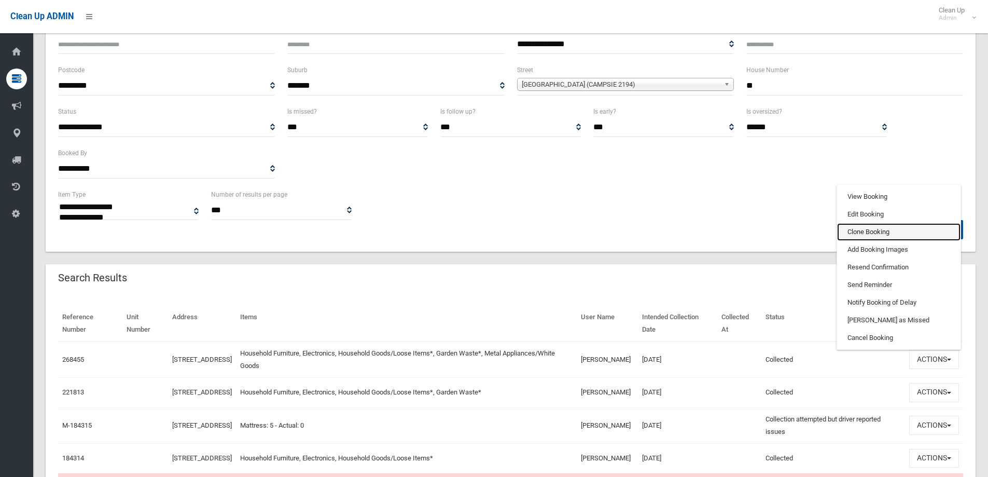
click at [853, 232] on link "Clone Booking" at bounding box center [898, 232] width 123 height 18
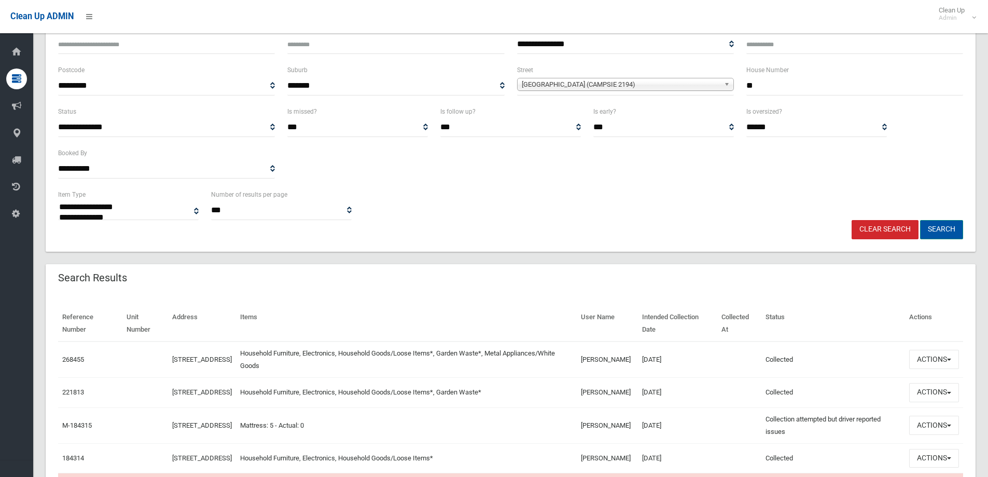
click at [941, 229] on button "Search" at bounding box center [941, 229] width 43 height 19
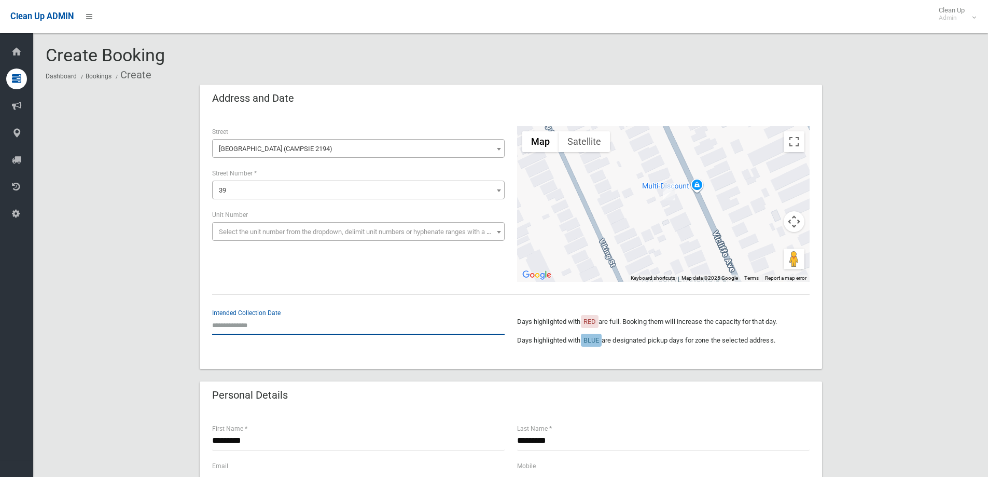
click at [236, 318] on input "text" at bounding box center [358, 324] width 293 height 19
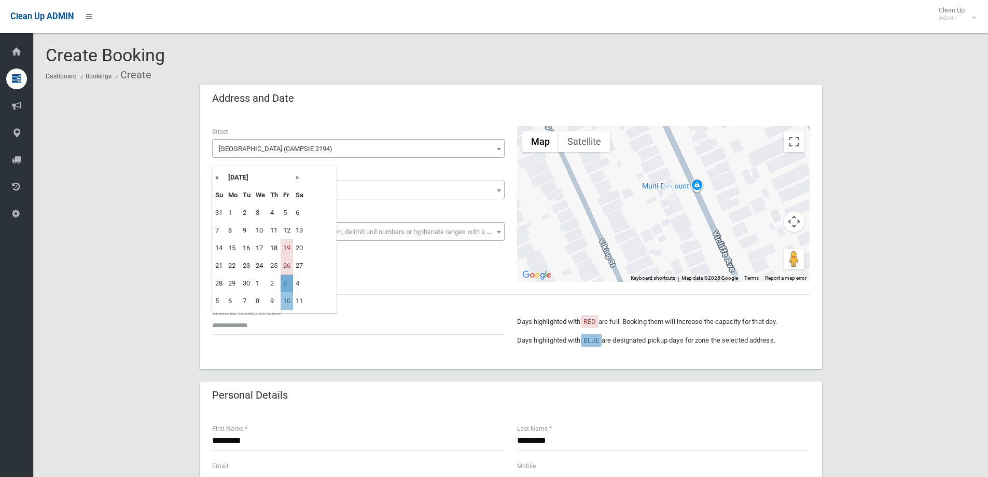
click at [287, 281] on td "3" at bounding box center [287, 283] width 12 height 18
type input "**********"
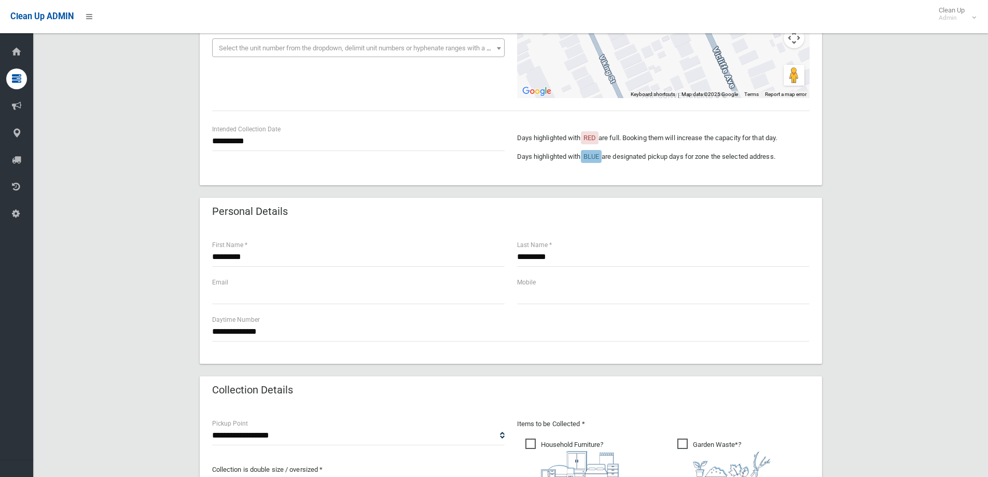
scroll to position [156, 0]
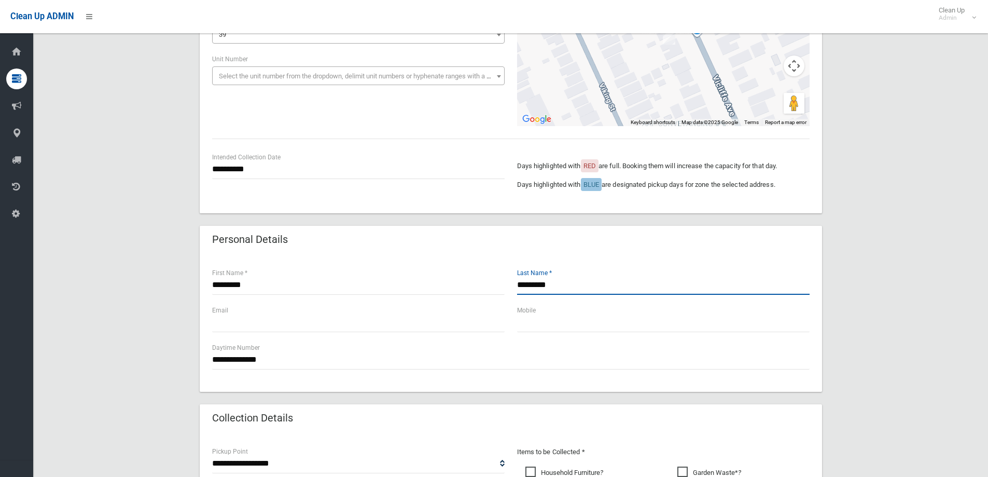
click at [565, 286] on input "*********" at bounding box center [663, 284] width 293 height 19
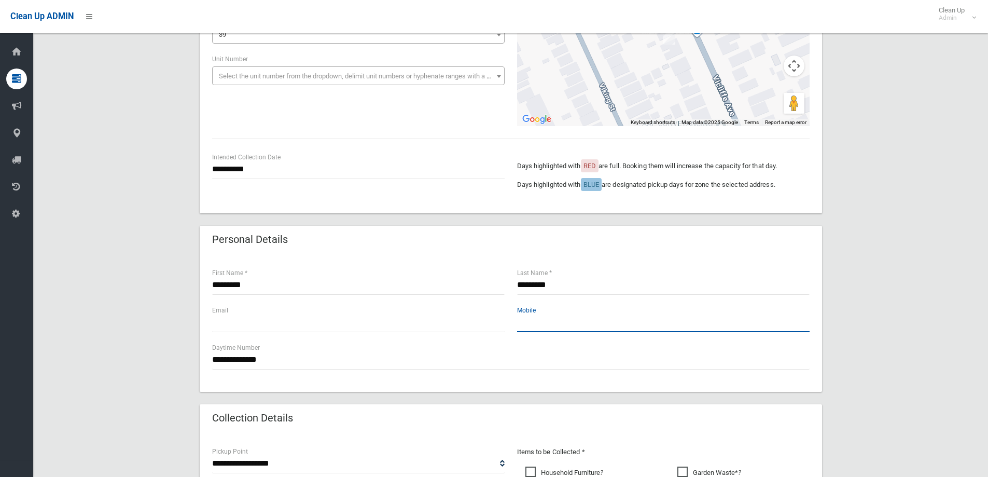
click at [528, 326] on input "text" at bounding box center [663, 322] width 293 height 19
click at [534, 322] on input "**********" at bounding box center [663, 322] width 293 height 19
click at [600, 322] on input "**********" at bounding box center [663, 322] width 293 height 19
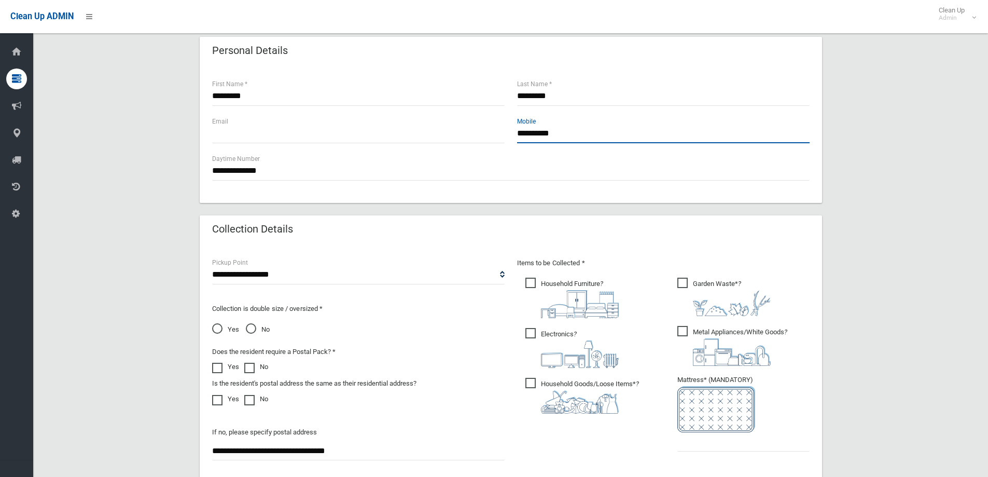
scroll to position [363, 0]
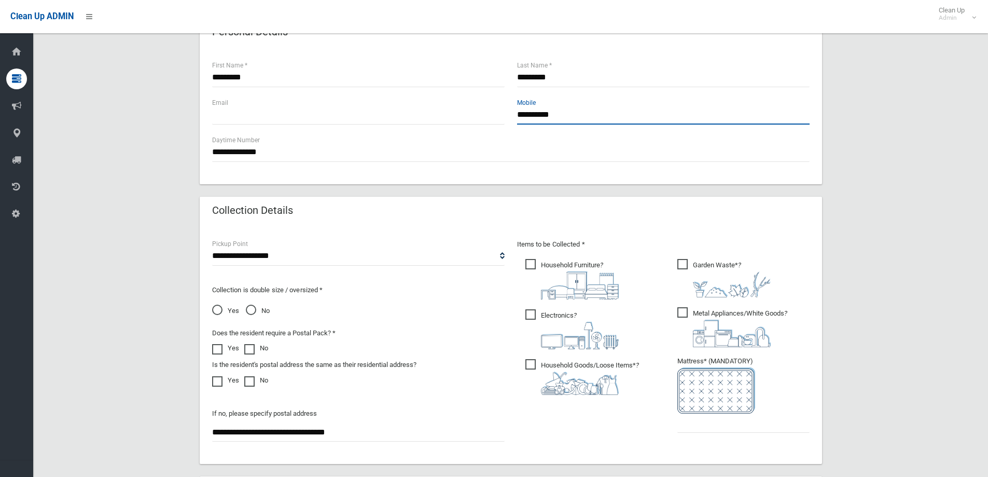
type input "**********"
click at [218, 309] on span "Yes" at bounding box center [225, 310] width 27 height 12
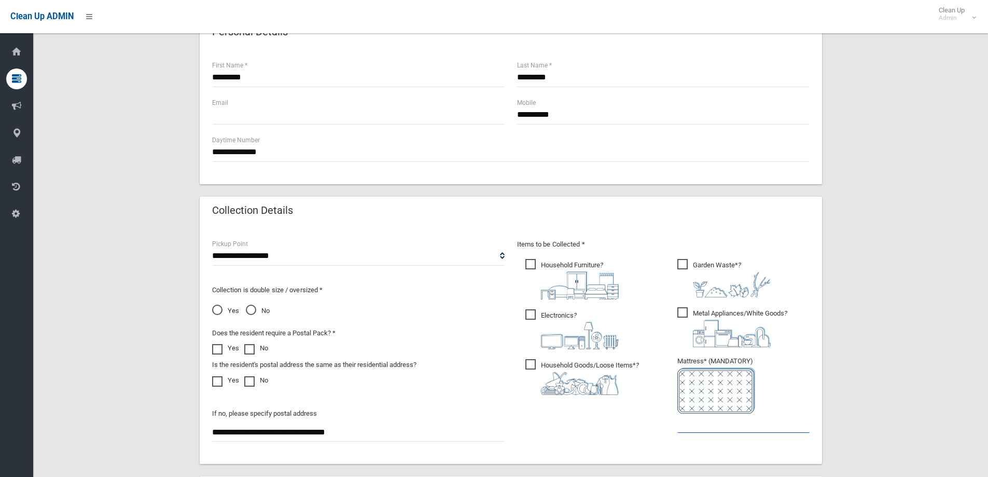
click at [706, 426] on input "text" at bounding box center [743, 422] width 132 height 19
type input "*"
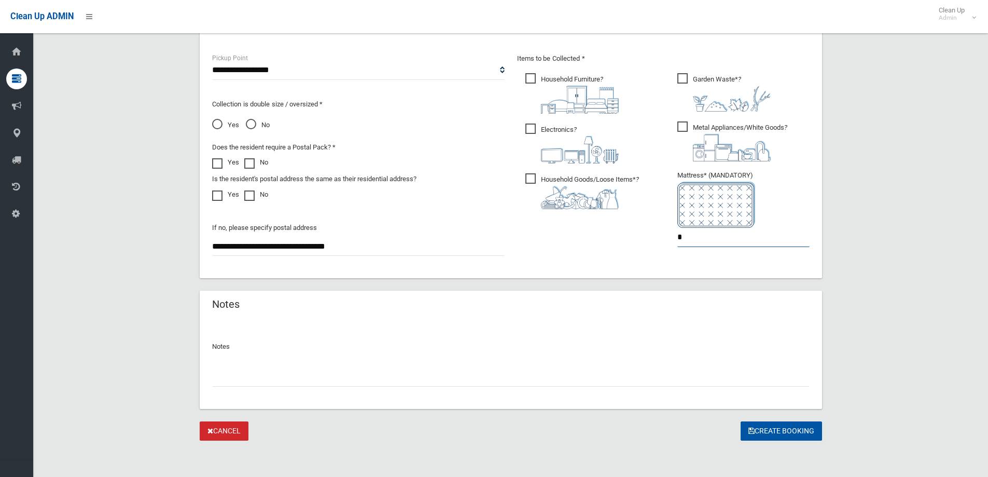
scroll to position [550, 0]
type input "*"
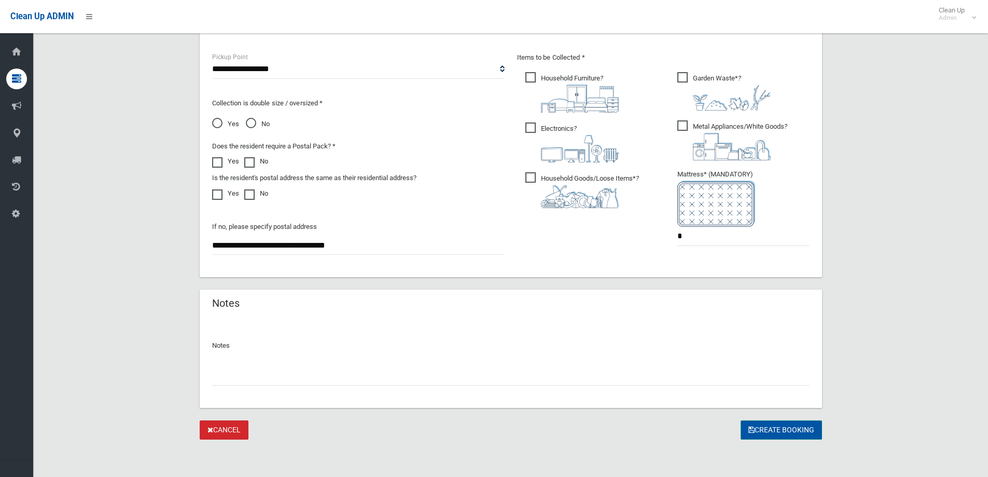
click at [770, 430] on button "Create Booking" at bounding box center [781, 429] width 81 height 19
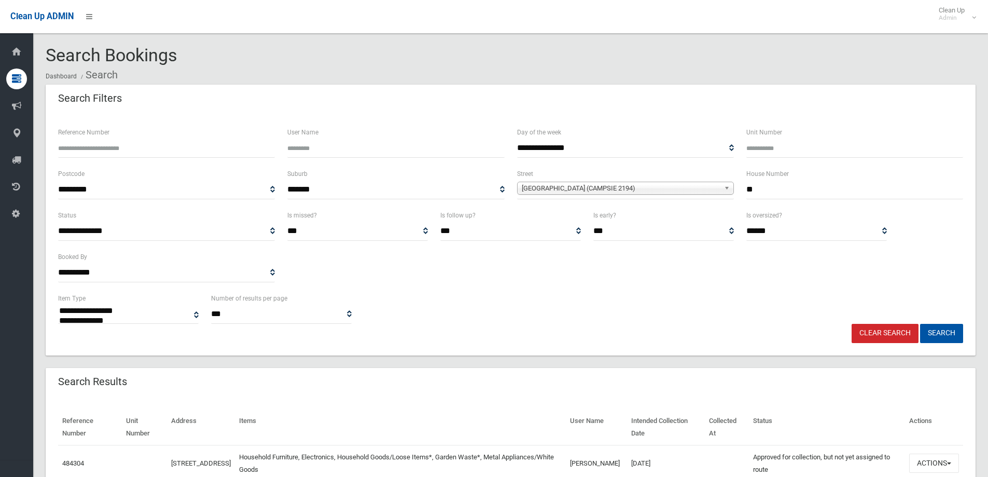
select select
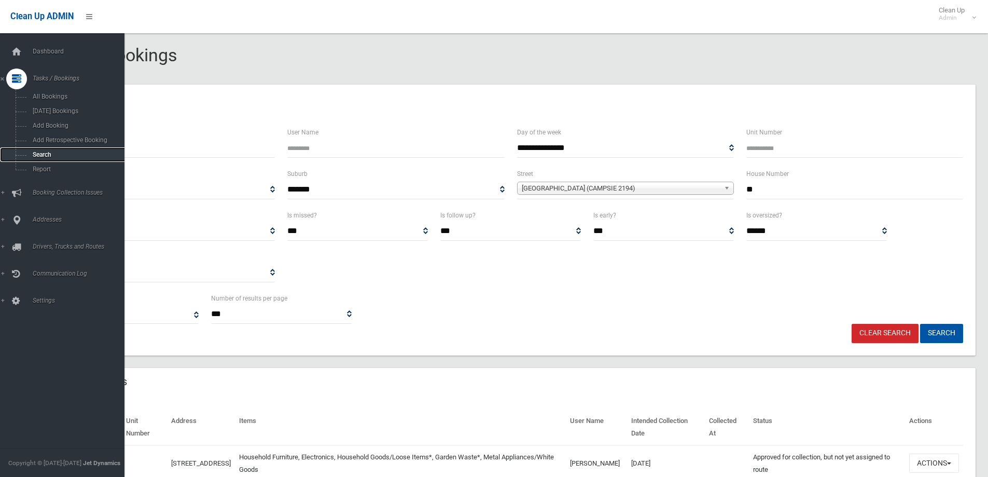
click at [37, 155] on span "Search" at bounding box center [77, 154] width 94 height 7
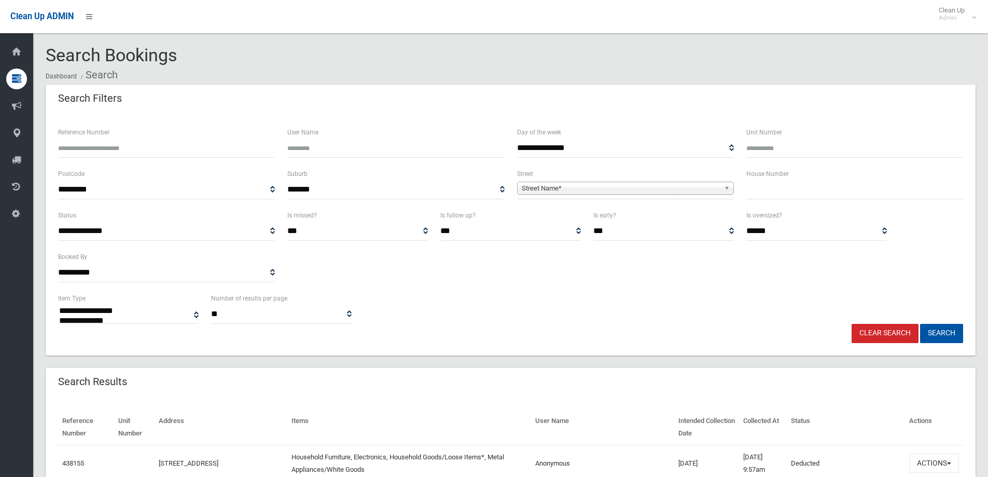
select select
drag, startPoint x: 771, startPoint y: 190, endPoint x: 768, endPoint y: 172, distance: 18.4
click at [771, 186] on input "text" at bounding box center [854, 189] width 217 height 19
type input "**"
click at [549, 189] on span "Street Name*" at bounding box center [621, 188] width 198 height 12
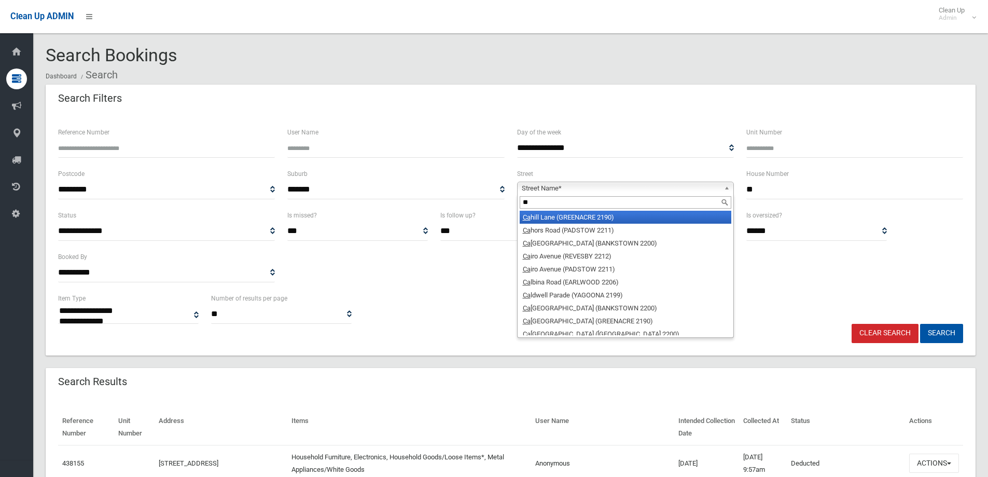
type input "*"
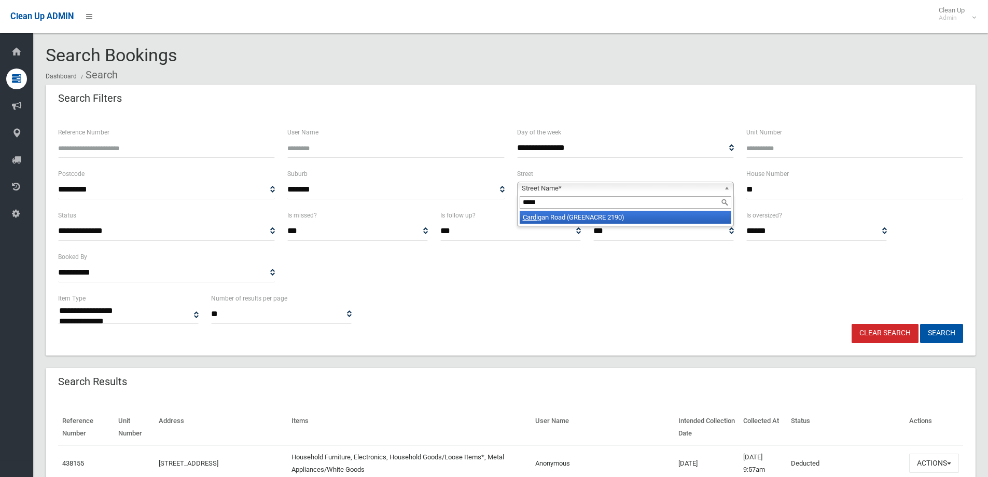
type input "*****"
click at [546, 217] on li "[GEOGRAPHIC_DATA] (GREENACRE 2190)" at bounding box center [626, 217] width 212 height 13
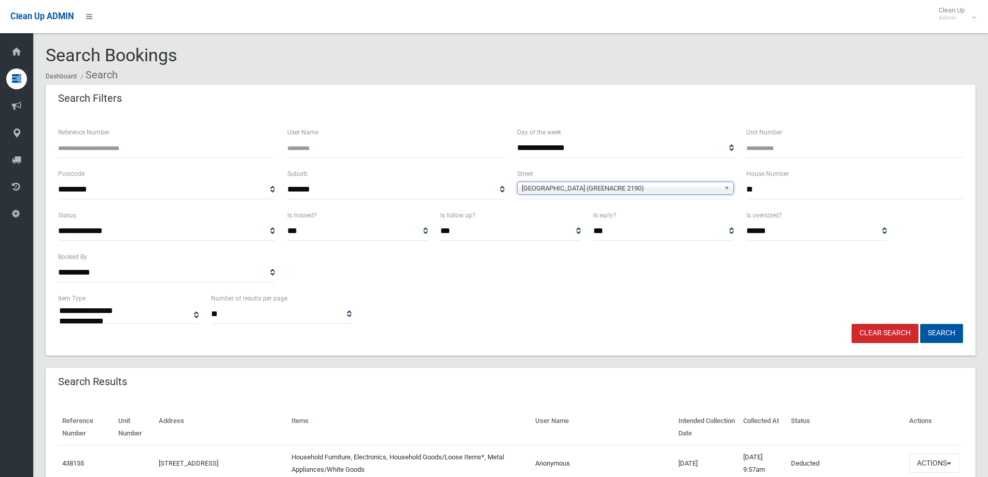
click at [940, 326] on button "Search" at bounding box center [941, 333] width 43 height 19
click at [947, 331] on button "Search" at bounding box center [941, 333] width 43 height 19
click at [935, 332] on button "Search" at bounding box center [941, 333] width 43 height 19
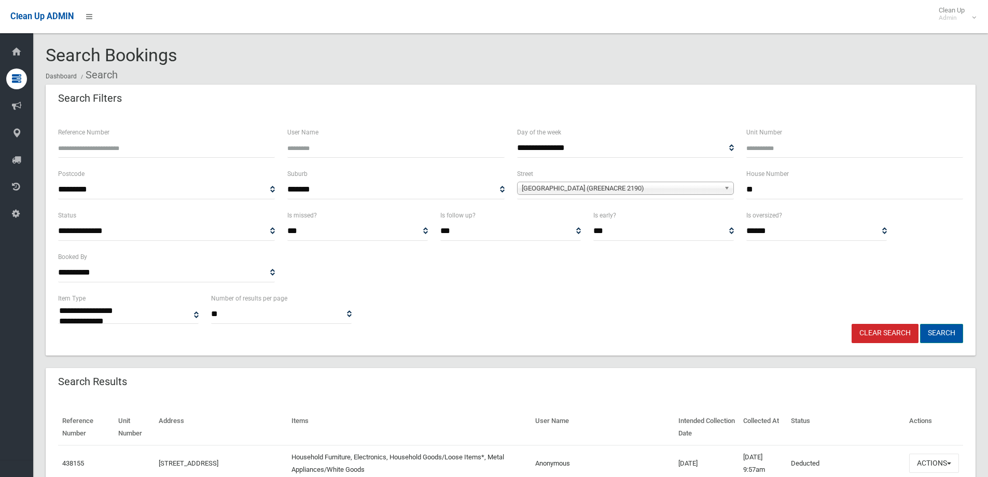
click at [943, 335] on button "Search" at bounding box center [941, 333] width 43 height 19
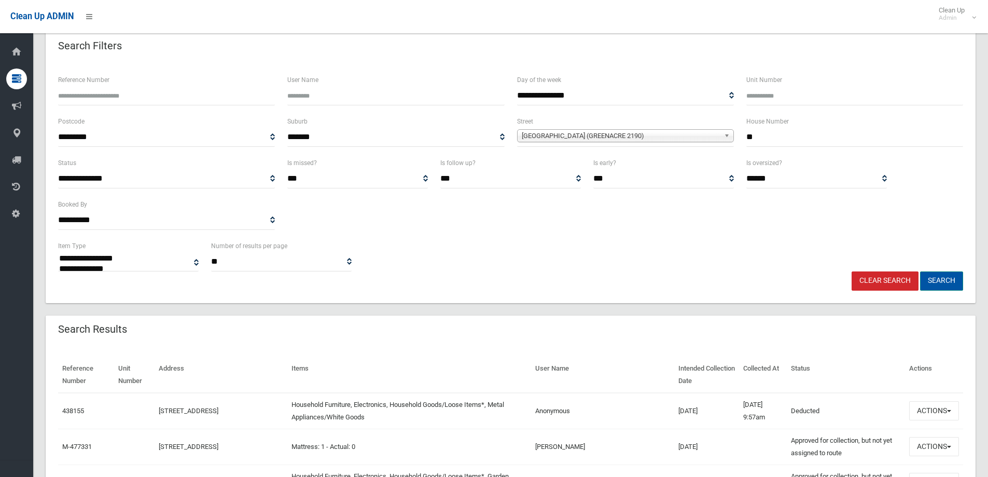
scroll to position [52, 0]
click at [935, 280] on button "Search" at bounding box center [941, 281] width 43 height 19
click at [940, 281] on button "Search" at bounding box center [941, 281] width 43 height 19
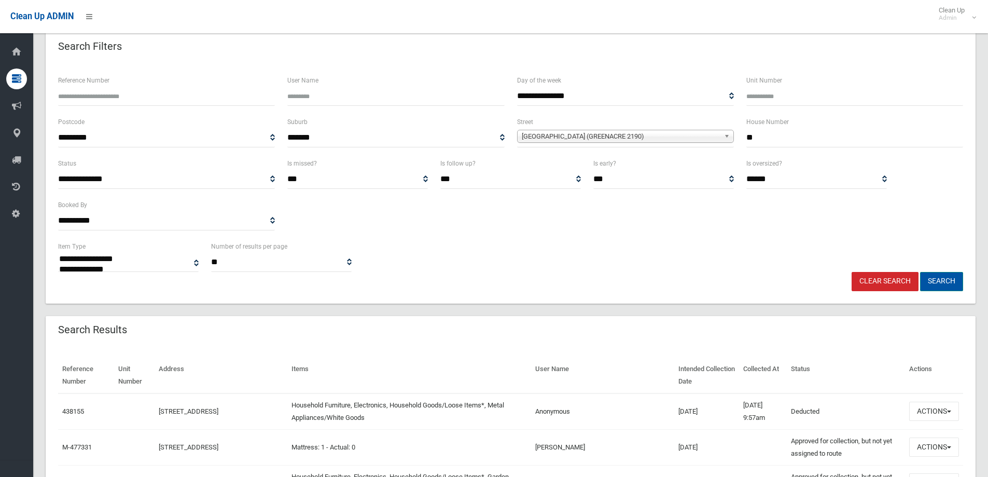
click at [941, 279] on button "Search" at bounding box center [941, 281] width 43 height 19
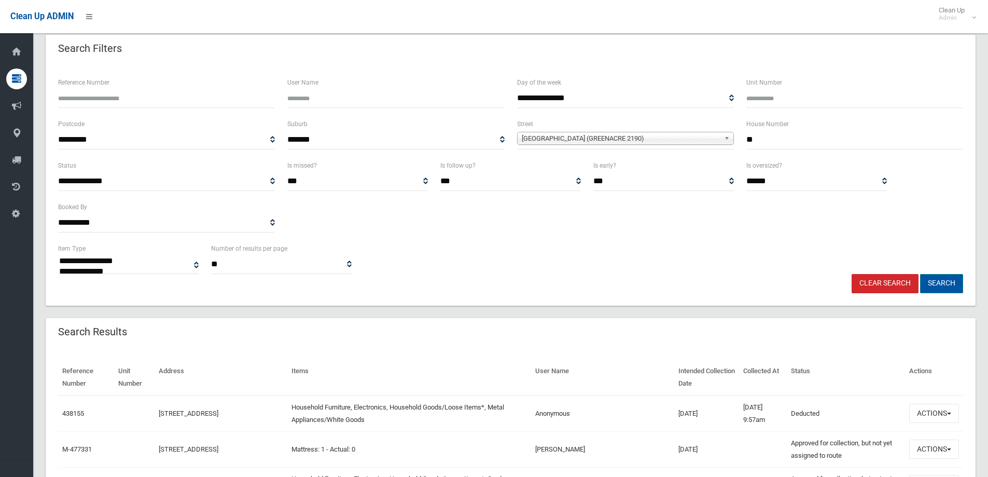
scroll to position [0, 0]
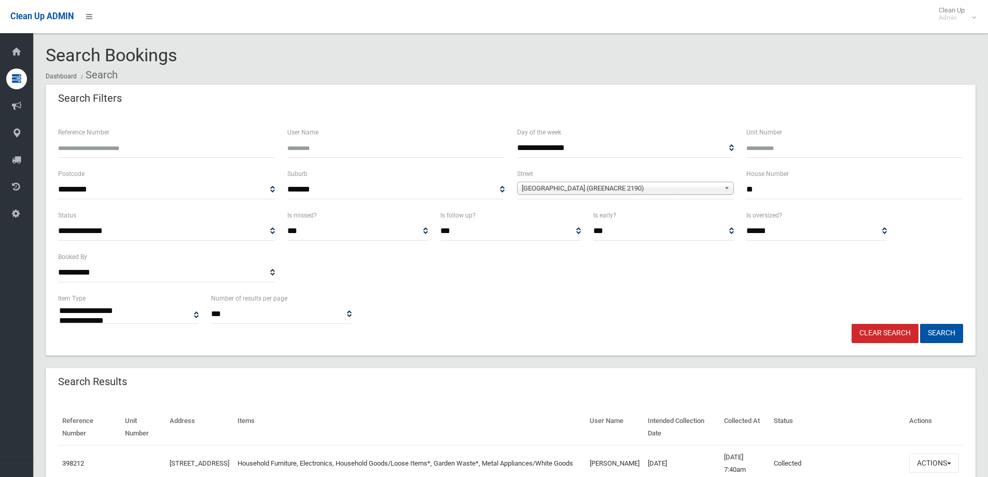
select select
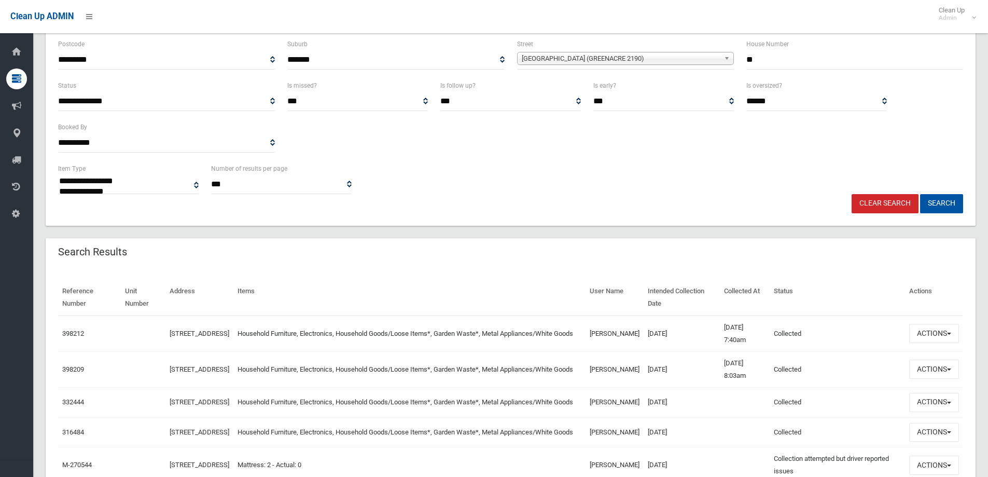
scroll to position [156, 0]
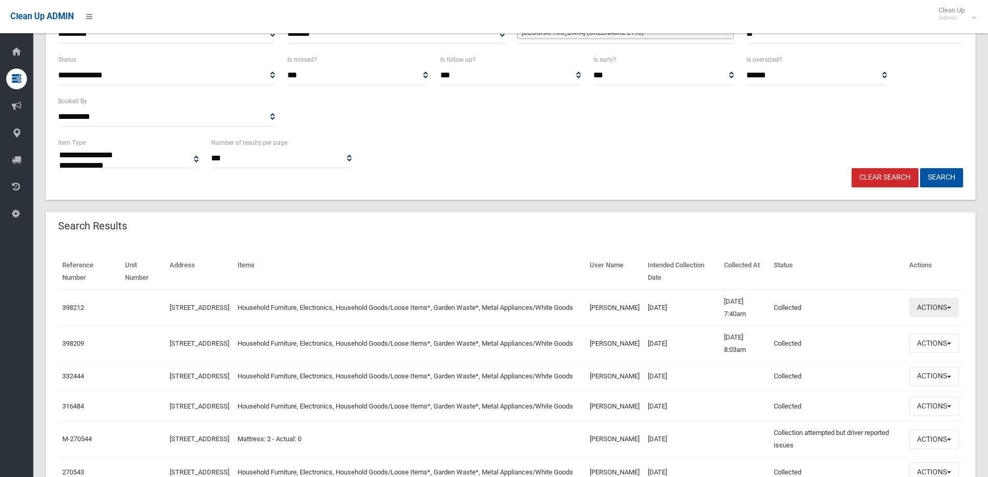
click at [934, 307] on button "Actions" at bounding box center [934, 307] width 50 height 19
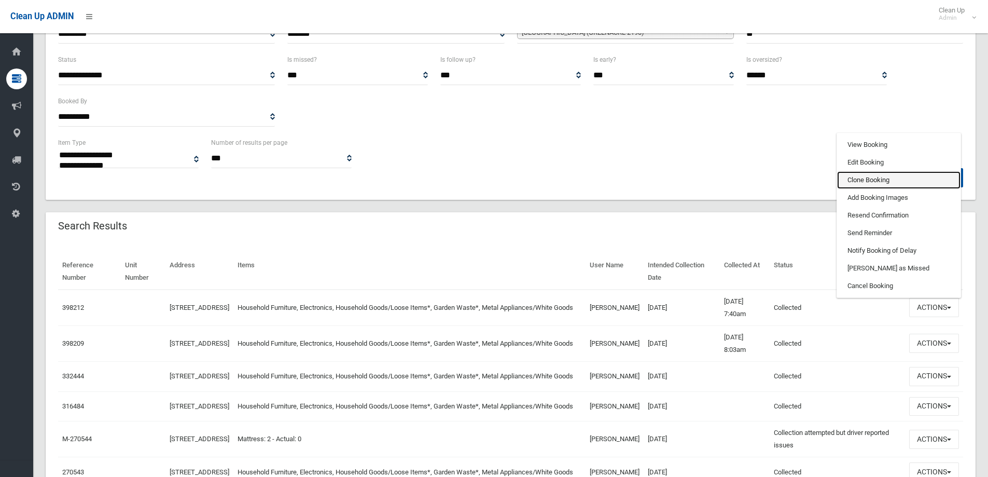
click at [860, 178] on link "Clone Booking" at bounding box center [898, 180] width 123 height 18
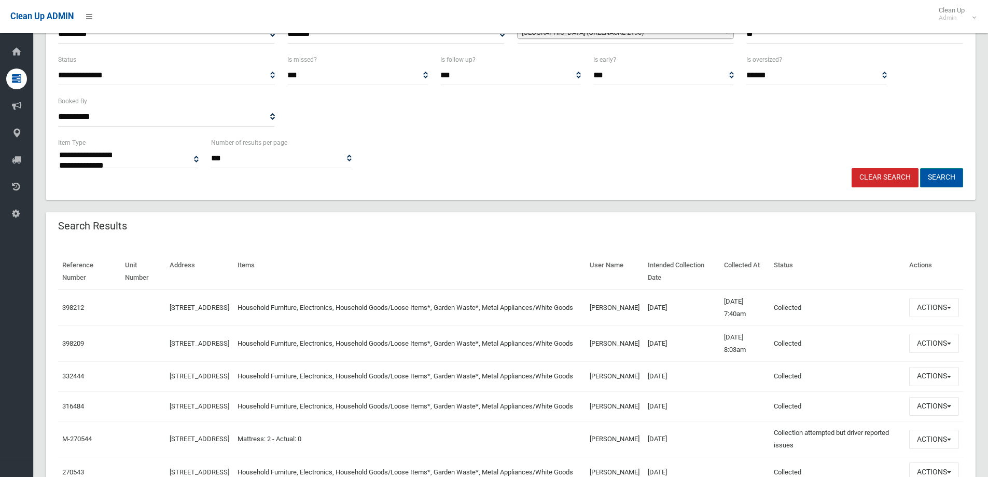
click at [941, 176] on button "Search" at bounding box center [941, 177] width 43 height 19
click at [940, 176] on button "Search" at bounding box center [941, 177] width 43 height 19
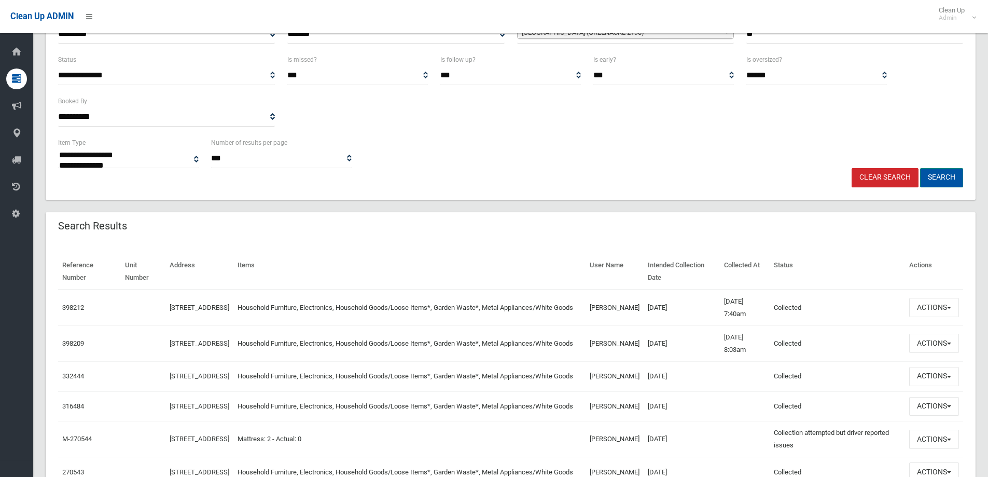
click at [939, 176] on button "Search" at bounding box center [941, 177] width 43 height 19
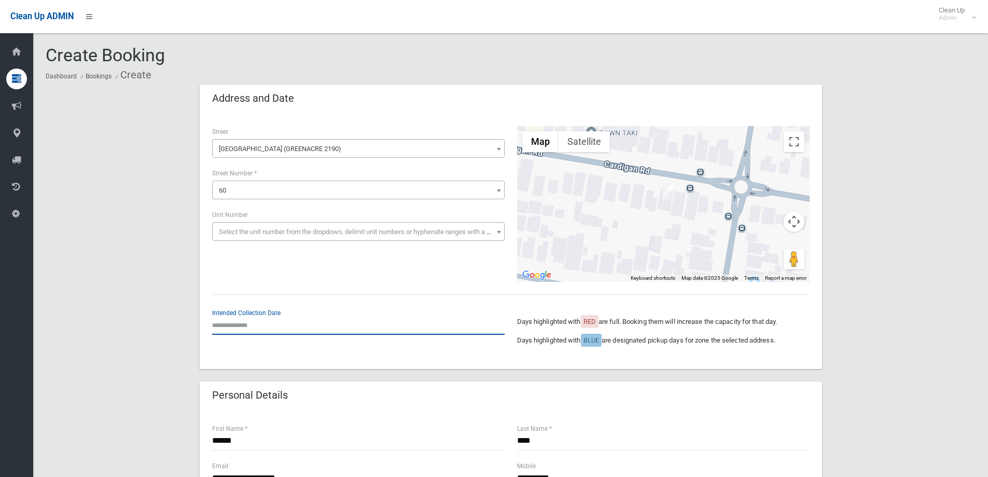
click at [245, 325] on input "text" at bounding box center [358, 324] width 293 height 19
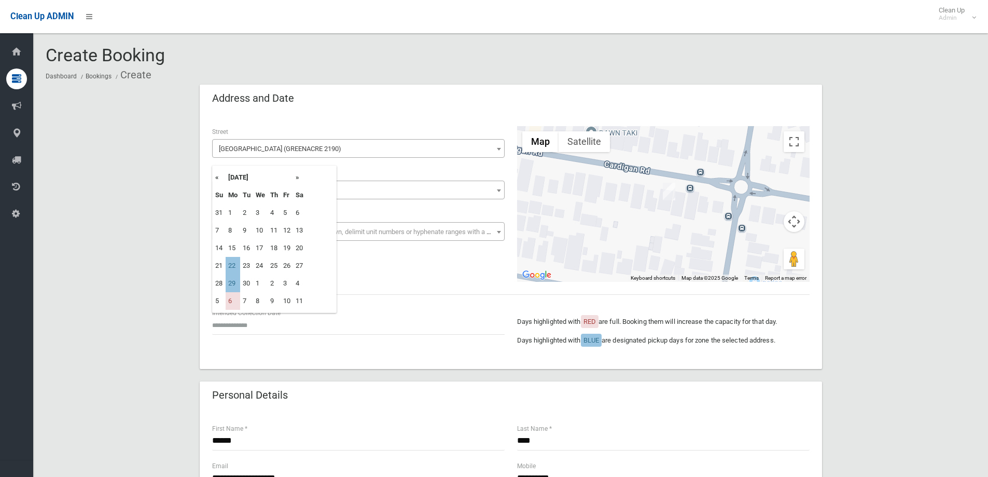
click at [297, 178] on th "»" at bounding box center [299, 178] width 13 height 18
click at [230, 214] on td "29" at bounding box center [233, 213] width 15 height 18
type input "**********"
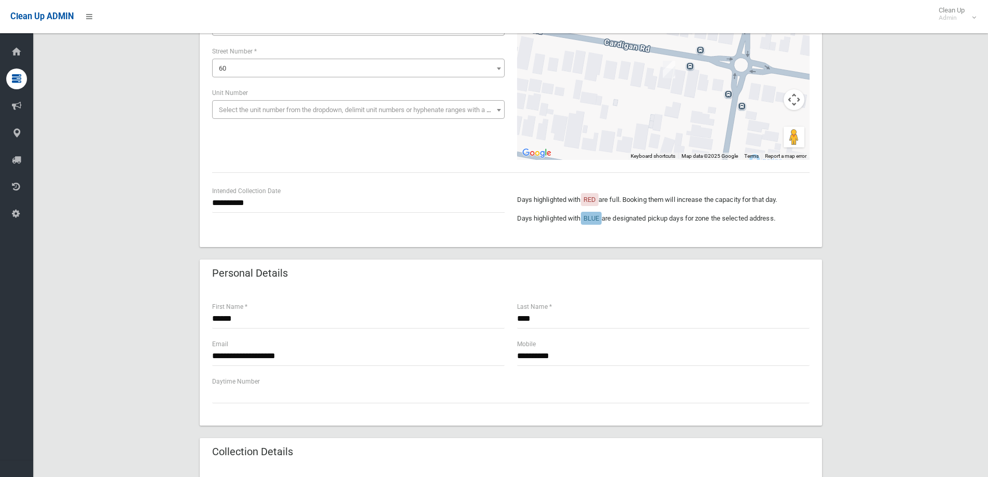
scroll to position [104, 0]
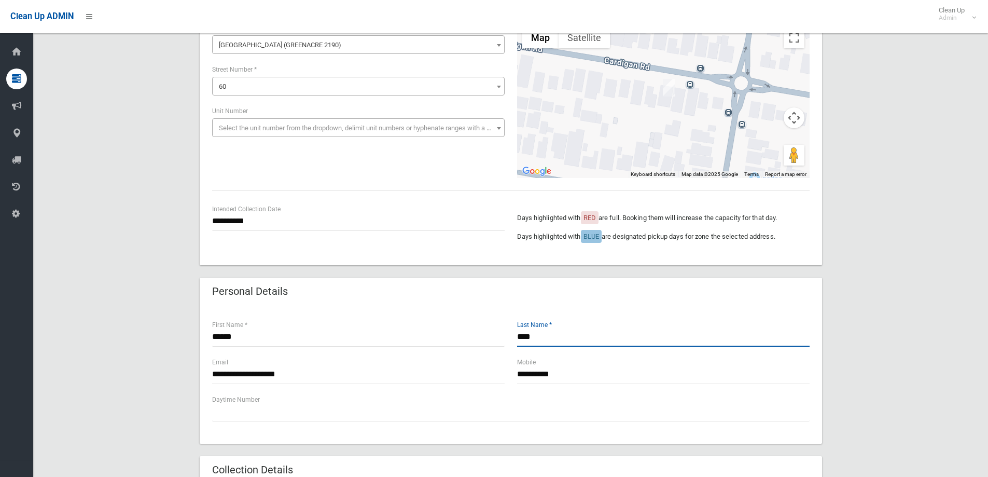
click at [539, 340] on input "****" at bounding box center [663, 336] width 293 height 19
click at [253, 339] on input "******" at bounding box center [358, 336] width 293 height 19
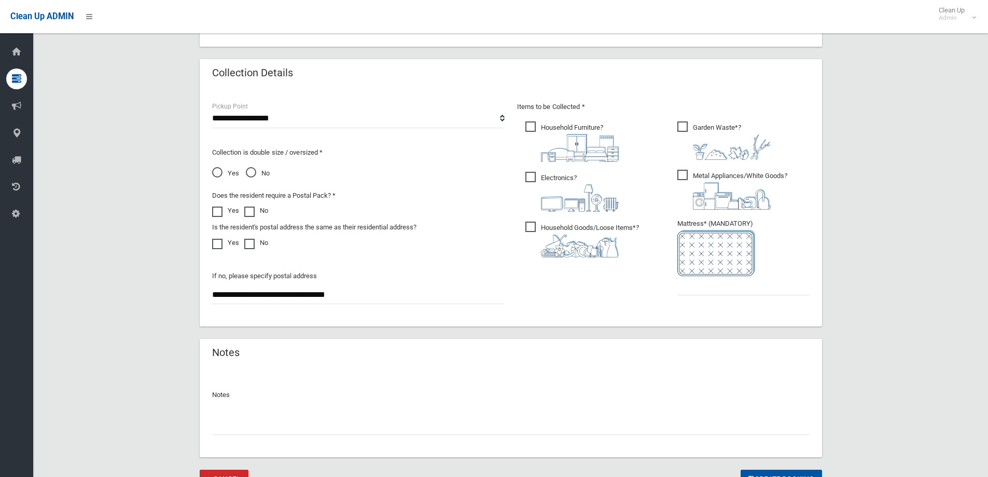
scroll to position [519, 0]
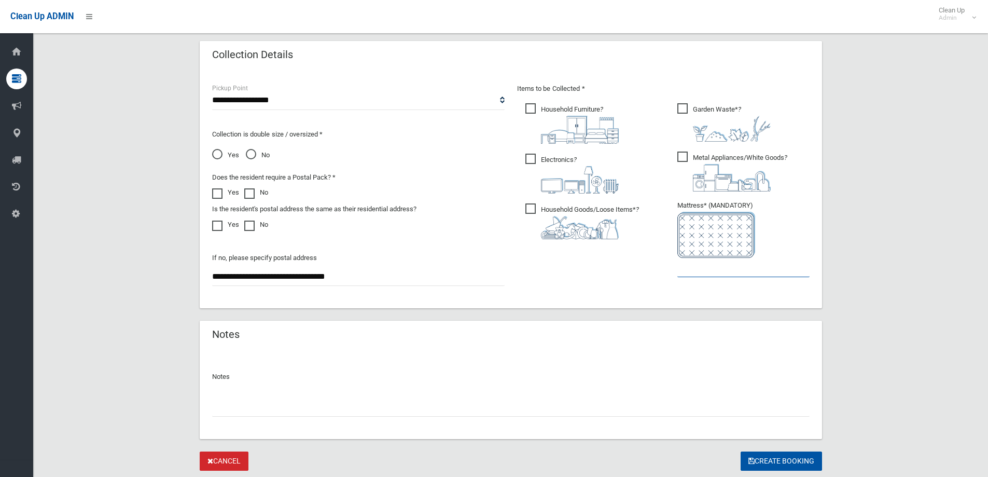
click at [713, 268] on input "text" at bounding box center [743, 267] width 132 height 19
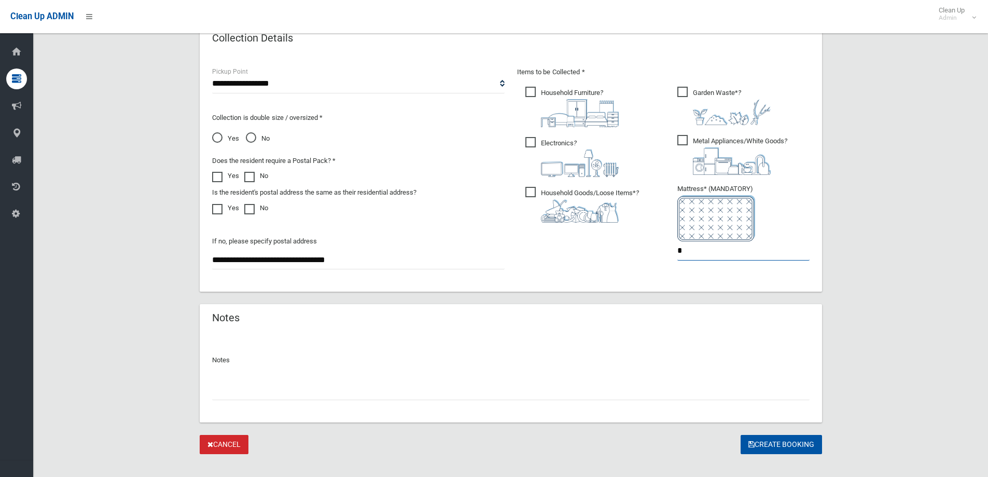
scroll to position [550, 0]
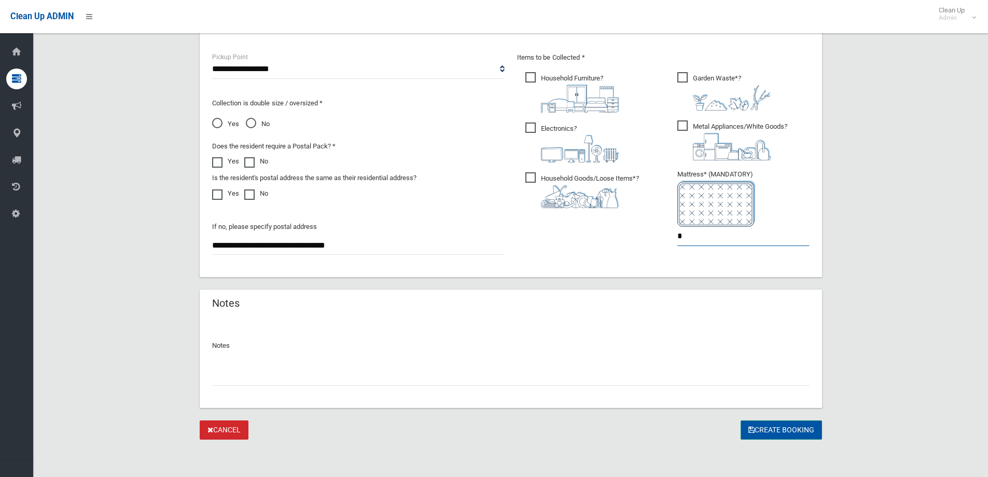
type input "*"
click at [775, 430] on button "Create Booking" at bounding box center [781, 429] width 81 height 19
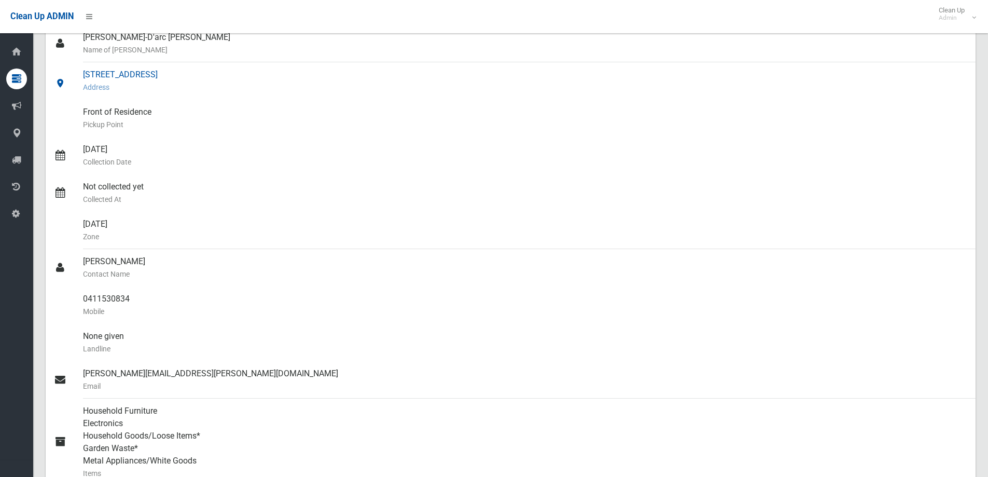
scroll to position [52, 0]
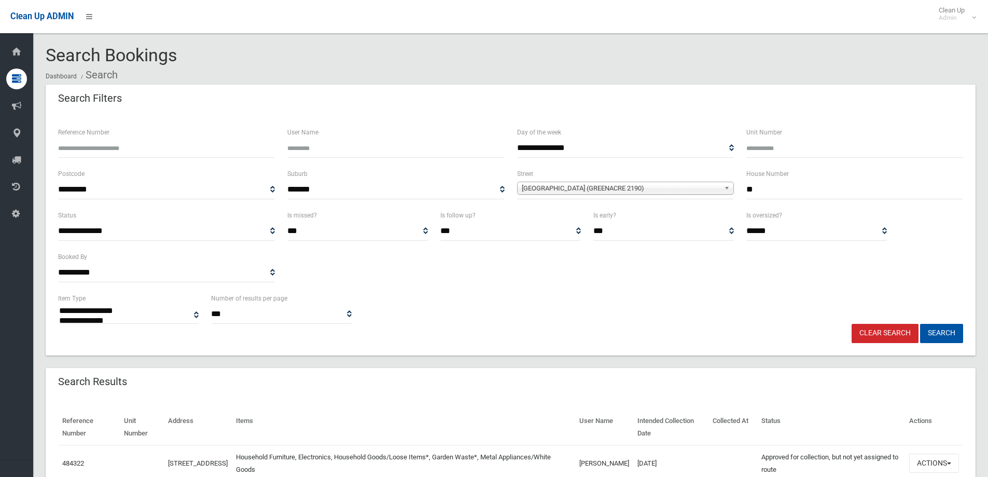
select select
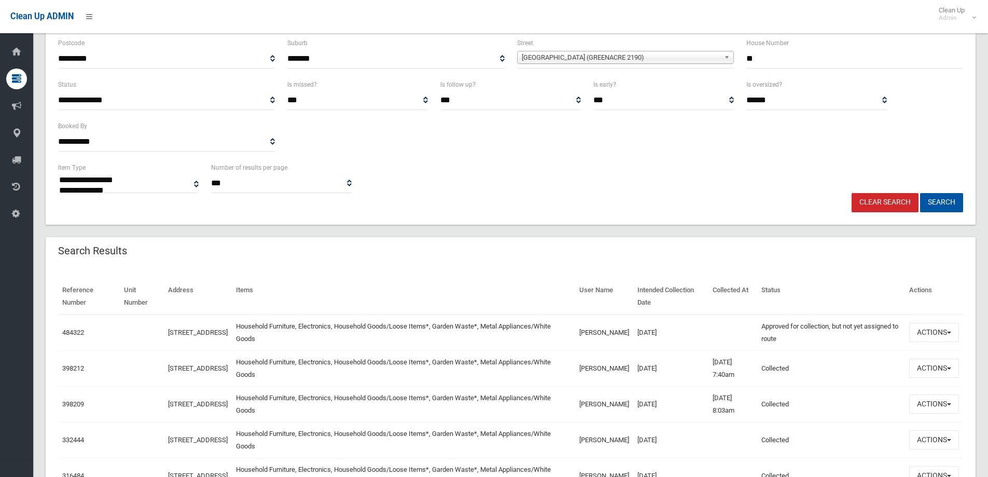
scroll to position [156, 0]
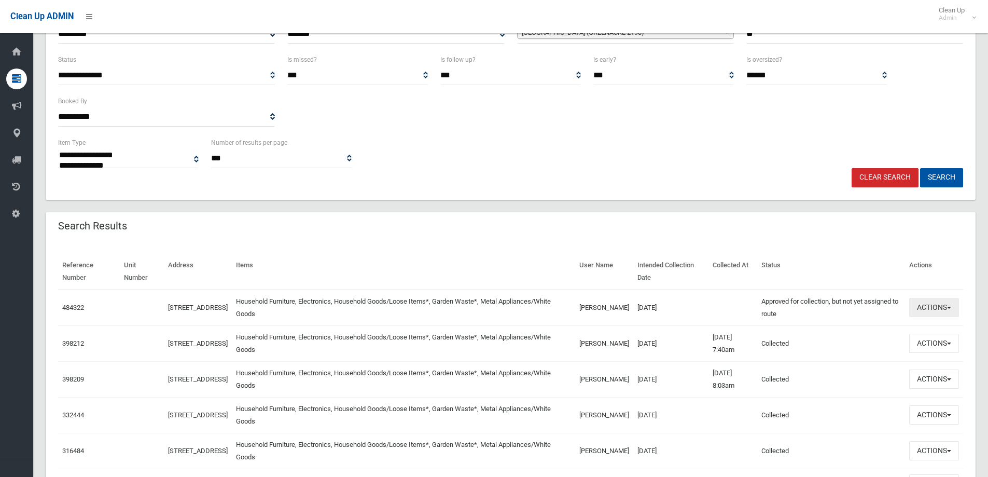
click at [923, 311] on button "Actions" at bounding box center [934, 307] width 50 height 19
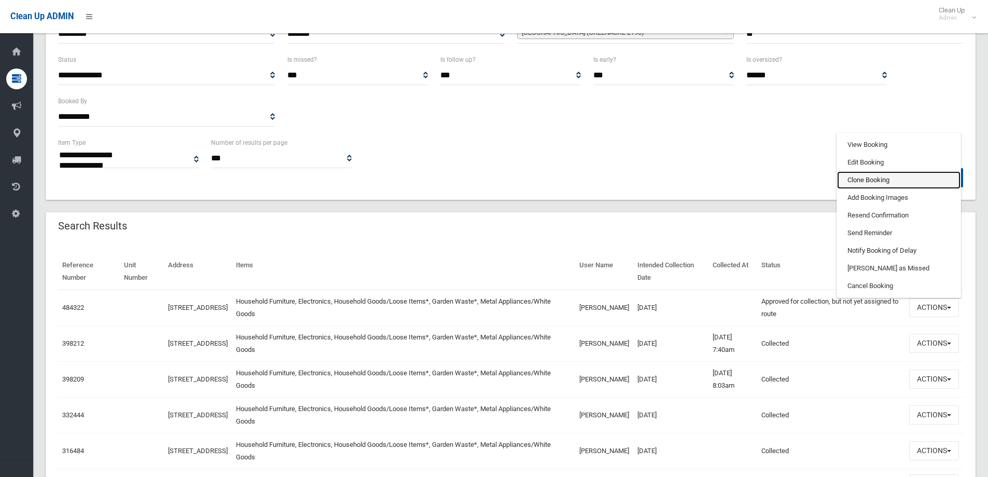
click at [861, 182] on link "Clone Booking" at bounding box center [898, 180] width 123 height 18
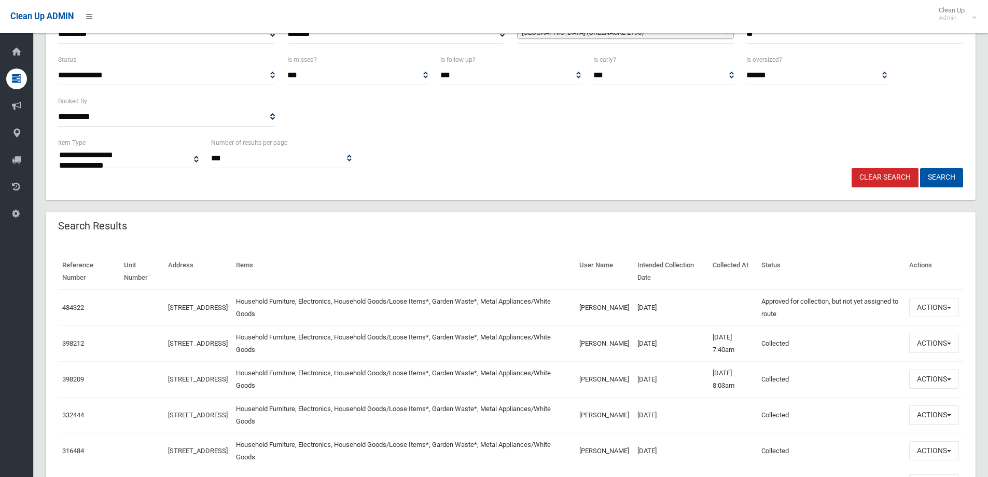
scroll to position [0, 0]
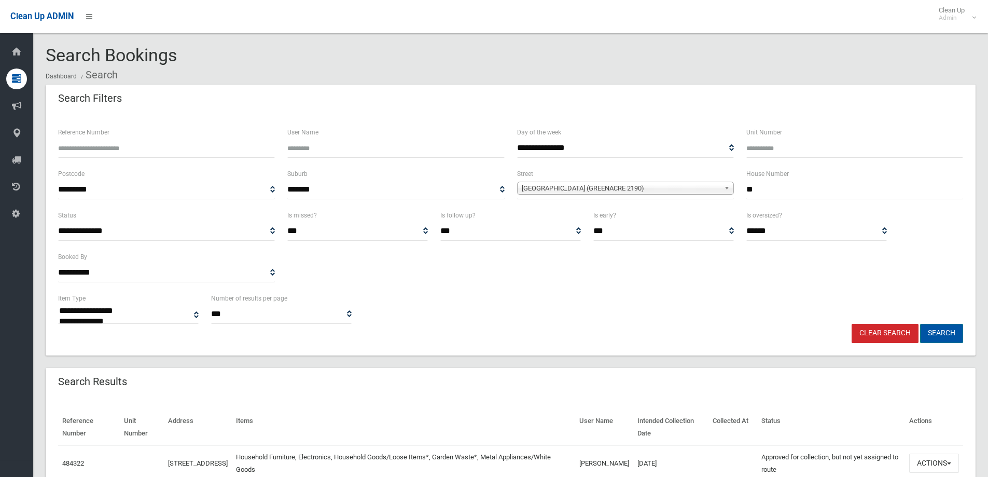
click at [941, 335] on button "Search" at bounding box center [941, 333] width 43 height 19
click at [937, 331] on button "Search" at bounding box center [941, 333] width 43 height 19
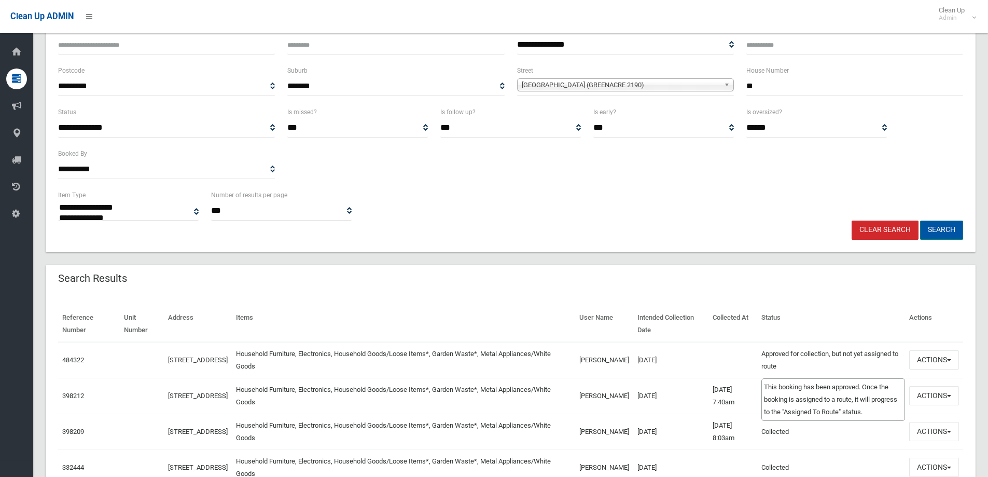
scroll to position [104, 0]
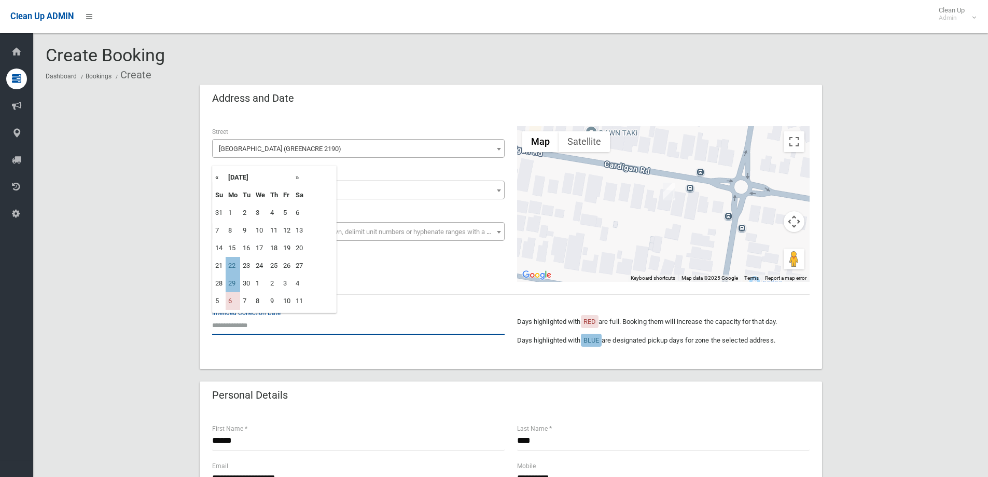
click at [234, 325] on input "text" at bounding box center [358, 324] width 293 height 19
click at [297, 177] on th "»" at bounding box center [299, 178] width 13 height 18
click at [228, 229] on td "8" at bounding box center [233, 230] width 15 height 18
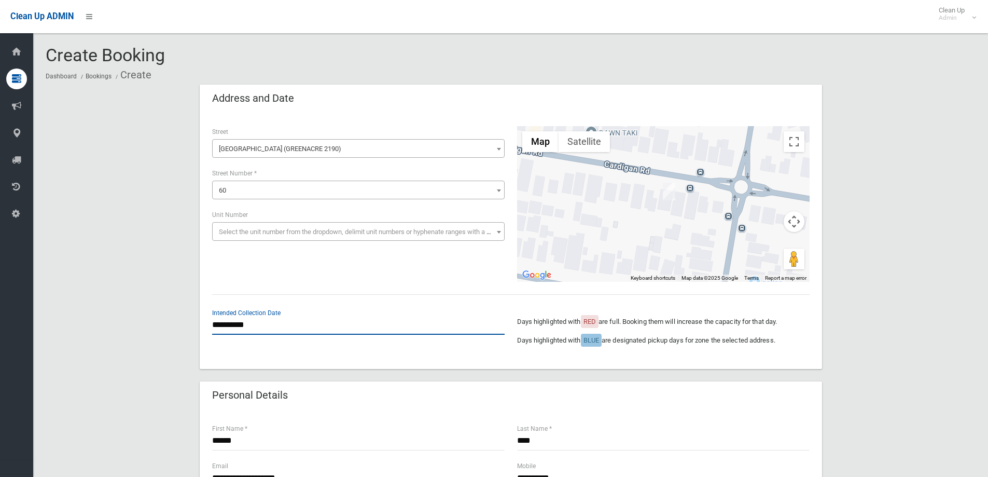
click at [262, 323] on input "**********" at bounding box center [358, 324] width 293 height 19
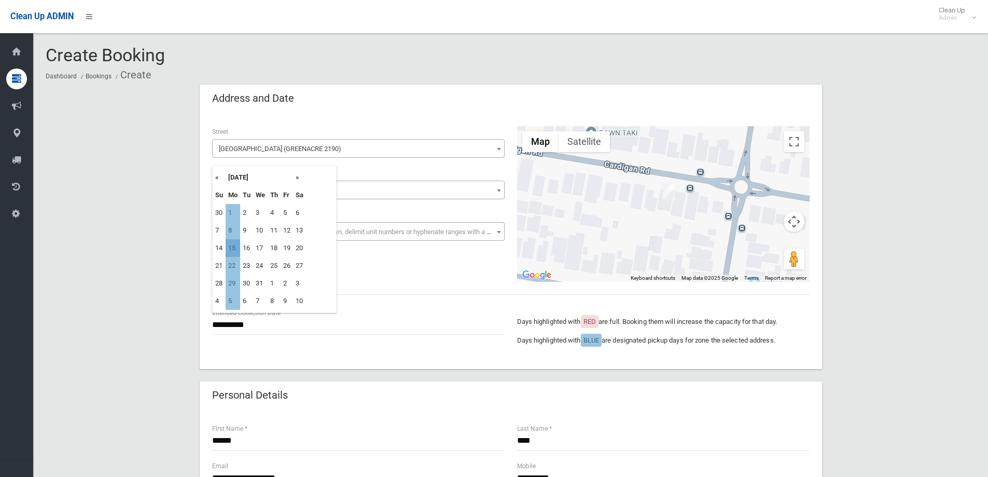
click at [234, 247] on td "15" at bounding box center [233, 248] width 15 height 18
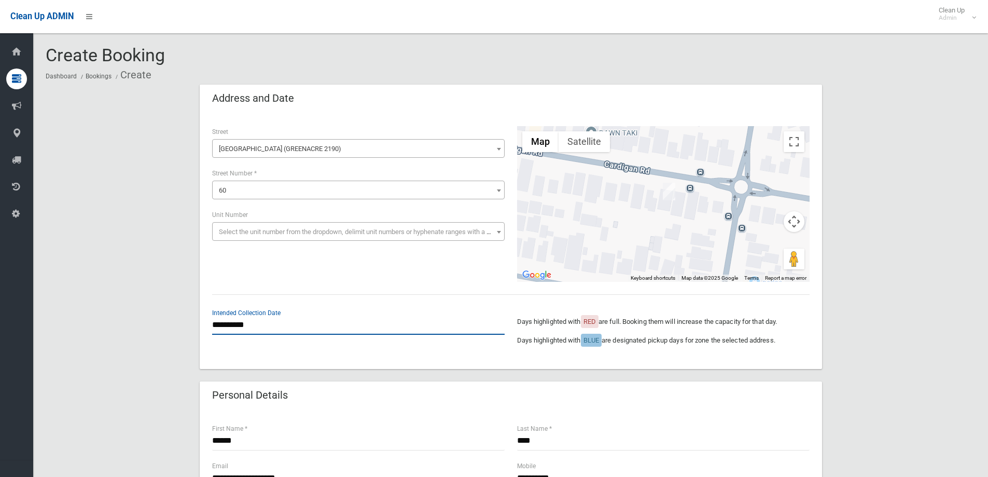
click at [258, 324] on input "**********" at bounding box center [358, 324] width 293 height 19
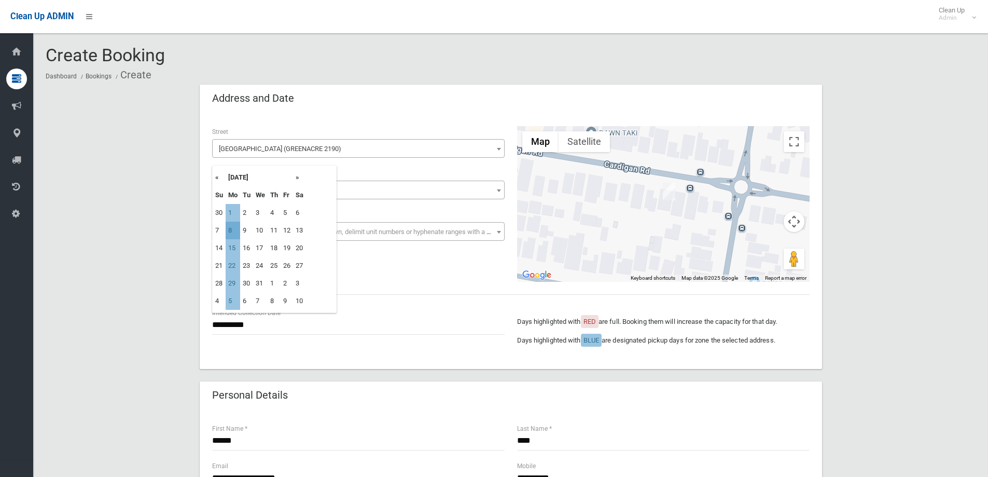
click at [230, 229] on td "8" at bounding box center [233, 230] width 15 height 18
type input "**********"
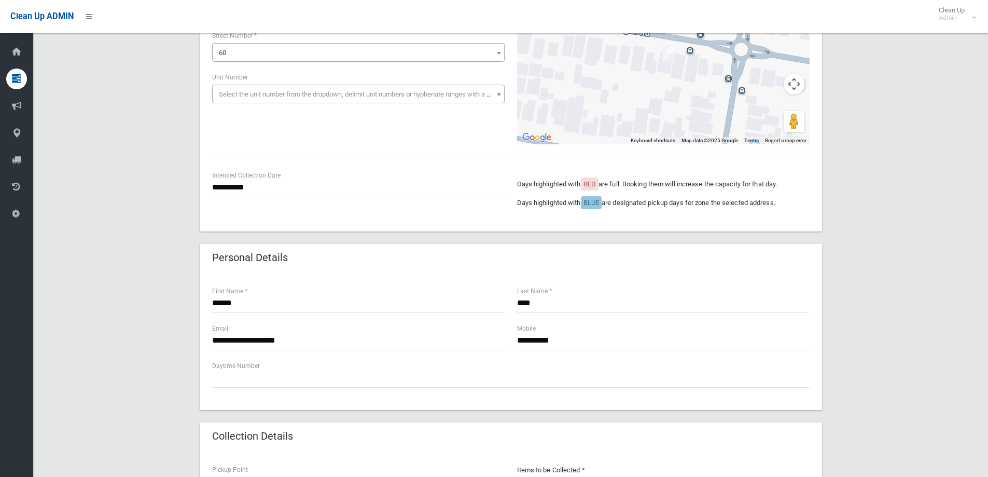
scroll to position [156, 0]
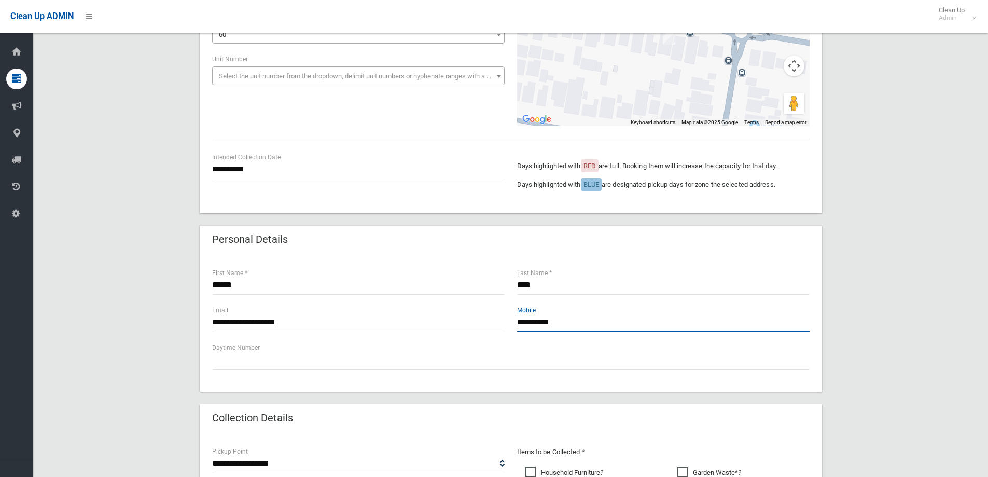
click at [566, 321] on input "**********" at bounding box center [663, 322] width 293 height 19
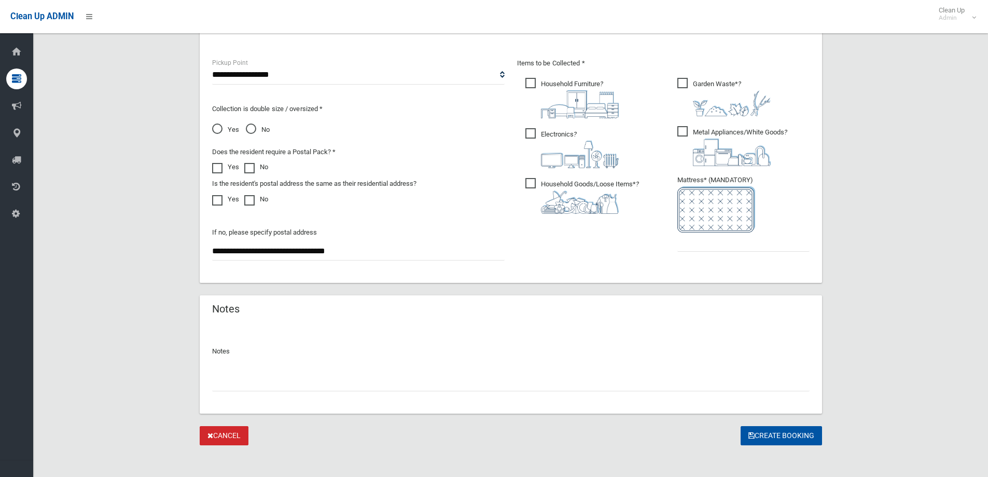
scroll to position [550, 0]
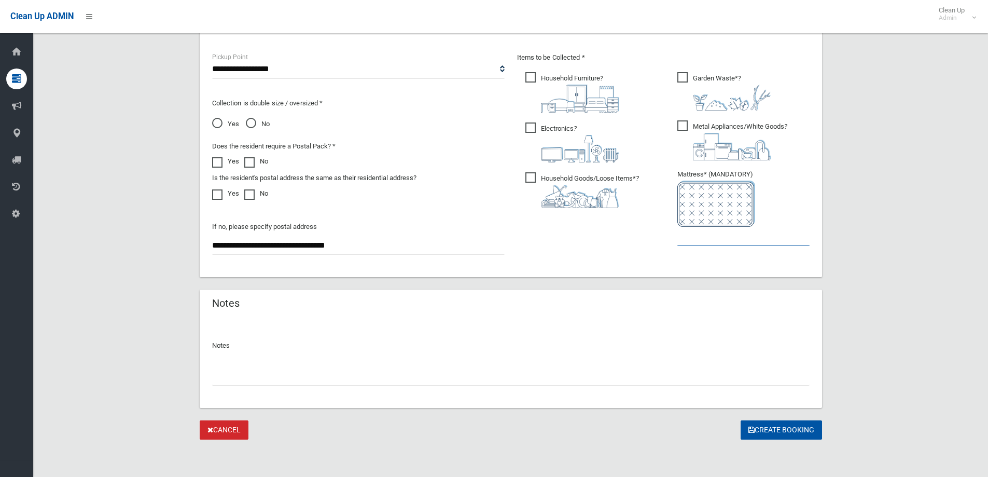
click at [728, 237] on input "text" at bounding box center [743, 236] width 132 height 19
type input "*"
click at [776, 429] on button "Create Booking" at bounding box center [781, 429] width 81 height 19
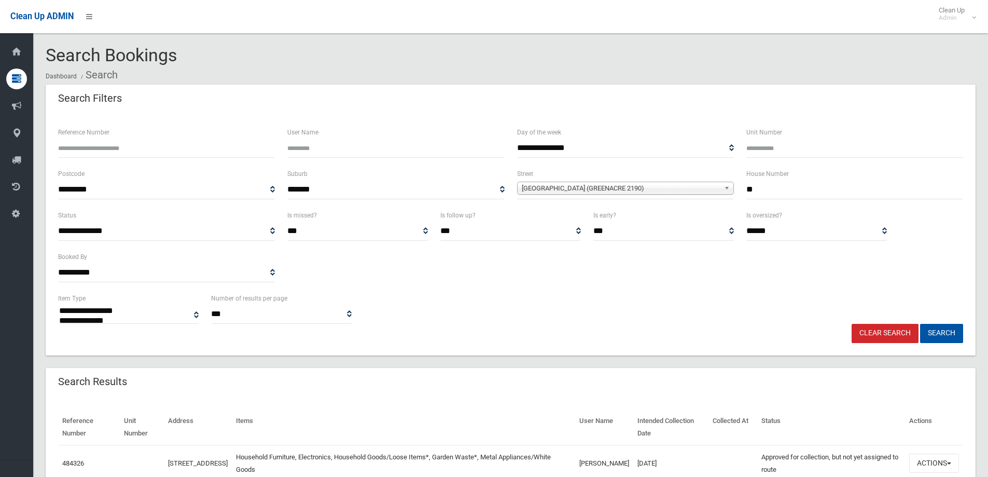
select select
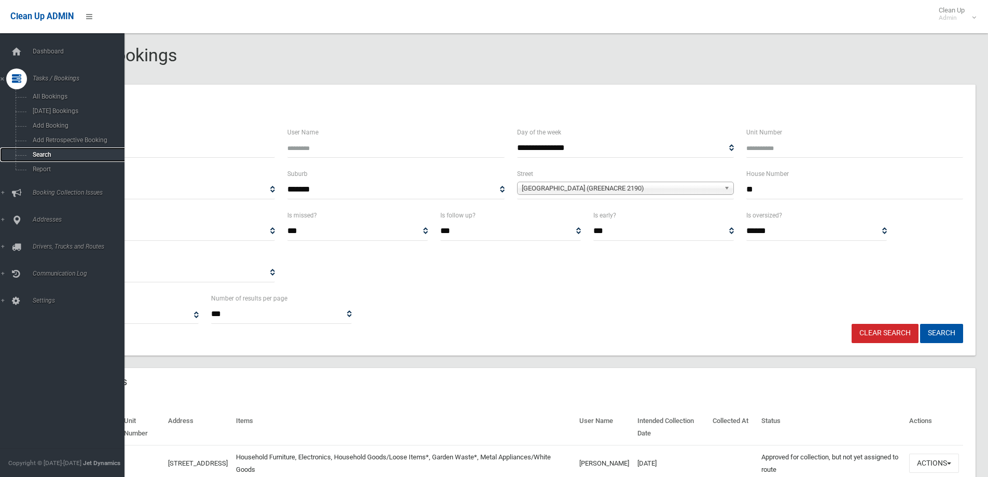
click at [39, 154] on span "Search" at bounding box center [77, 154] width 94 height 7
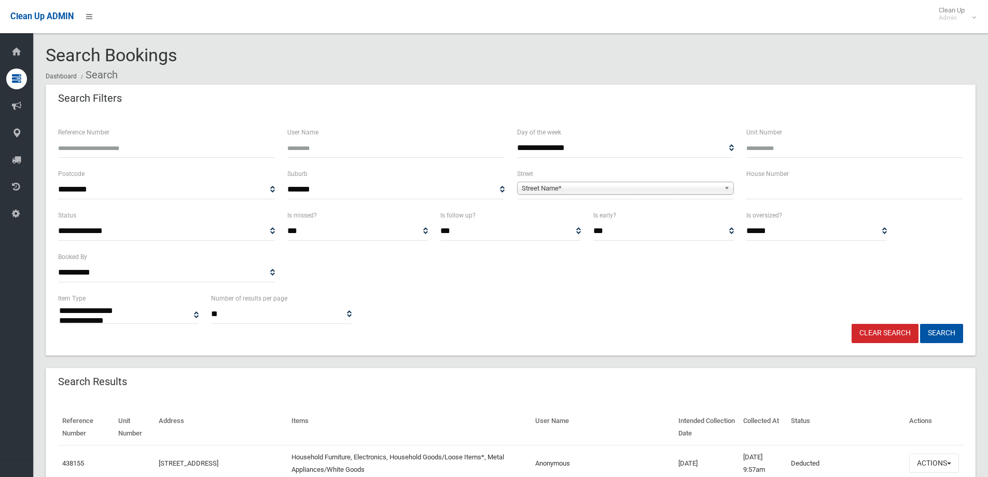
select select
click at [766, 190] on input "text" at bounding box center [854, 189] width 217 height 19
type input "**"
click at [553, 186] on span "Street Name*" at bounding box center [621, 188] width 198 height 12
type input "*******"
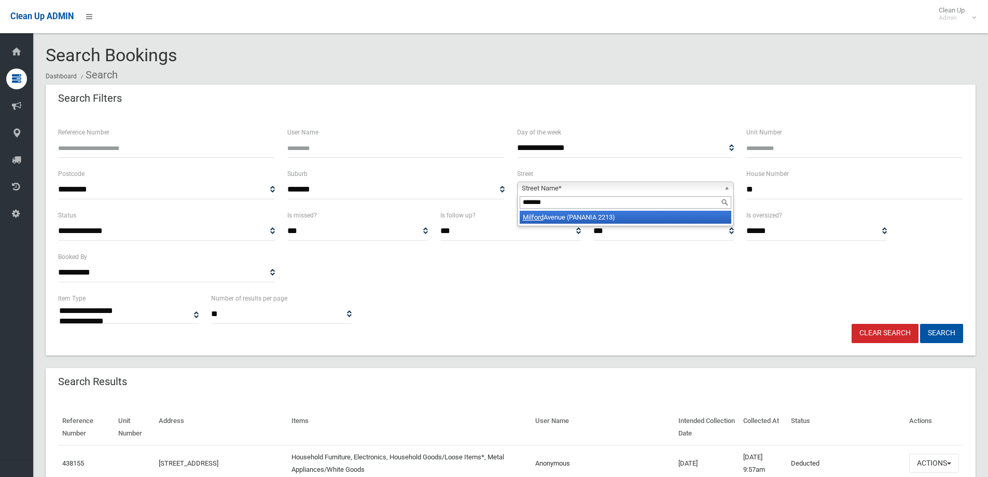
drag, startPoint x: 572, startPoint y: 219, endPoint x: 568, endPoint y: 214, distance: 6.3
click at [571, 218] on li "Milford Avenue (PANANIA 2213)" at bounding box center [626, 217] width 212 height 13
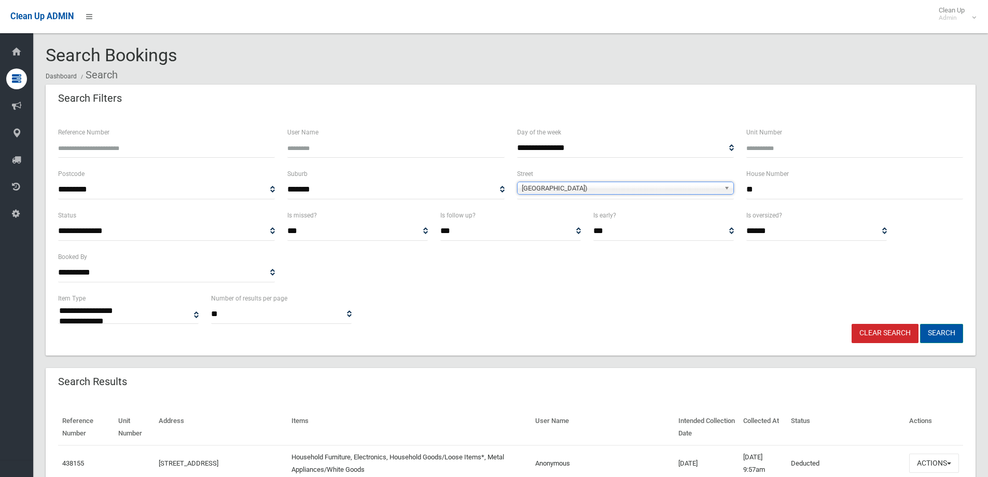
click at [936, 333] on button "Search" at bounding box center [941, 333] width 43 height 19
click at [935, 333] on button "Search" at bounding box center [941, 333] width 43 height 19
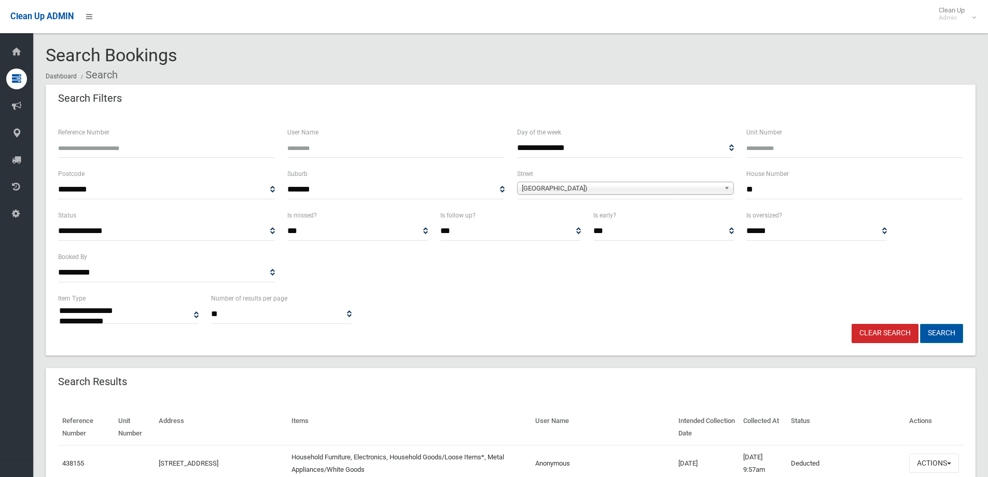
click at [935, 333] on button "Search" at bounding box center [941, 333] width 43 height 19
click at [938, 333] on button "Search" at bounding box center [941, 333] width 43 height 19
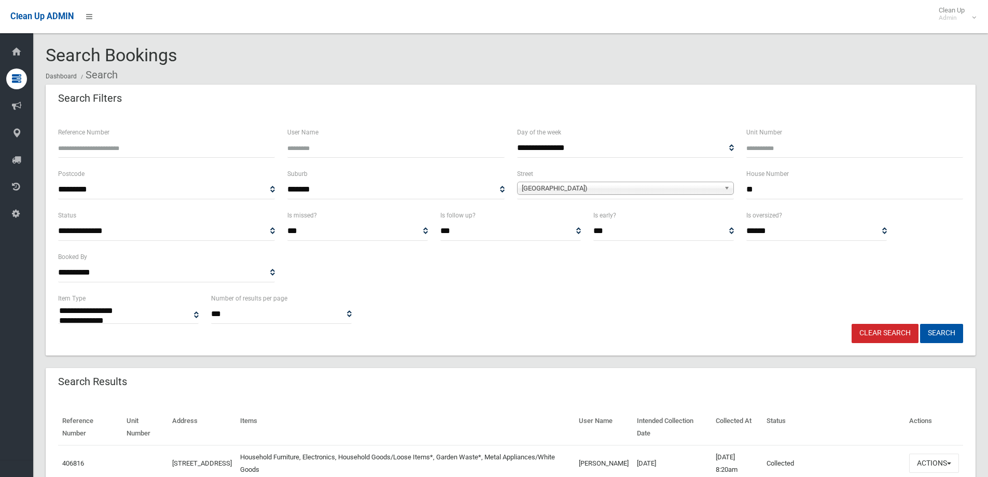
select select
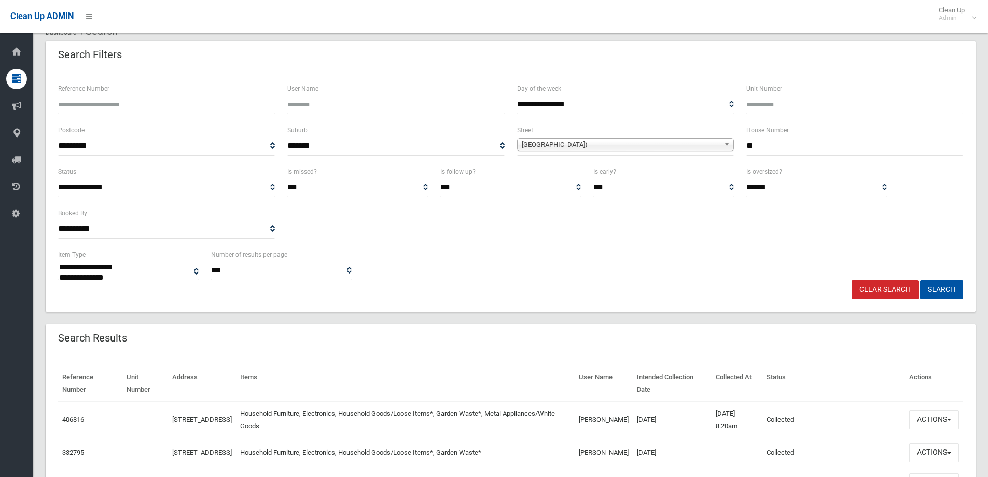
scroll to position [104, 0]
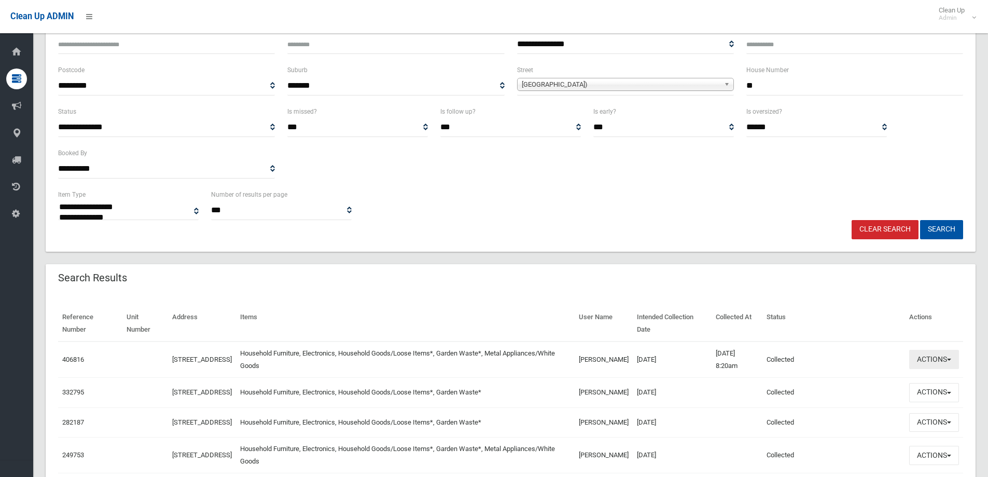
click at [934, 360] on button "Actions" at bounding box center [934, 359] width 50 height 19
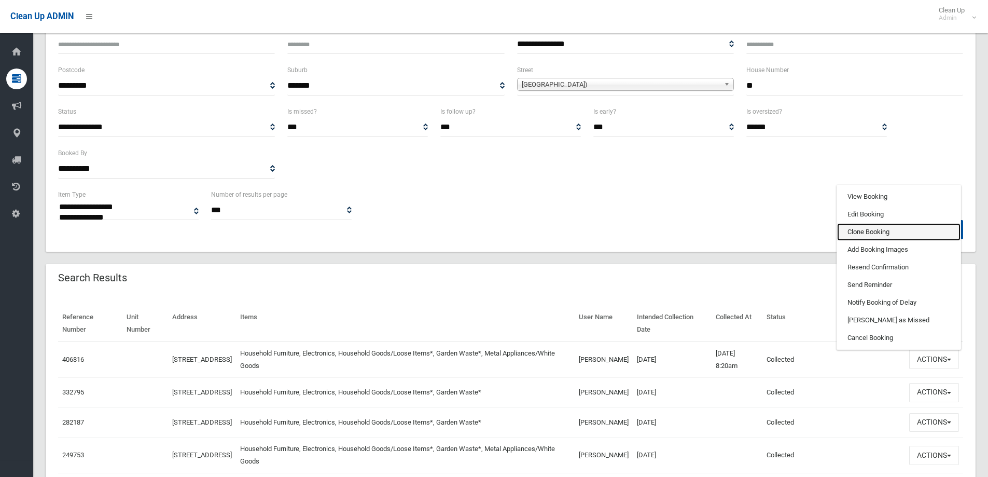
click at [864, 232] on link "Clone Booking" at bounding box center [898, 232] width 123 height 18
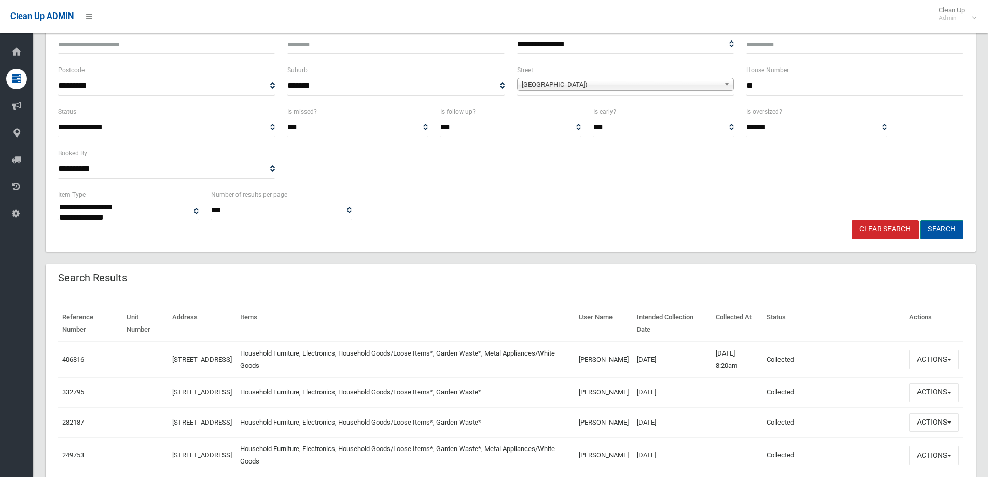
click at [943, 231] on button "Search" at bounding box center [941, 229] width 43 height 19
click at [941, 230] on button "Search" at bounding box center [941, 229] width 43 height 19
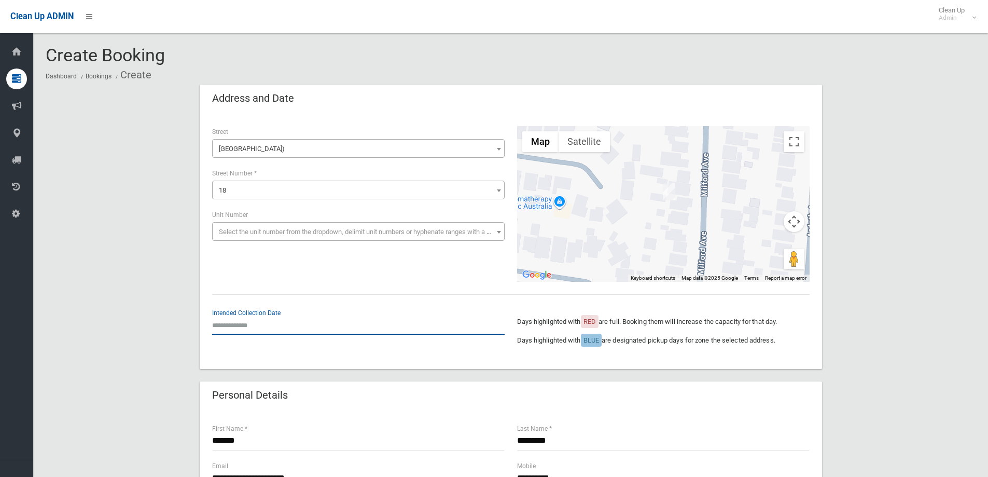
click at [234, 324] on input "text" at bounding box center [358, 324] width 293 height 19
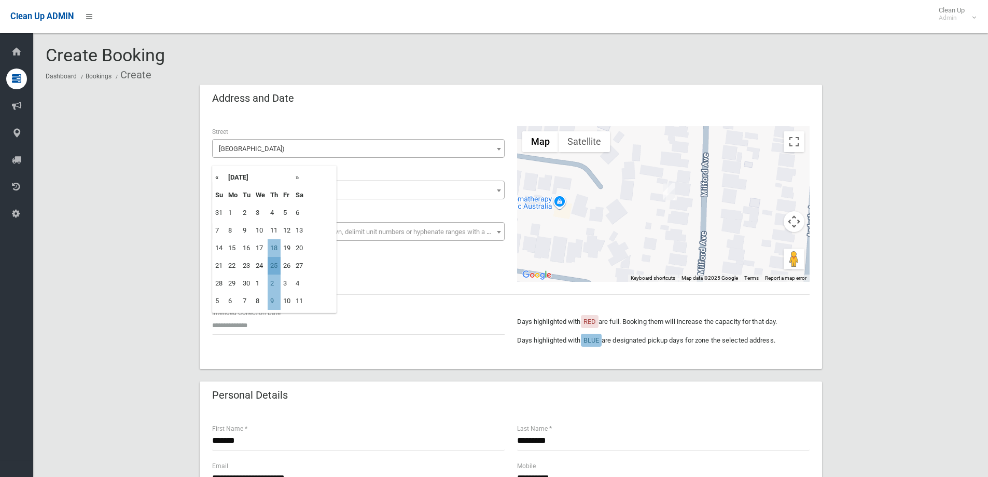
click at [274, 267] on td "25" at bounding box center [274, 266] width 13 height 18
type input "**********"
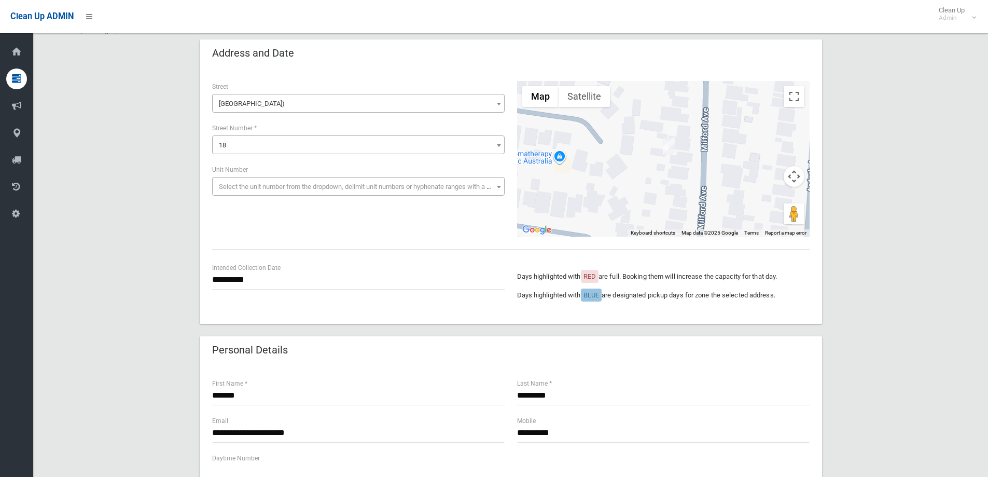
scroll to position [156, 0]
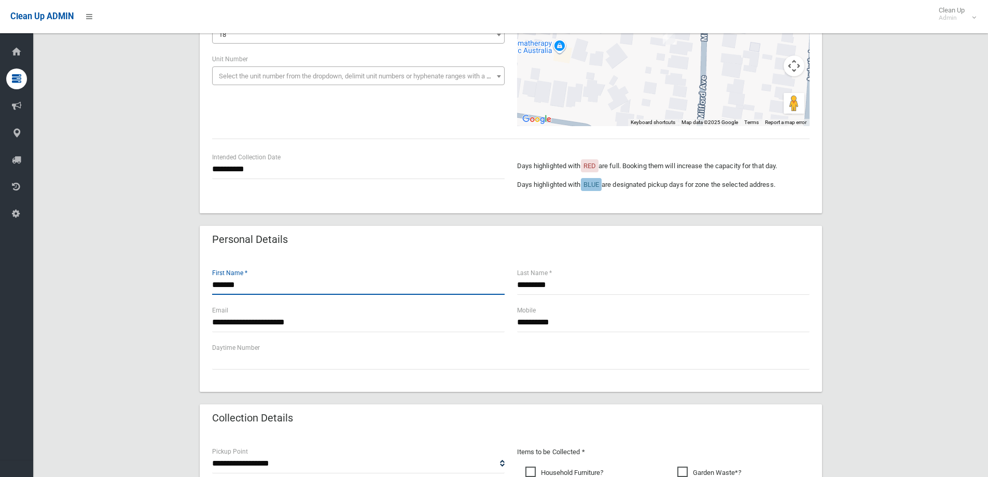
click at [243, 283] on input "******" at bounding box center [358, 284] width 293 height 19
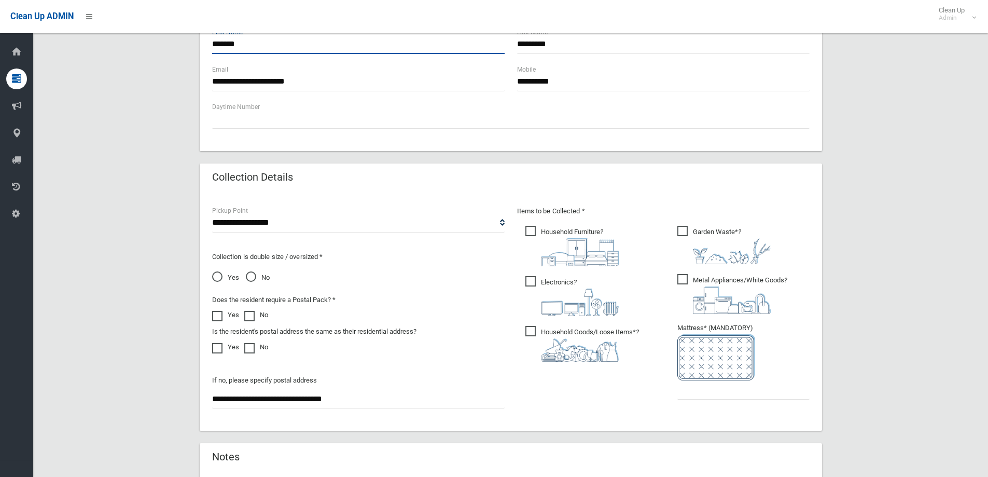
scroll to position [415, 0]
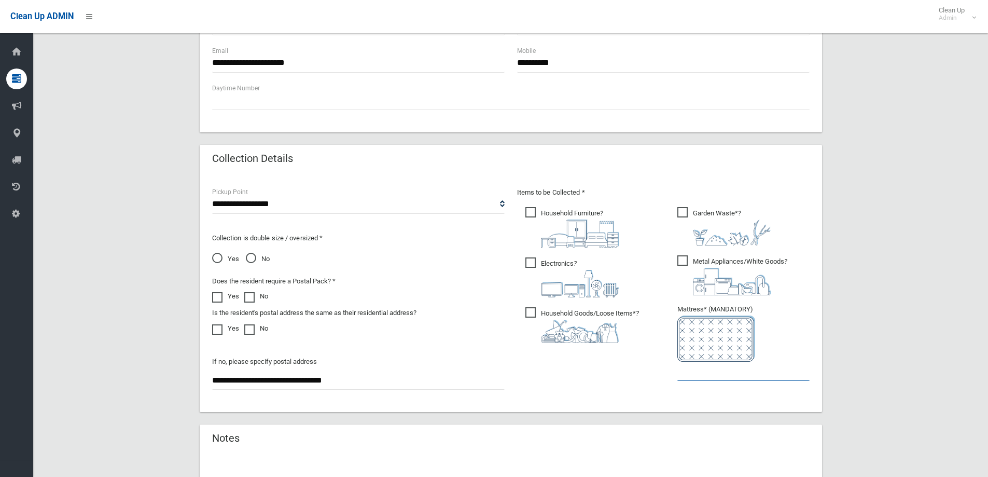
click at [704, 378] on input "text" at bounding box center [743, 370] width 132 height 19
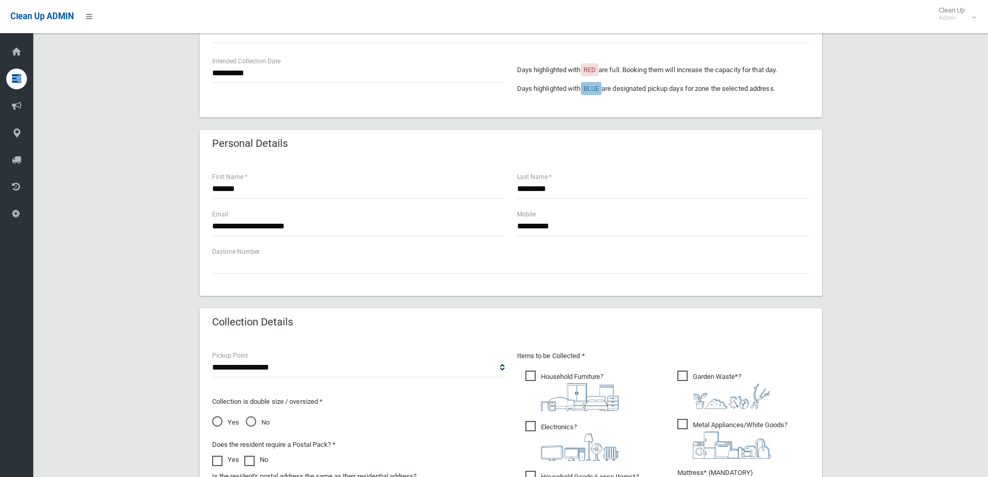
scroll to position [259, 0]
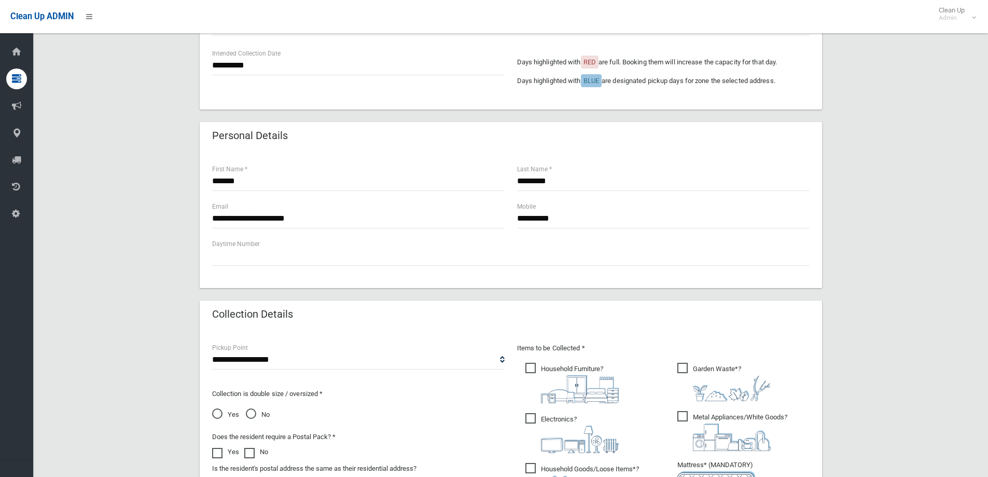
type input "*"
click at [319, 220] on input "**********" at bounding box center [358, 218] width 293 height 19
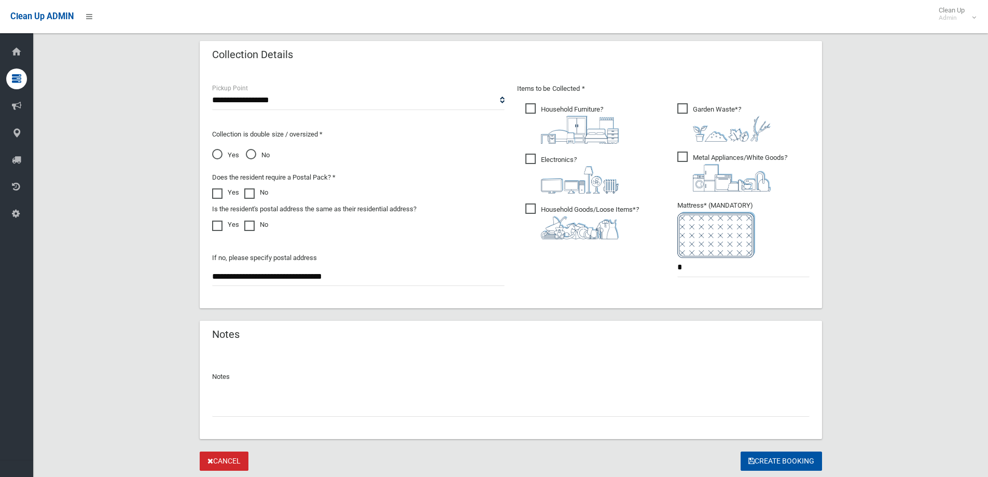
scroll to position [550, 0]
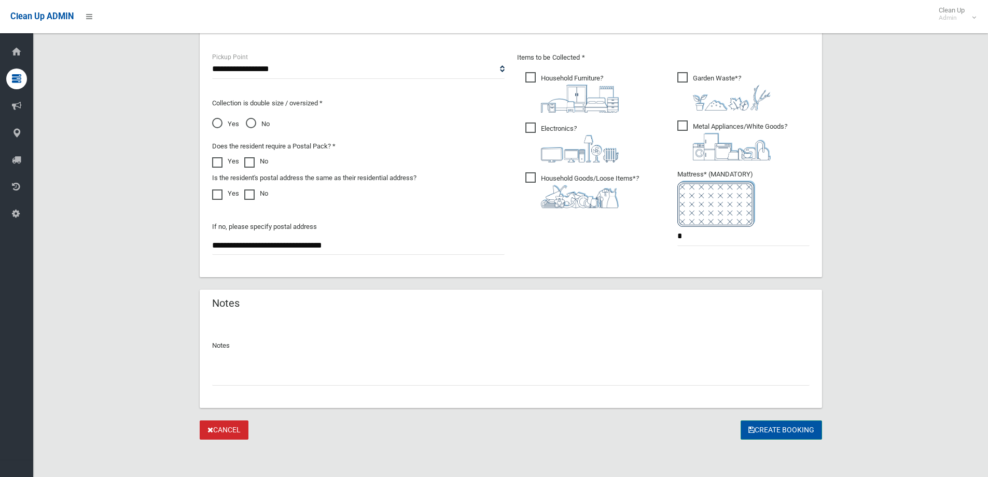
click at [776, 432] on button "Create Booking" at bounding box center [781, 429] width 81 height 19
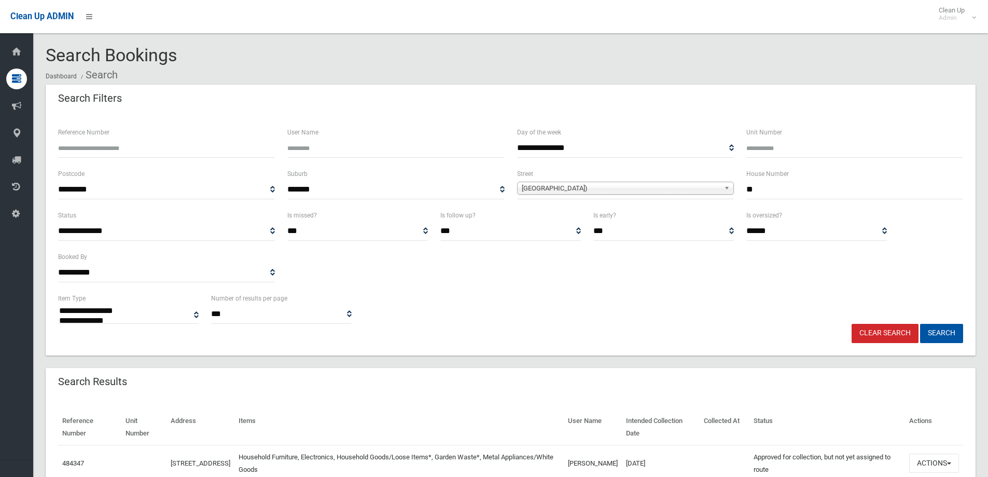
select select
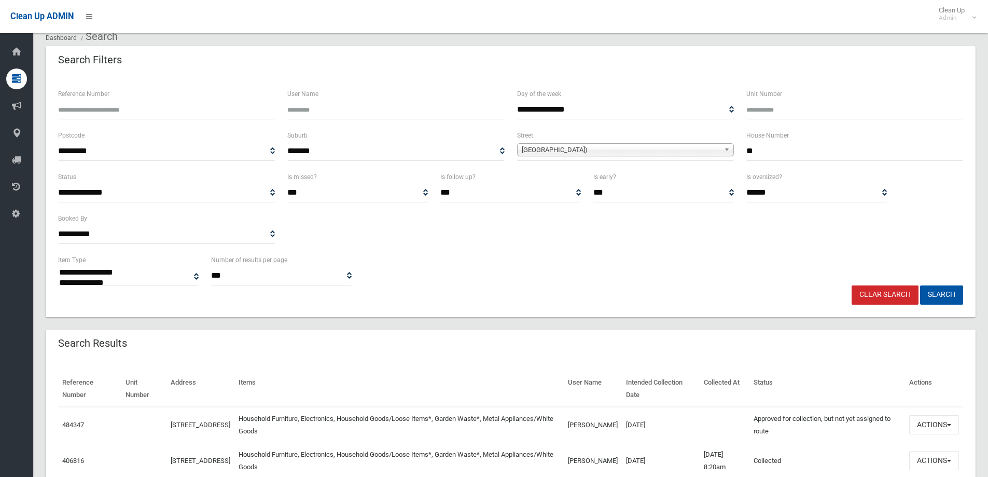
scroll to position [104, 0]
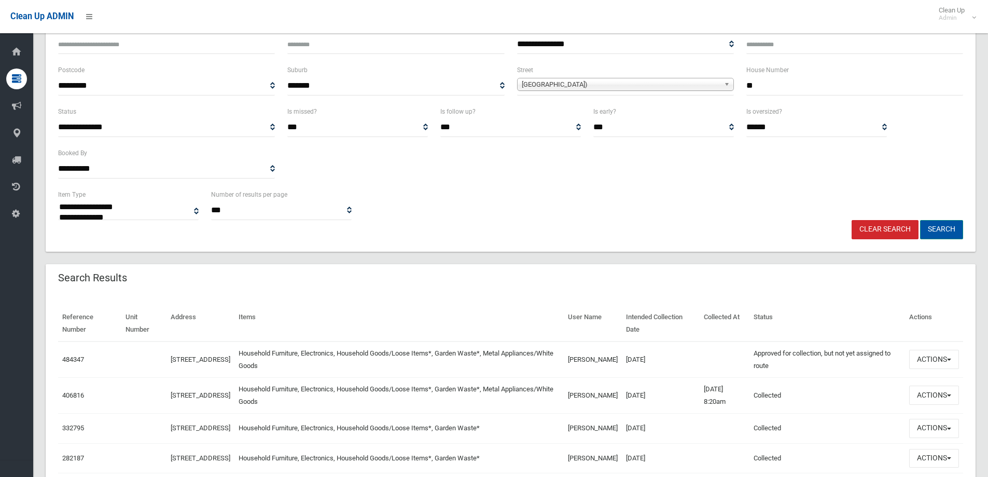
click at [938, 227] on button "Search" at bounding box center [941, 229] width 43 height 19
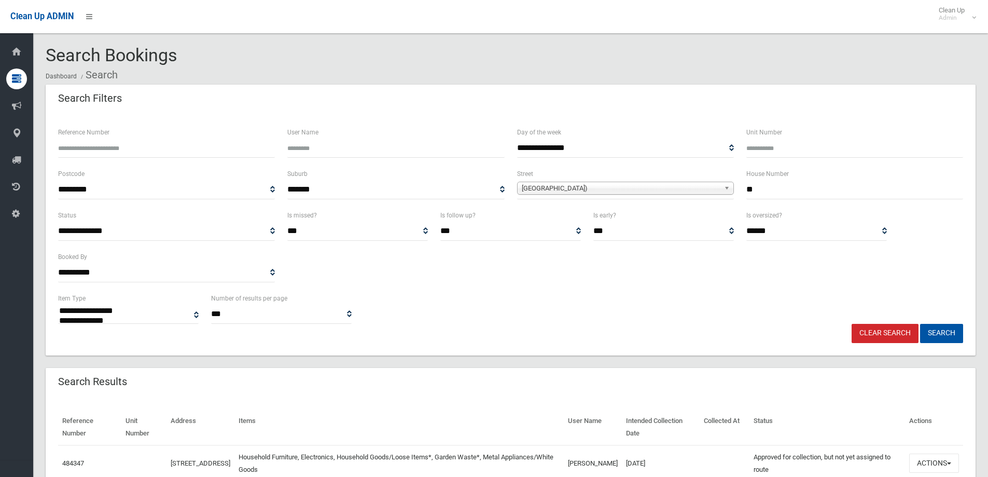
select select
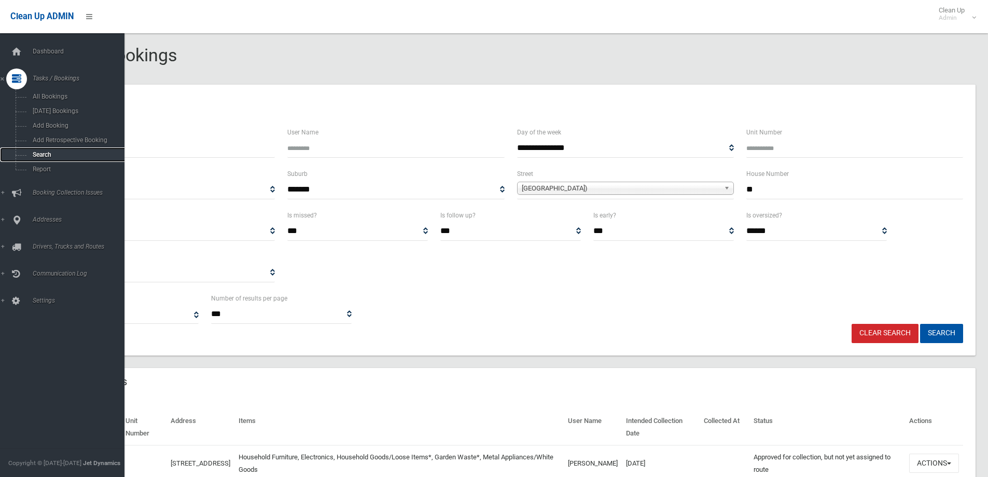
click at [40, 154] on span "Search" at bounding box center [77, 154] width 94 height 7
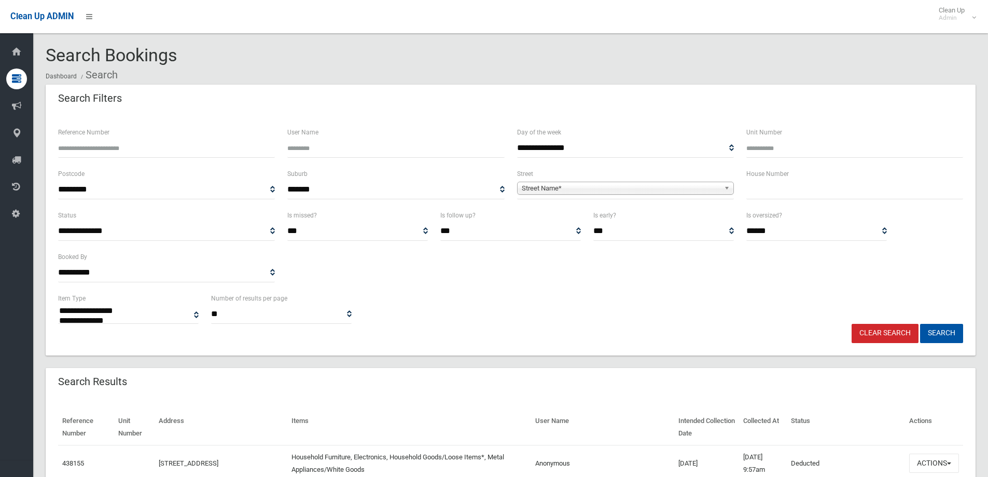
select select
